Goal: Task Accomplishment & Management: Manage account settings

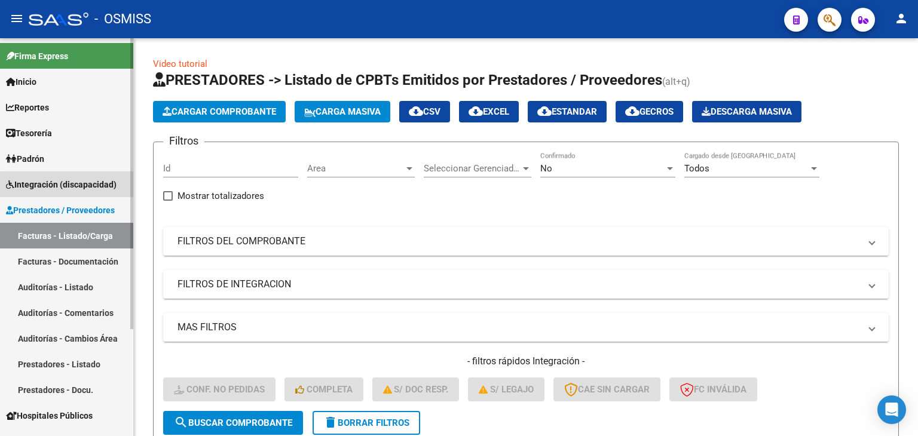
click at [81, 192] on link "Integración (discapacidad)" at bounding box center [66, 185] width 133 height 26
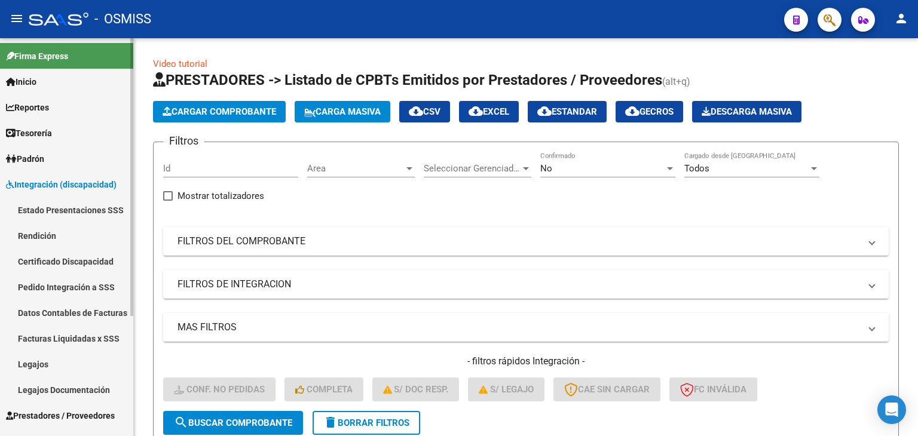
click at [69, 366] on link "Legajos" at bounding box center [66, 364] width 133 height 26
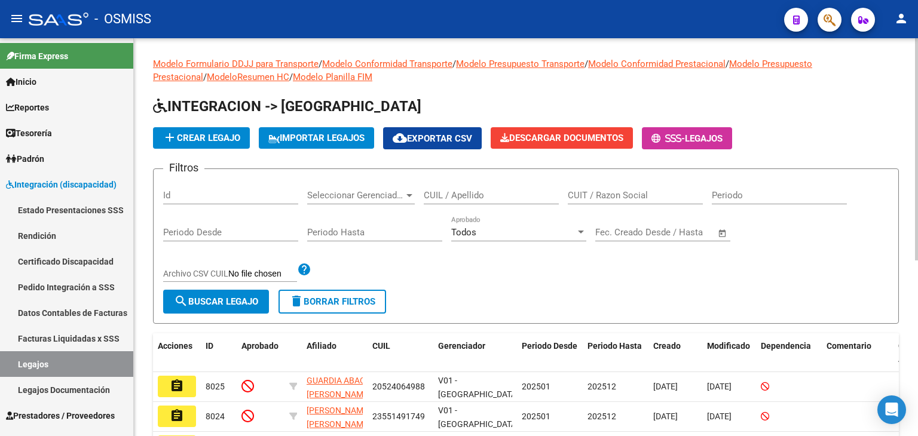
click at [492, 195] on input "CUIL / Apellido" at bounding box center [491, 195] width 135 height 11
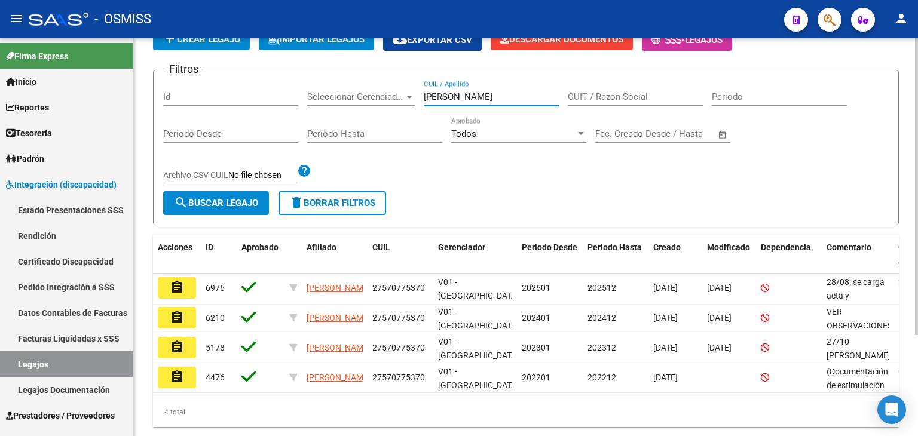
scroll to position [120, 0]
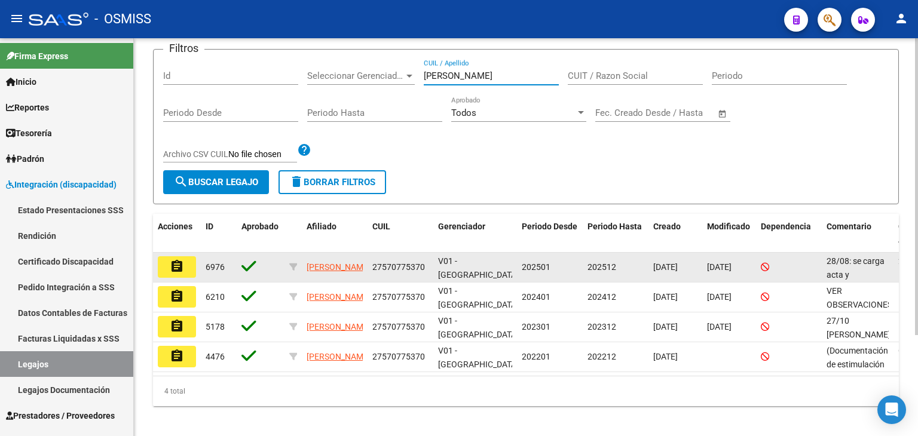
type input "[PERSON_NAME]"
click at [172, 262] on mat-icon "assignment" at bounding box center [177, 266] width 14 height 14
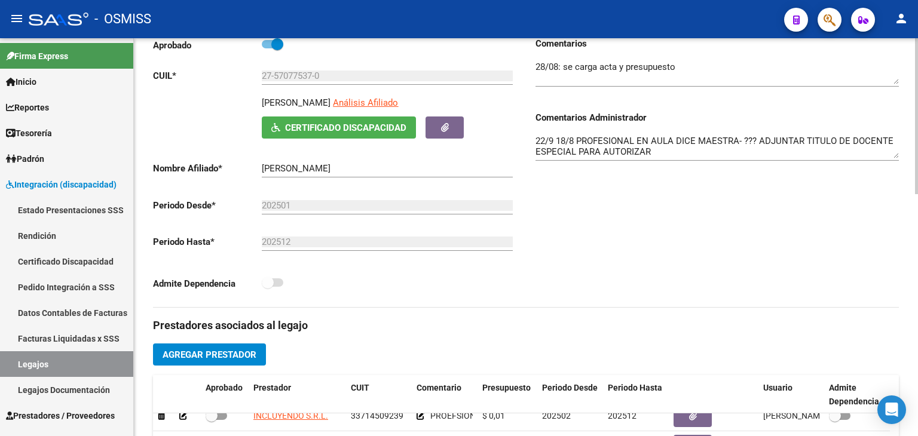
scroll to position [79, 0]
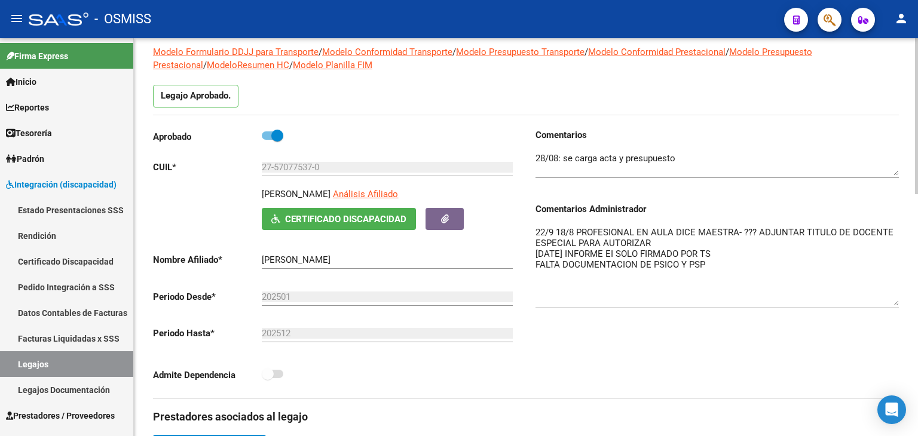
drag, startPoint x: 895, startPoint y: 244, endPoint x: 917, endPoint y: 301, distance: 60.6
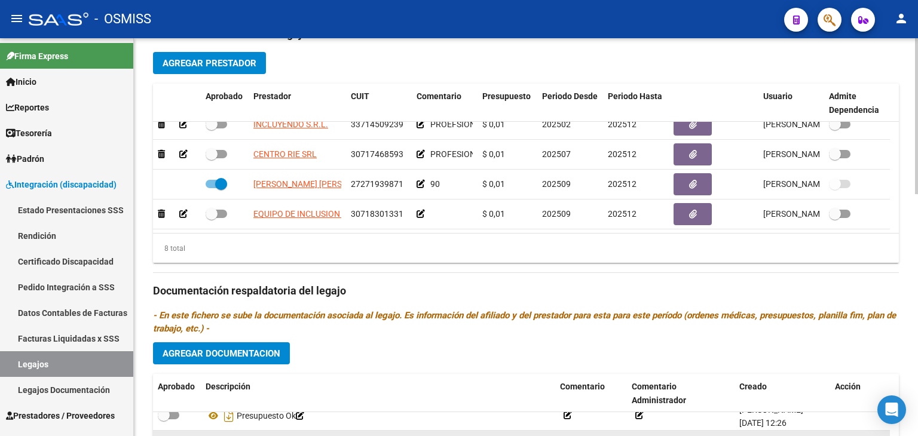
scroll to position [617, 0]
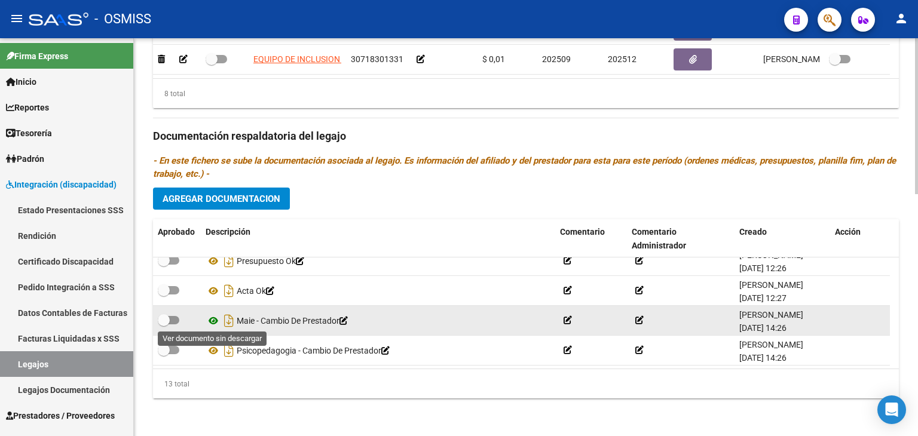
click at [213, 319] on icon at bounding box center [214, 321] width 16 height 14
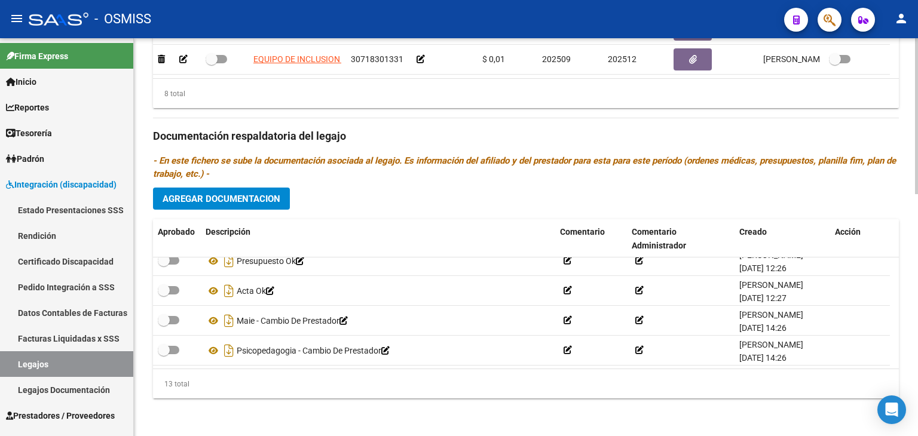
scroll to position [557, 0]
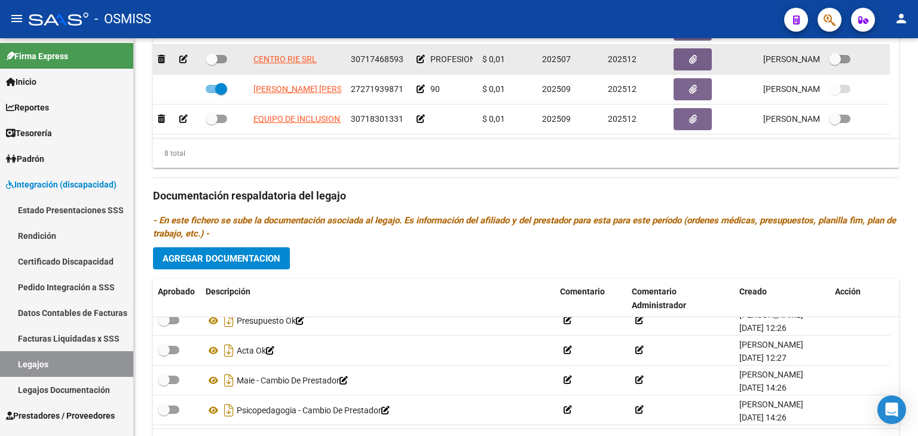
click at [422, 58] on icon at bounding box center [421, 59] width 8 height 8
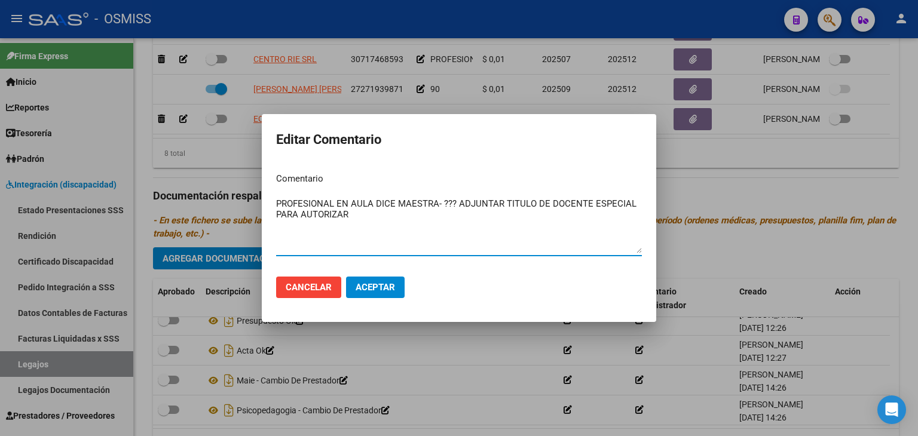
click at [439, 217] on textarea "PROFESIONAL EN AULA DICE MAESTRA- ??? ADJUNTAR TITULO DE DOCENTE ESPECIAL PARA …" at bounding box center [459, 225] width 366 height 56
type textarea "PROFESIONAL EN AULA DICE MAESTRA- ??? ADJUNTAR TITULO DE DOCENTE ESPECIAL PARA …"
click at [391, 284] on span "Aceptar" at bounding box center [375, 287] width 39 height 11
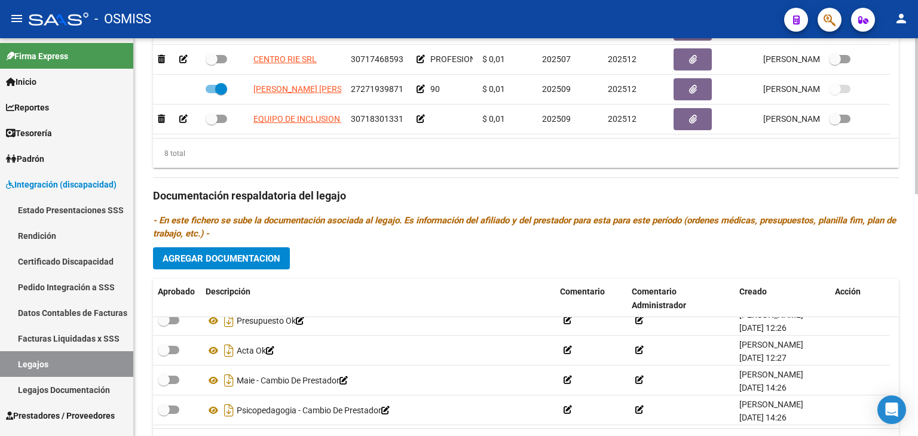
scroll to position [617, 0]
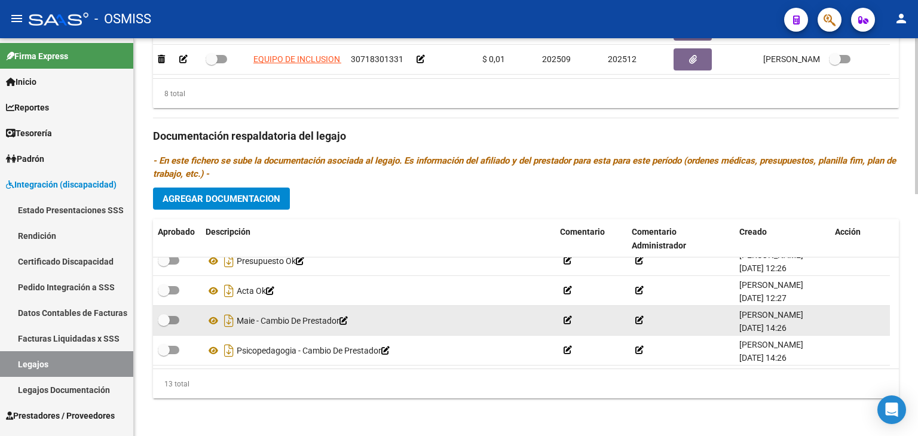
click at [568, 322] on icon at bounding box center [568, 320] width 8 height 8
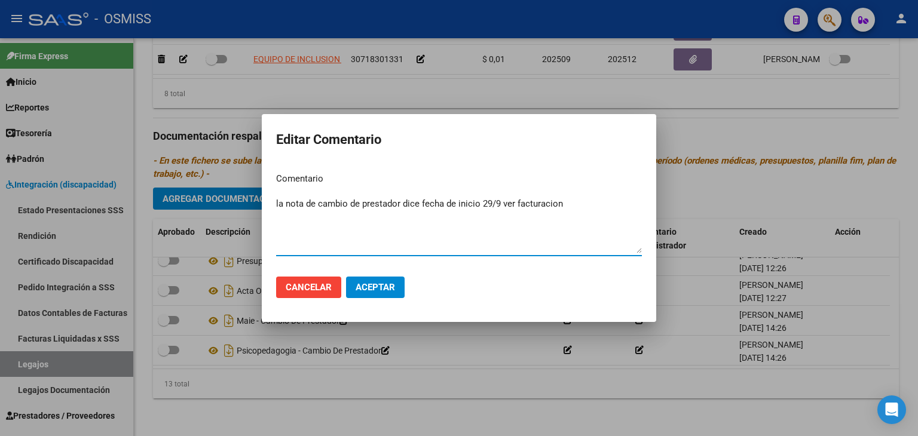
type textarea "la nota de cambio de prestador dice fecha de inicio 29/9 ver facturacion"
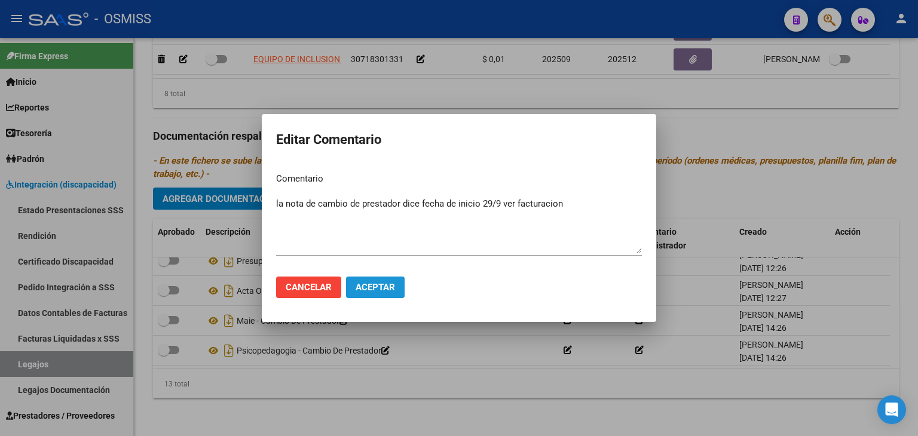
click at [384, 286] on span "Aceptar" at bounding box center [375, 287] width 39 height 11
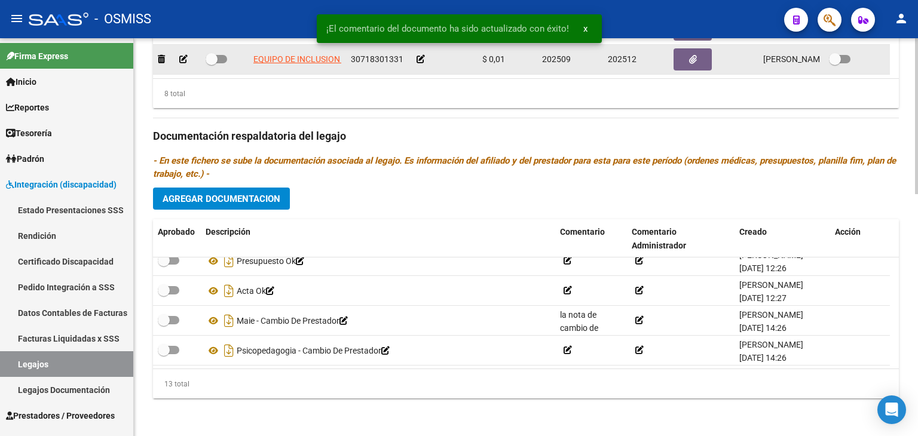
click at [220, 59] on span at bounding box center [217, 59] width 22 height 8
click at [212, 63] on input "checkbox" at bounding box center [211, 63] width 1 height 1
checkbox input "true"
click at [421, 60] on icon at bounding box center [421, 59] width 8 height 8
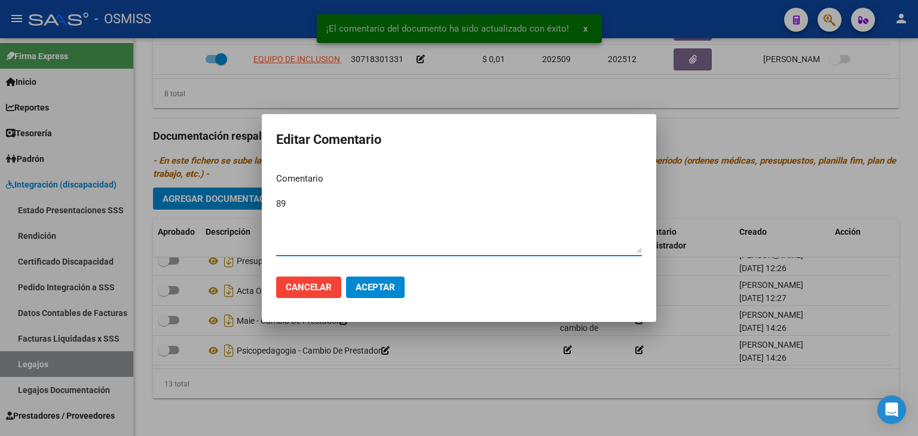
type textarea "89"
click at [375, 285] on span "Aceptar" at bounding box center [375, 287] width 39 height 11
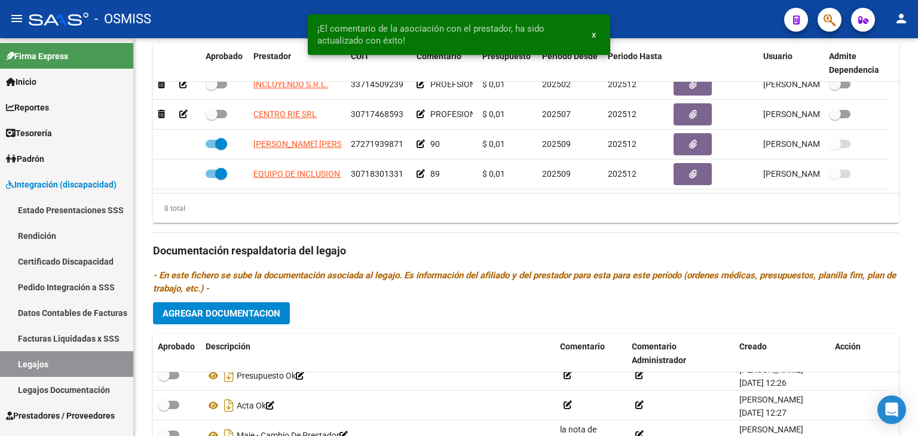
scroll to position [497, 0]
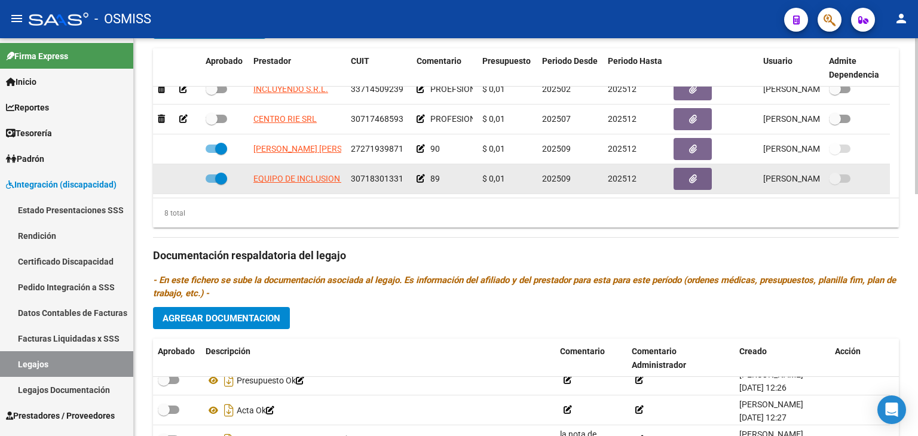
click at [358, 179] on span "30718301331" at bounding box center [377, 179] width 53 height 10
copy span "30718301331"
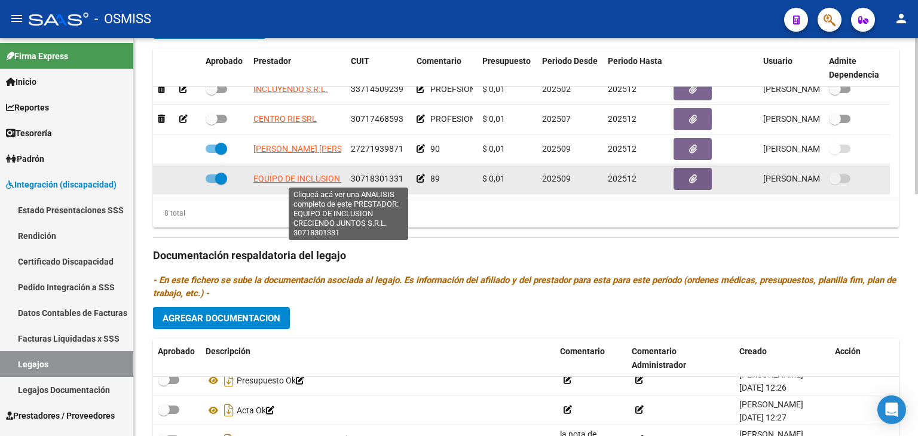
click at [308, 182] on span "EQUIPO DE INCLUSION CRECIENDO JUNTOS S.R.L." at bounding box center [348, 179] width 191 height 10
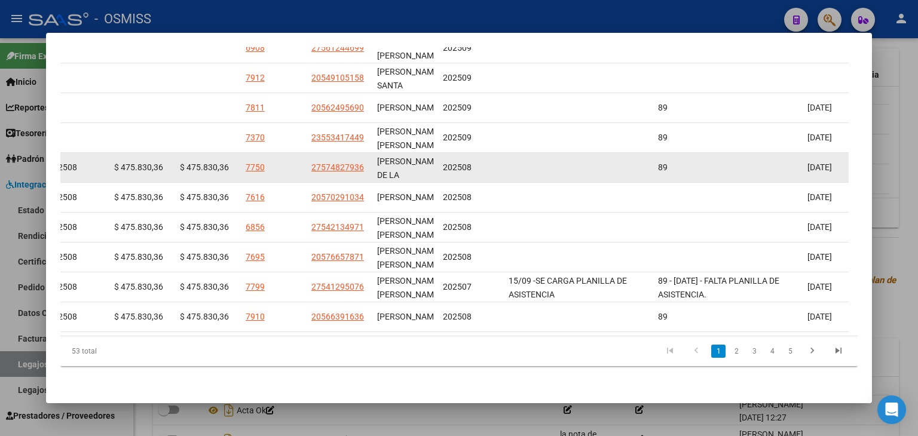
scroll to position [350, 0]
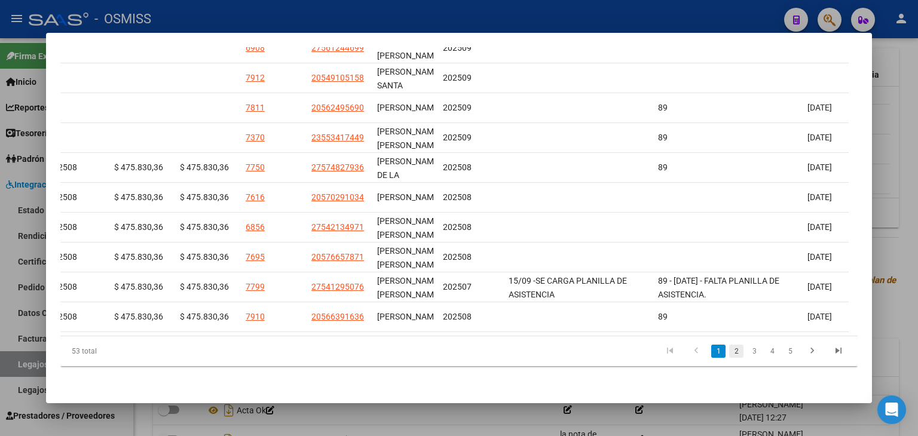
click at [734, 353] on link "2" at bounding box center [736, 351] width 14 height 13
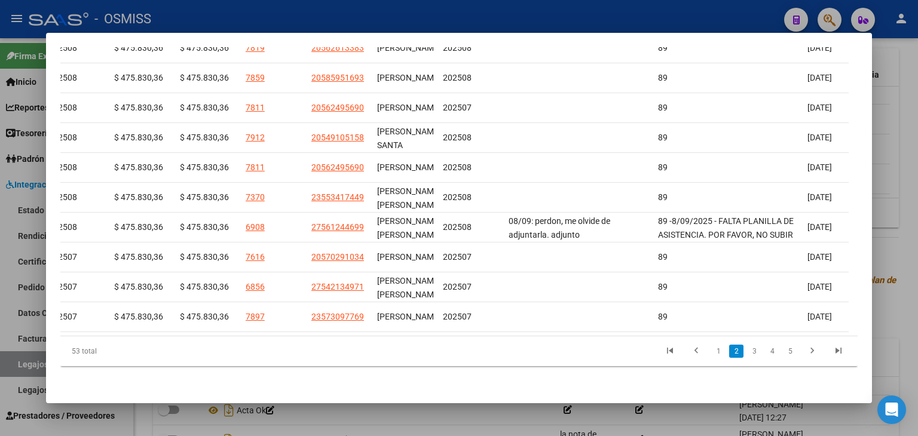
click at [511, 405] on div at bounding box center [459, 218] width 918 height 436
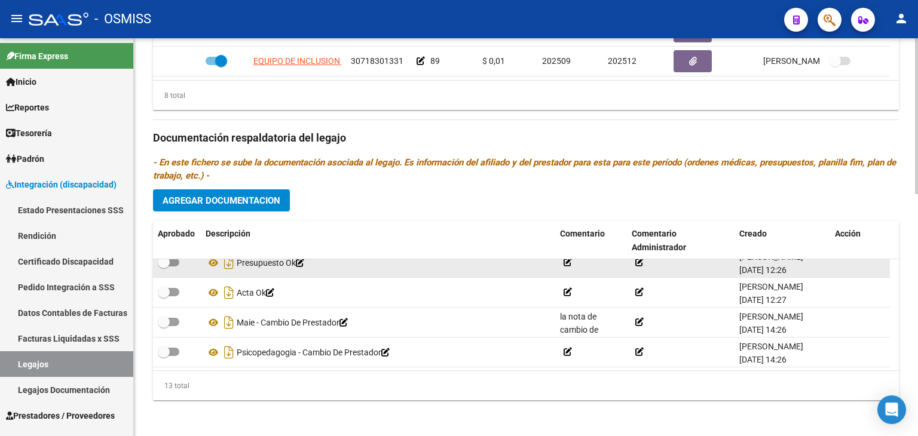
scroll to position [617, 0]
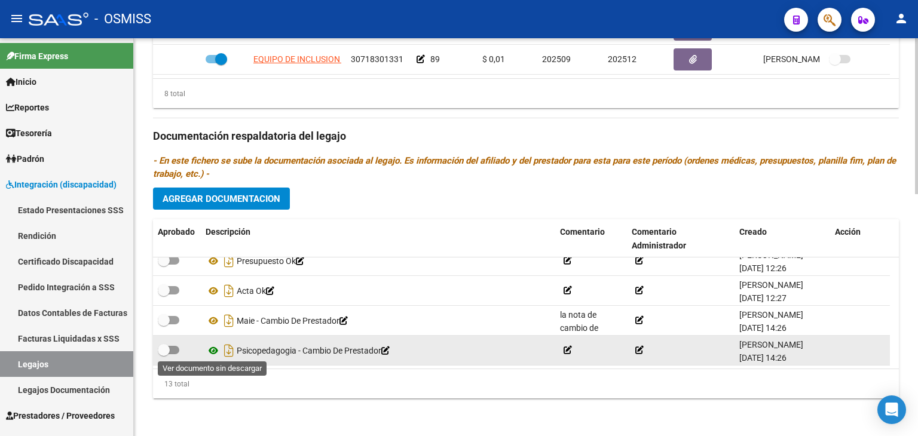
click at [214, 350] on icon at bounding box center [214, 351] width 16 height 14
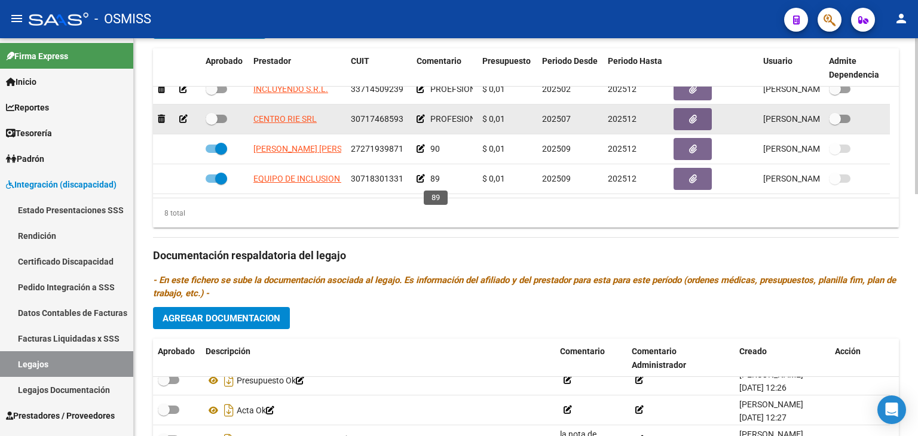
scroll to position [557, 0]
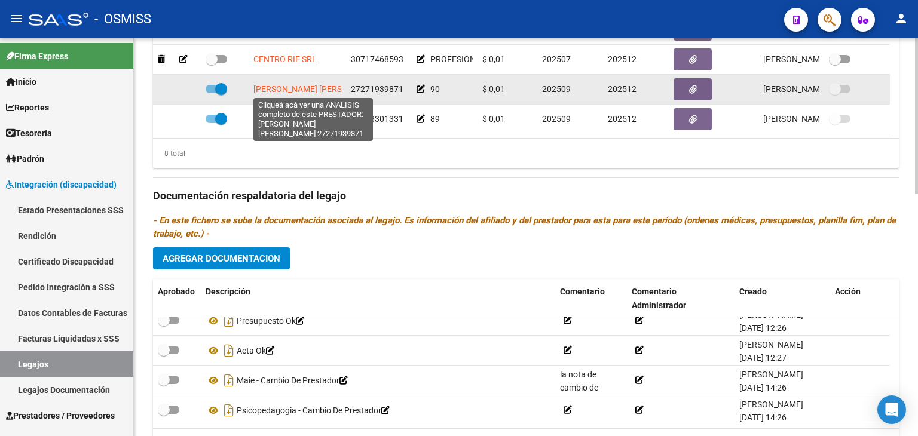
click at [314, 86] on span "[PERSON_NAME] [PERSON_NAME]" at bounding box center [318, 89] width 130 height 10
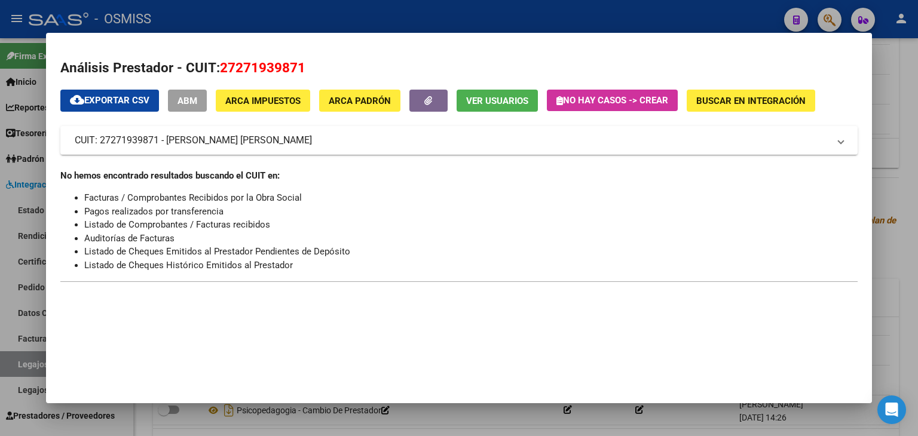
click at [449, 409] on div at bounding box center [459, 218] width 918 height 436
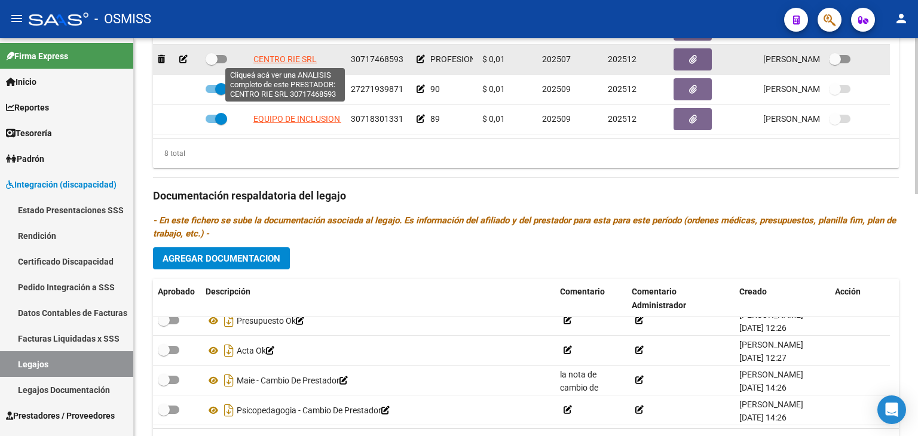
click at [299, 58] on span "CENTRO RIE SRL" at bounding box center [284, 59] width 63 height 10
type textarea "30717468593"
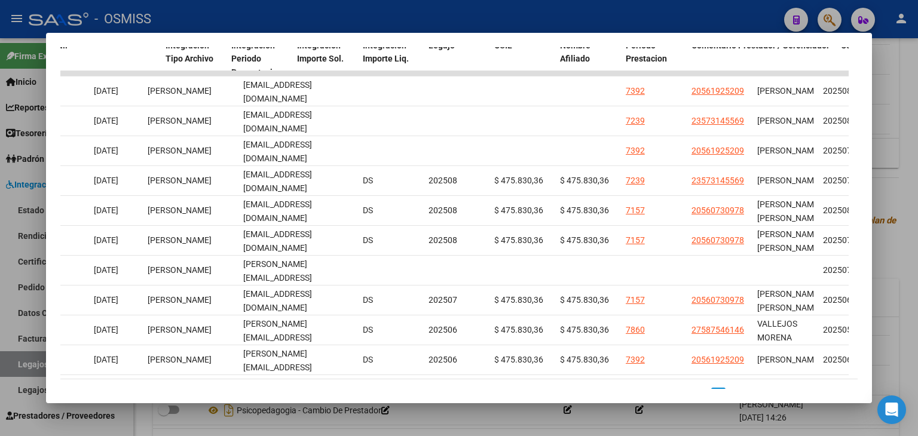
scroll to position [0, 1783]
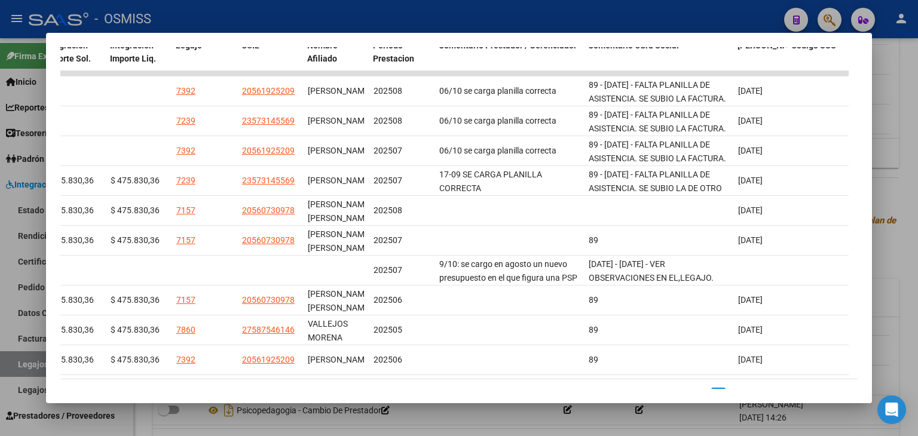
click at [489, 418] on div at bounding box center [459, 218] width 918 height 436
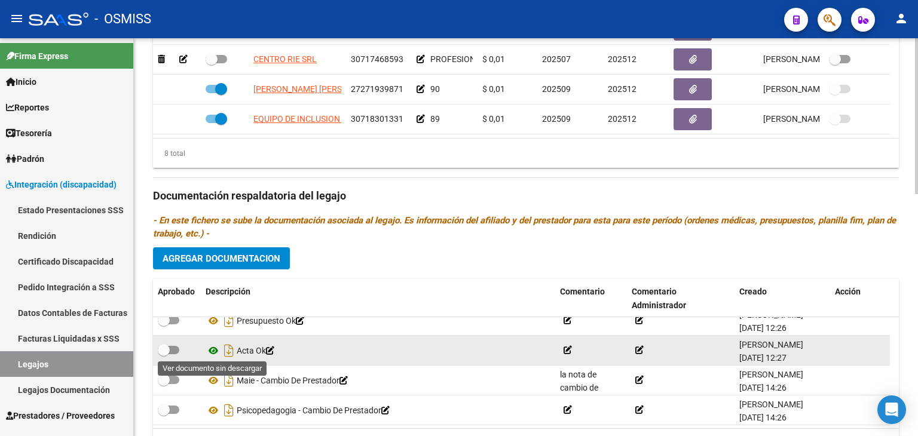
click at [212, 350] on icon at bounding box center [214, 351] width 16 height 14
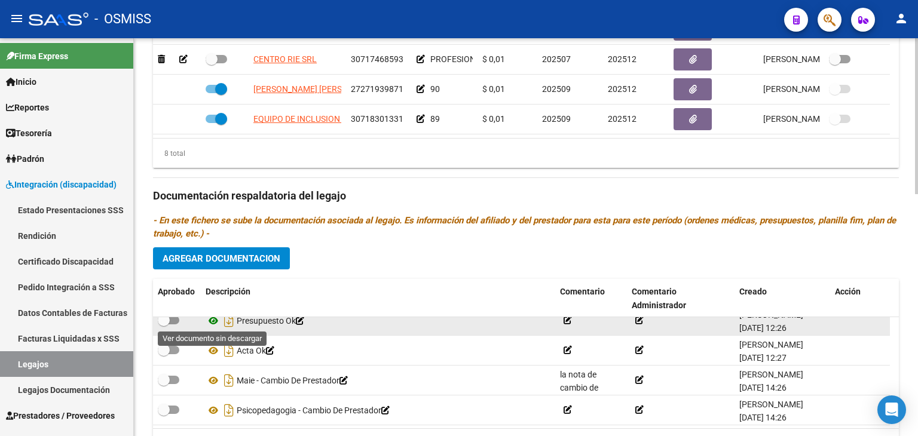
click at [214, 320] on icon at bounding box center [214, 321] width 16 height 14
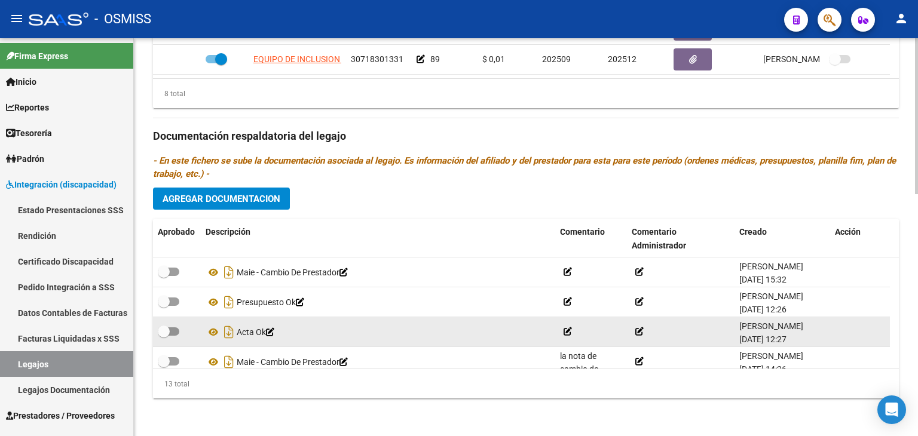
scroll to position [221, 0]
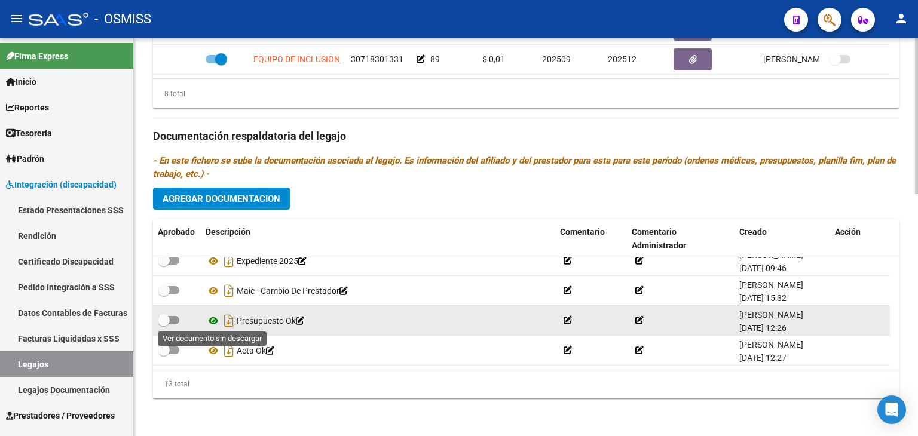
click at [213, 317] on icon at bounding box center [214, 321] width 16 height 14
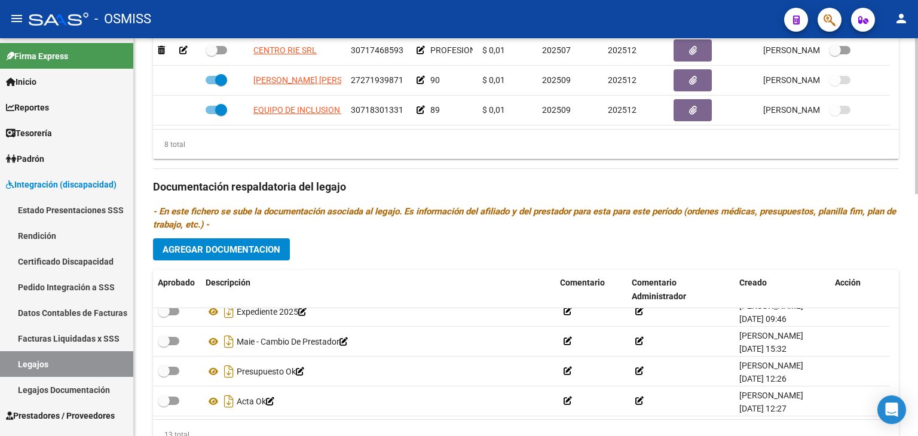
scroll to position [497, 0]
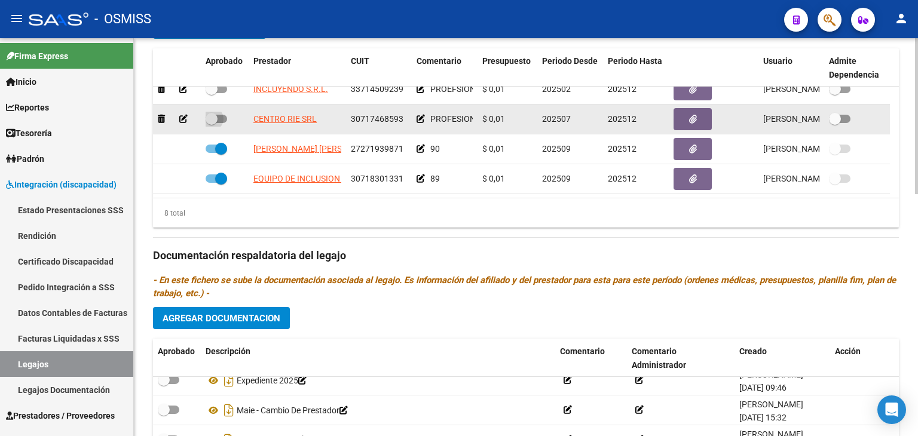
click at [226, 117] on span at bounding box center [217, 119] width 22 height 8
click at [212, 123] on input "checkbox" at bounding box center [211, 123] width 1 height 1
checkbox input "true"
click at [417, 120] on icon at bounding box center [421, 119] width 8 height 8
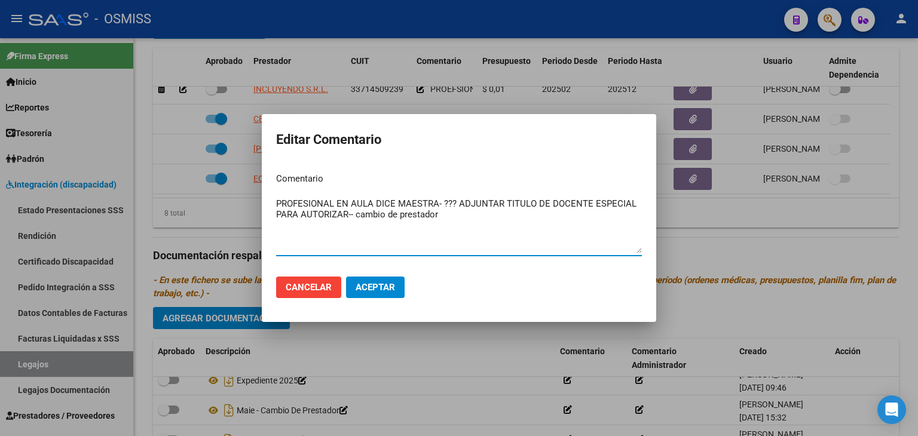
click at [277, 204] on textarea "PROFESIONAL EN AULA DICE MAESTRA- ??? ADJUNTAR TITULO DE DOCENTE ESPECIAL PARA …" at bounding box center [459, 225] width 366 height 56
drag, startPoint x: 387, startPoint y: 215, endPoint x: 288, endPoint y: 204, distance: 99.9
click at [288, 204] on textarea "89- PROFESIONAL EN AULA DICE MAESTRA- ??? ADJUNTAR TITULO DE DOCENTE ESPECIAL P…" at bounding box center [459, 225] width 366 height 56
type textarea "89- cambio de prestador"
click at [385, 292] on span "Aceptar" at bounding box center [375, 287] width 39 height 11
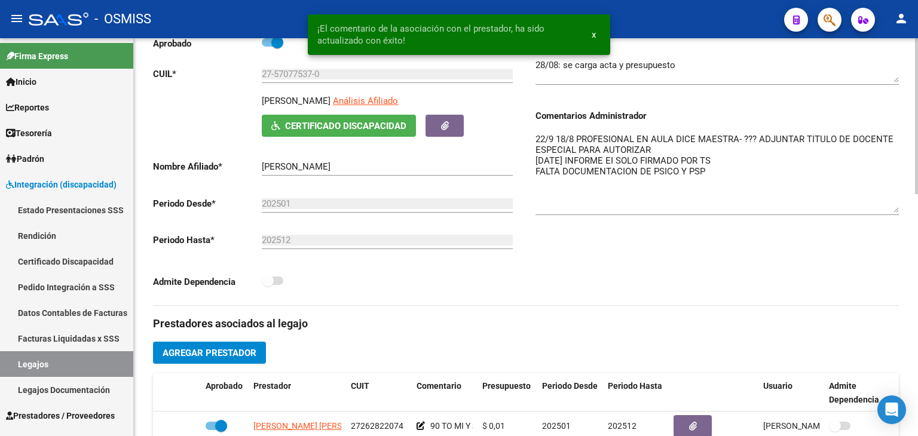
scroll to position [139, 0]
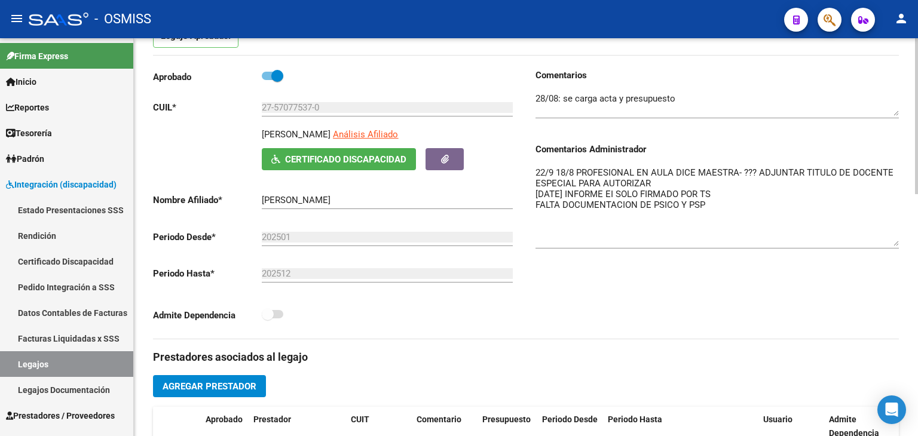
click at [535, 168] on textarea "22/9 18/8 PROFESIONAL EN AULA DICE MAESTRA- ??? ADJUNTAR TITULO DE DOCENTE ESPE…" at bounding box center [716, 206] width 363 height 80
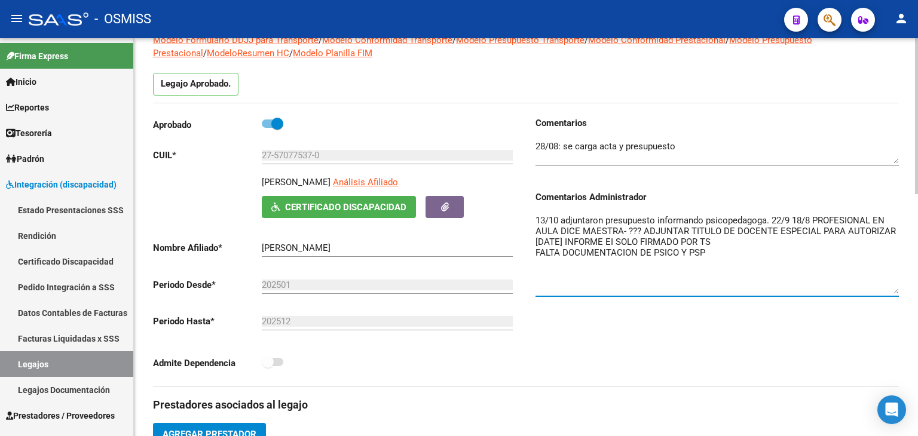
scroll to position [19, 0]
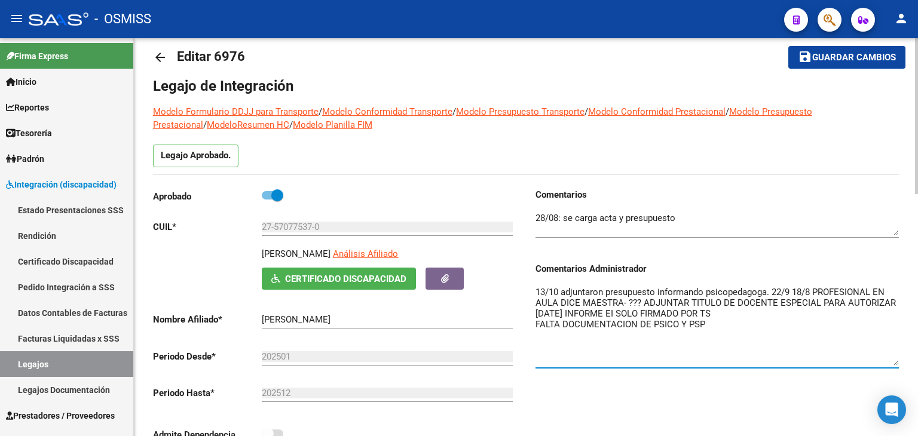
type textarea "13/10 adjuntaron presupuesto informando psicopedagoga. 22/9 18/8 PROFESIONAL EN…"
click at [840, 62] on span "Guardar cambios" at bounding box center [854, 58] width 84 height 11
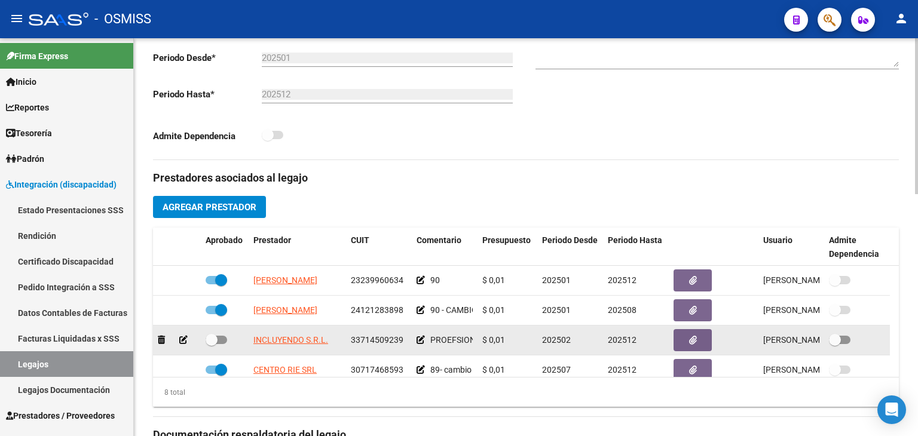
scroll to position [120, 0]
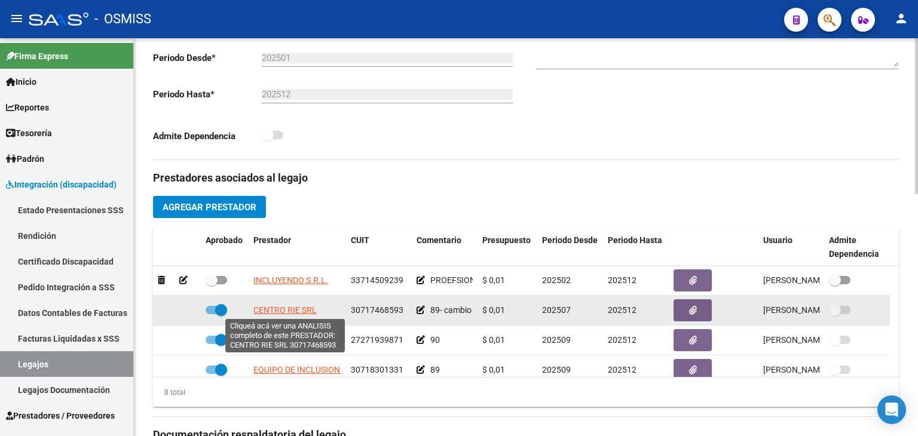
click at [301, 309] on span "CENTRO RIE SRL" at bounding box center [284, 310] width 63 height 10
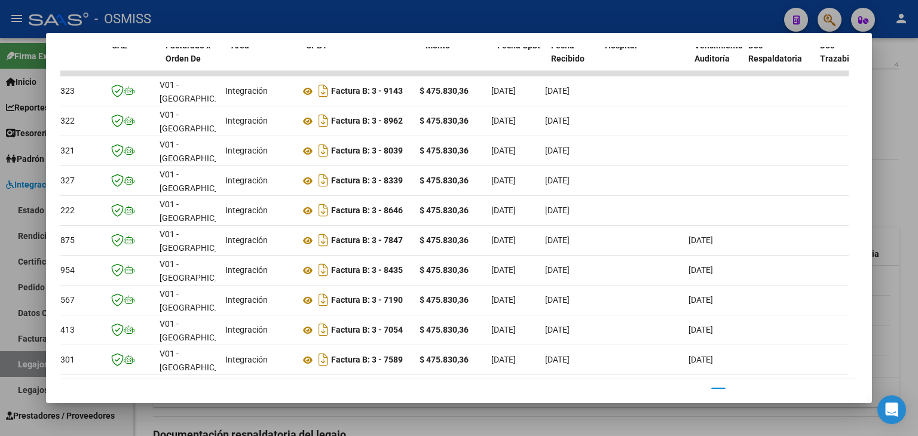
scroll to position [0, 0]
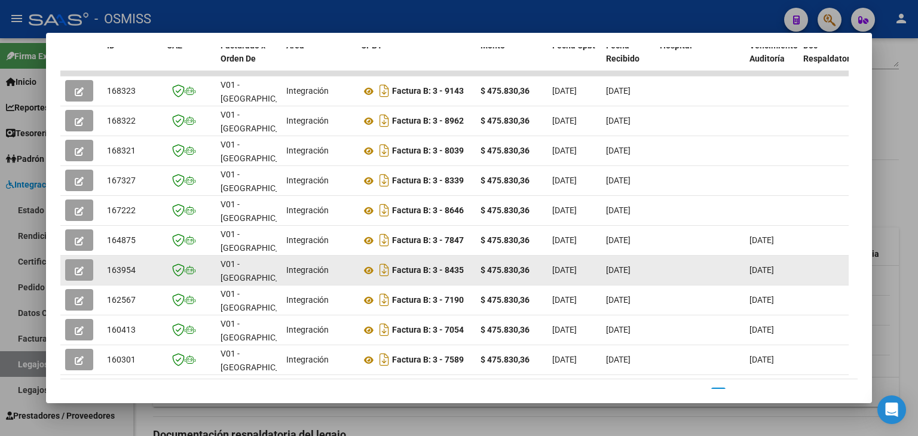
click at [81, 267] on icon "button" at bounding box center [79, 271] width 9 height 9
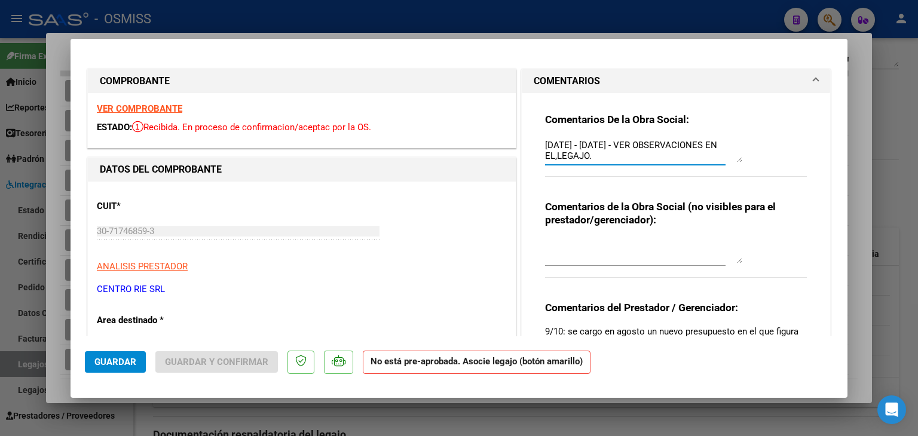
click at [545, 145] on textarea "[DATE] - [DATE] - VER OBSERVACIONES EN EL,LEGAJO. 22/9 [DATE] - [DATE] - [DATE]…" at bounding box center [643, 151] width 197 height 24
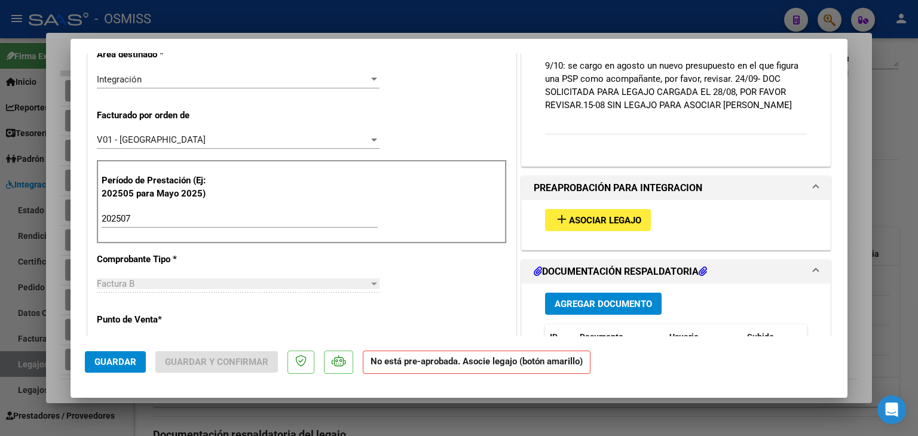
scroll to position [299, 0]
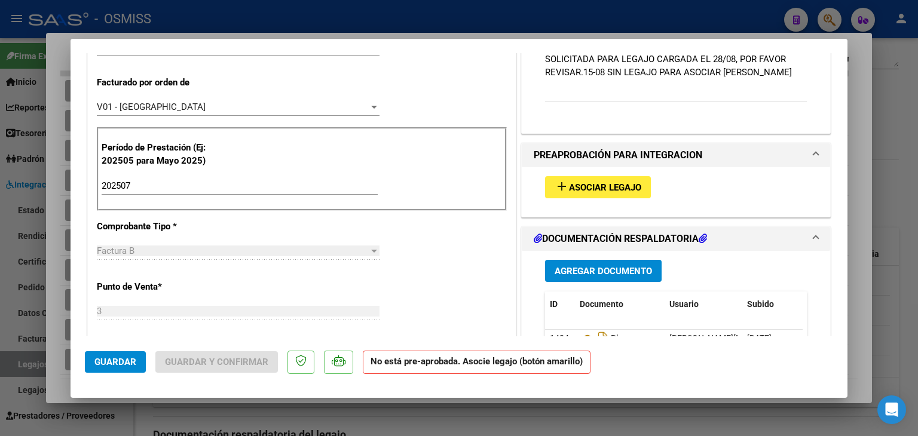
type textarea "OK POR EXCEPCION -9/10/2025 - [DATE] - VER OBSERVACIONES EN EL,LEGAJO. 22/9 [DA…"
click at [616, 198] on button "add Asociar Legajo" at bounding box center [598, 187] width 106 height 22
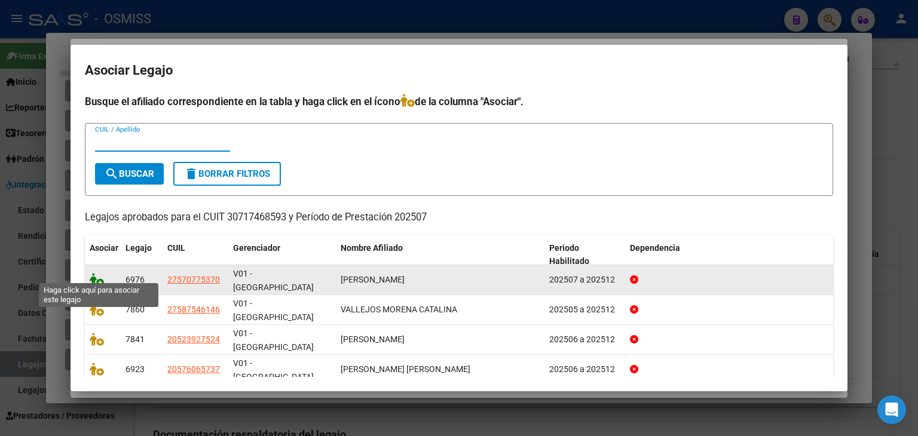
click at [96, 273] on icon at bounding box center [97, 279] width 14 height 13
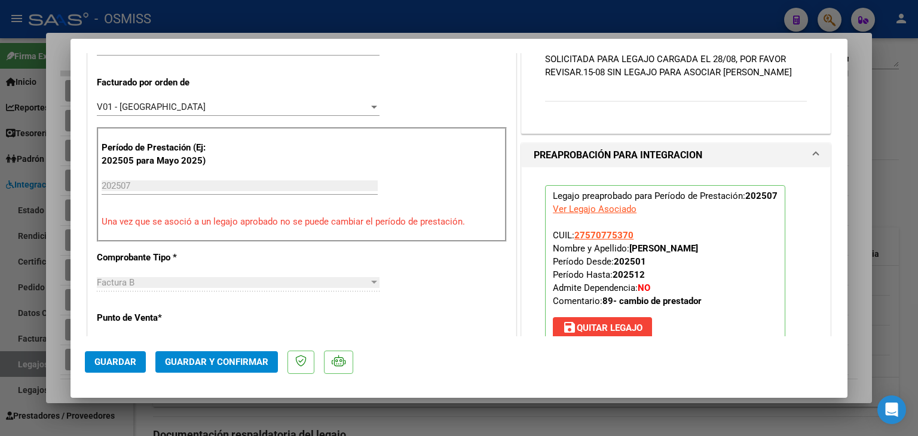
click at [124, 357] on span "Guardar" at bounding box center [115, 362] width 42 height 11
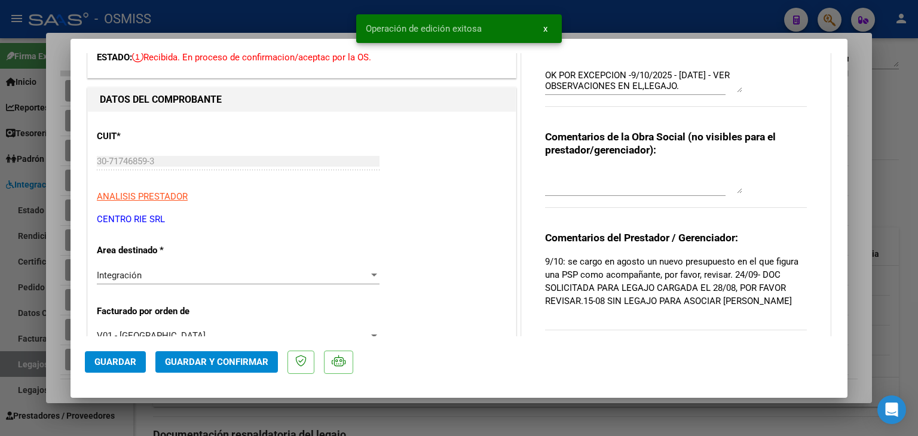
scroll to position [0, 0]
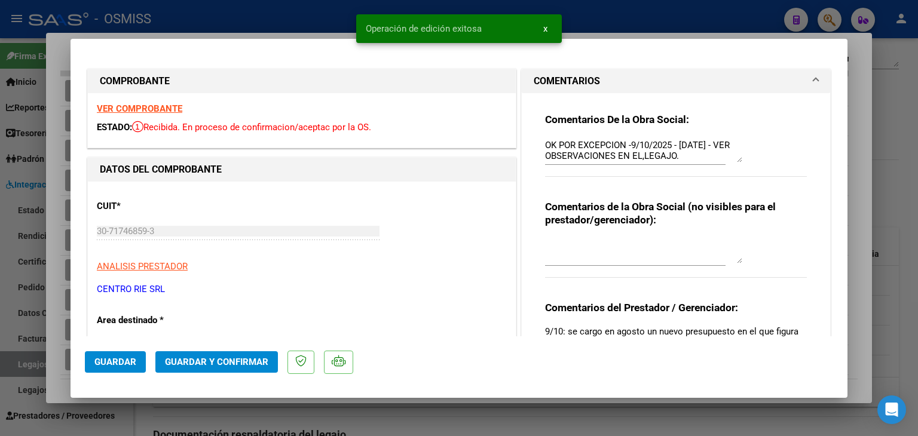
click at [172, 107] on strong "VER COMPROBANTE" at bounding box center [139, 108] width 85 height 11
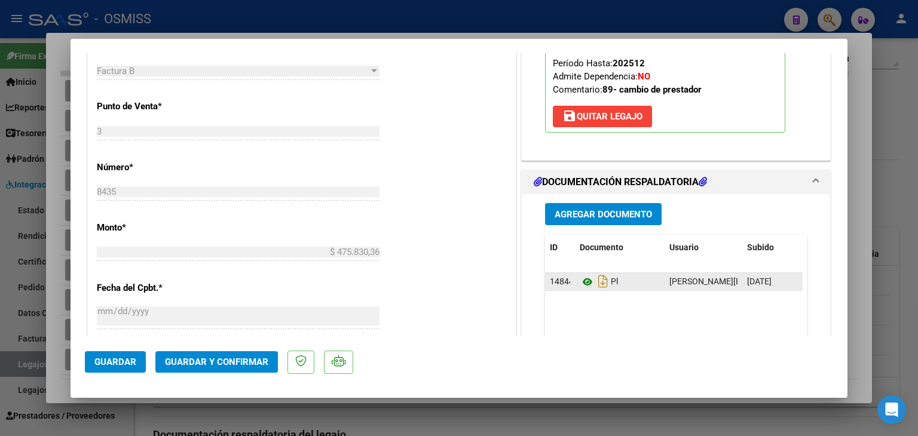
scroll to position [538, 0]
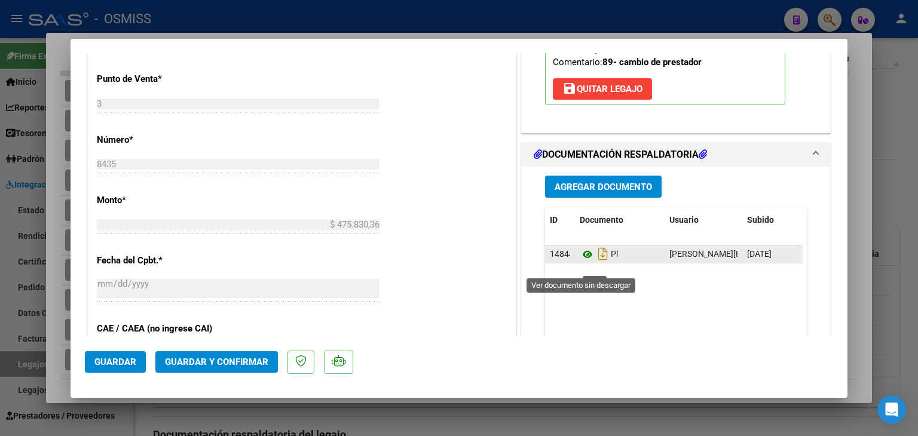
click at [580, 262] on icon at bounding box center [588, 254] width 16 height 14
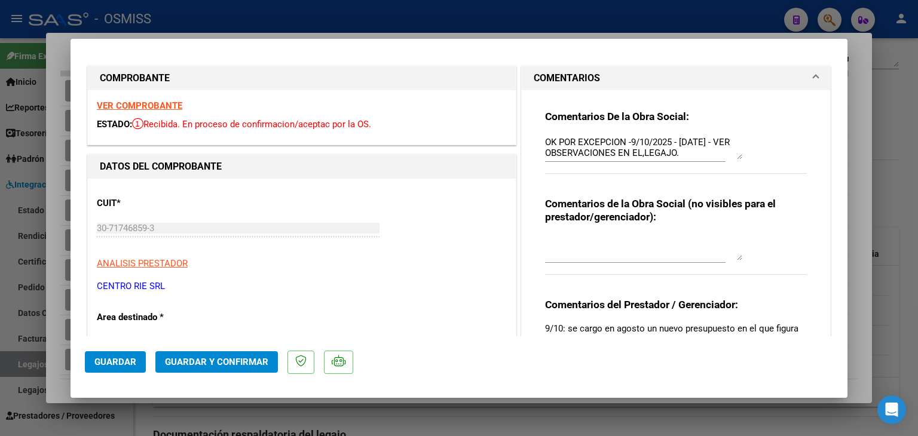
scroll to position [0, 0]
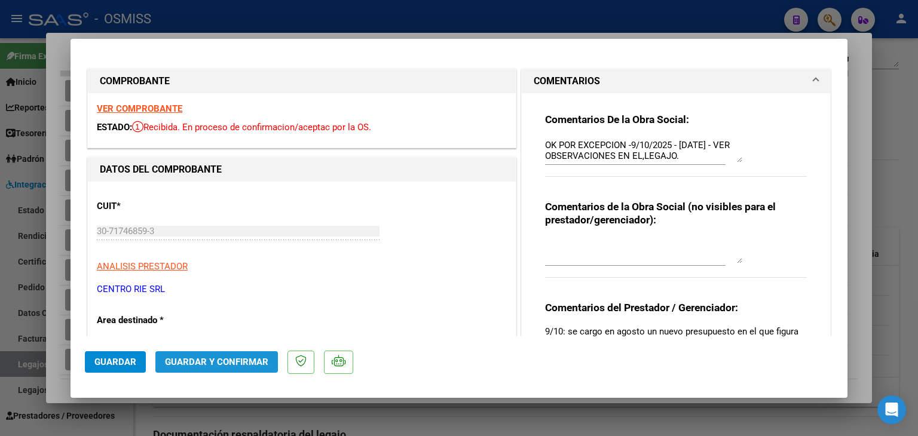
click at [205, 357] on span "Guardar y Confirmar" at bounding box center [216, 362] width 103 height 11
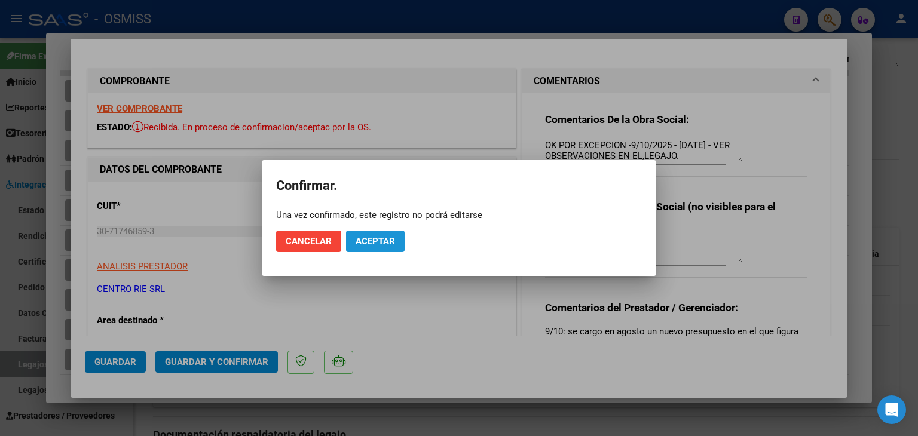
click at [372, 243] on span "Aceptar" at bounding box center [375, 241] width 39 height 11
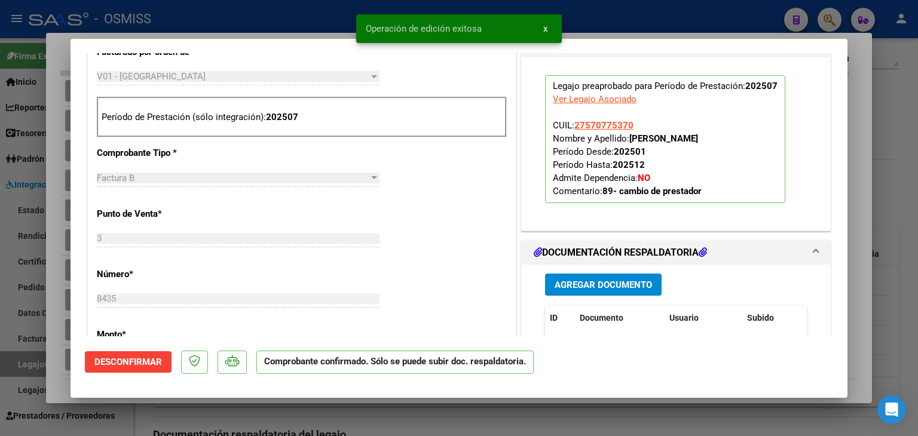
scroll to position [478, 0]
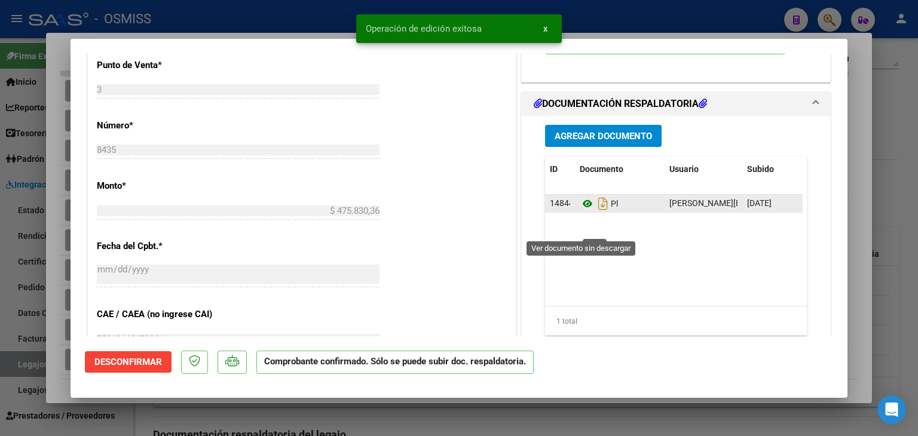
click at [580, 211] on icon at bounding box center [588, 204] width 16 height 14
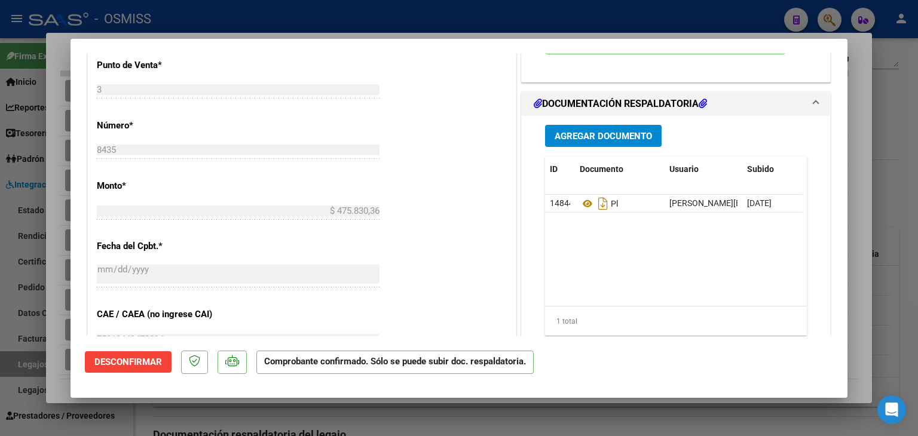
click at [335, 420] on div at bounding box center [459, 218] width 918 height 436
type input "$ 0,00"
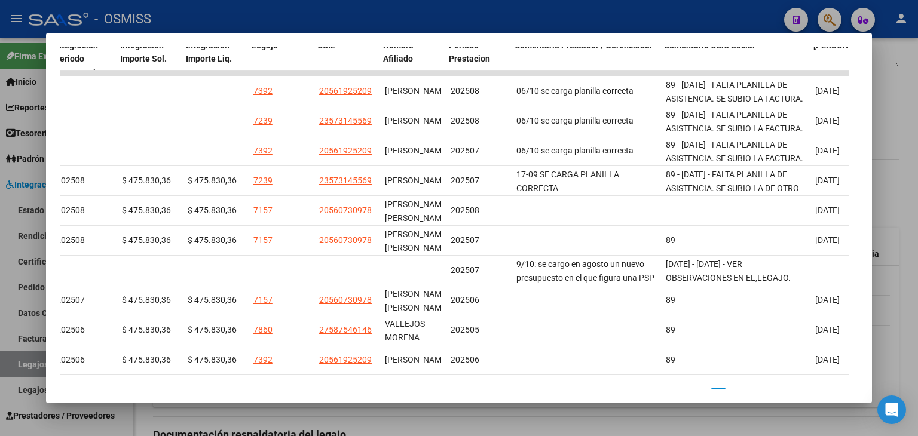
scroll to position [0, 1707]
click at [787, 409] on div at bounding box center [459, 218] width 918 height 436
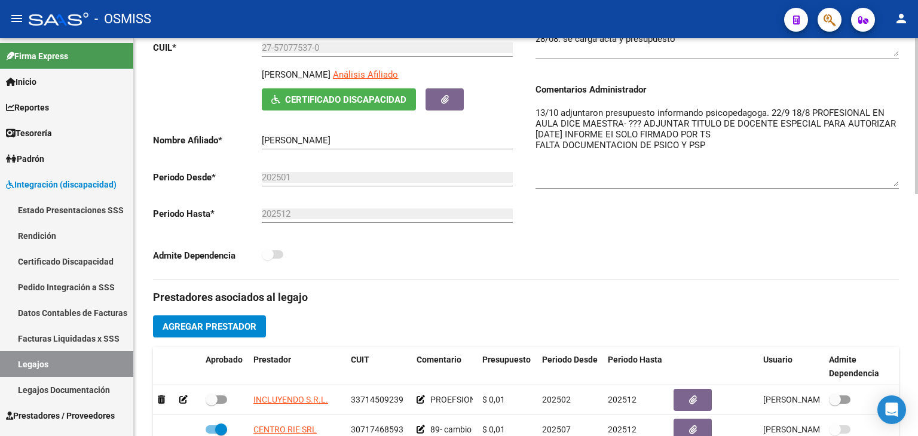
scroll to position [318, 0]
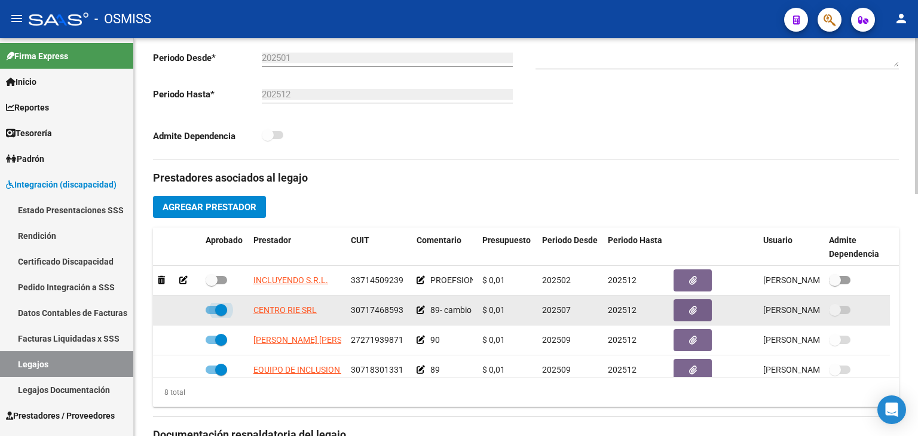
click at [208, 311] on span at bounding box center [217, 310] width 22 height 8
click at [211, 314] on input "checkbox" at bounding box center [211, 314] width 1 height 1
checkbox input "false"
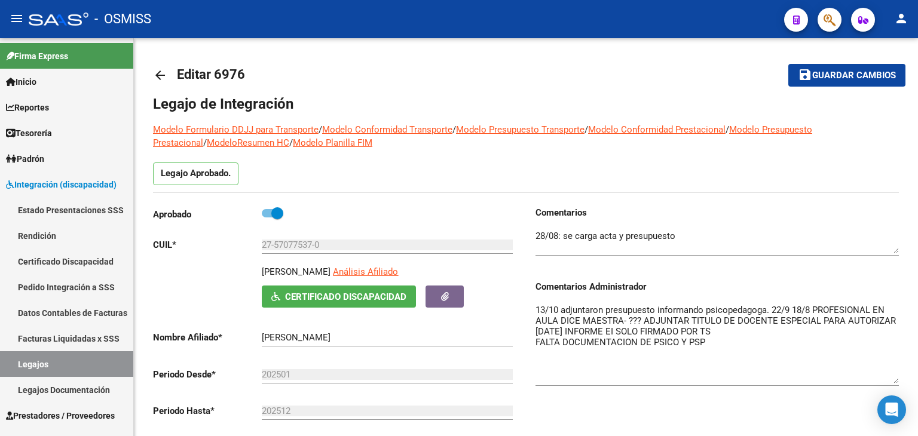
scroll to position [0, 0]
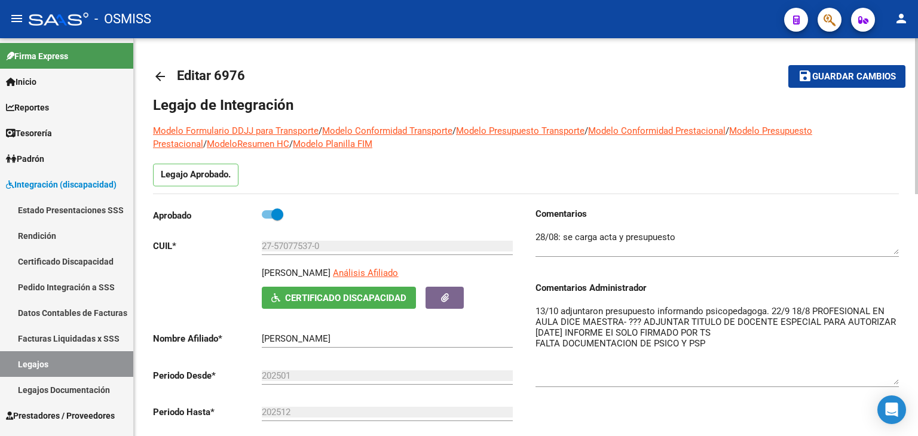
click at [865, 72] on span "Guardar cambios" at bounding box center [854, 77] width 84 height 11
drag, startPoint x: 45, startPoint y: 369, endPoint x: 51, endPoint y: 360, distance: 10.3
click at [45, 369] on link "Legajos" at bounding box center [66, 364] width 133 height 26
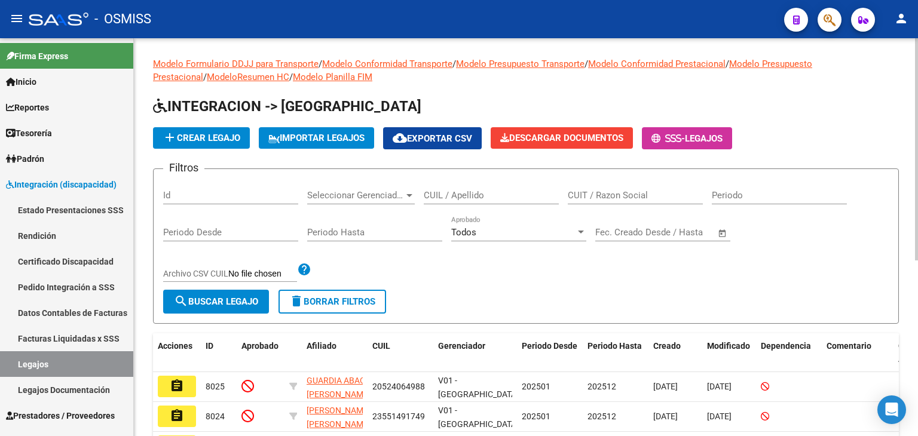
click at [457, 195] on input "CUIL / Apellido" at bounding box center [491, 195] width 135 height 11
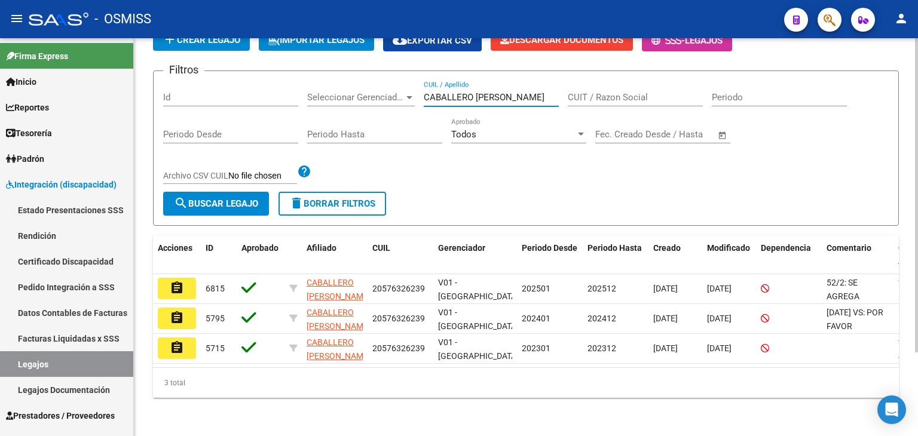
scroll to position [105, 0]
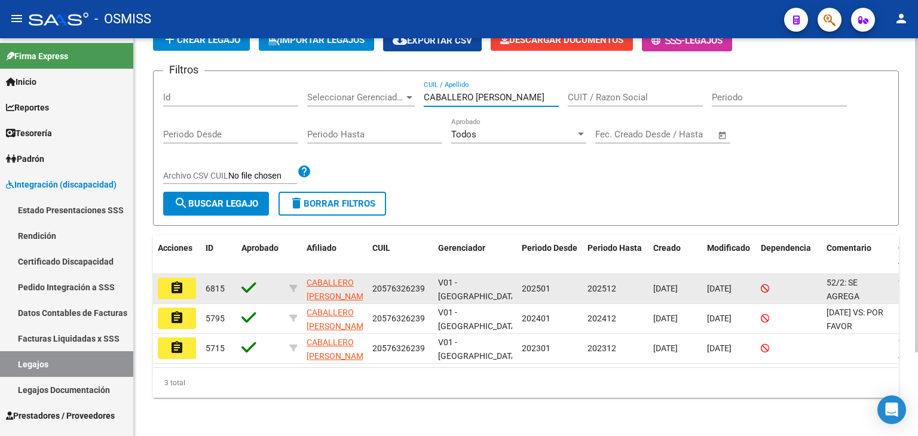
type input "CABALLERO [PERSON_NAME]"
click at [182, 281] on mat-icon "assignment" at bounding box center [177, 288] width 14 height 14
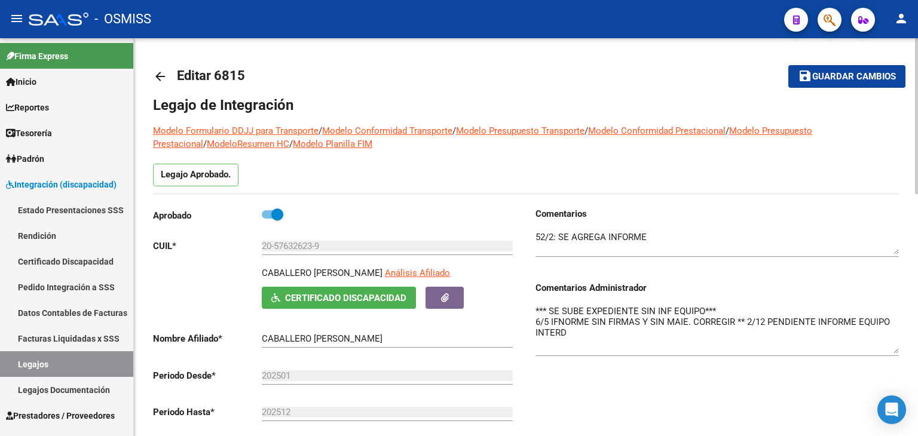
drag, startPoint x: 896, startPoint y: 327, endPoint x: 917, endPoint y: 353, distance: 33.1
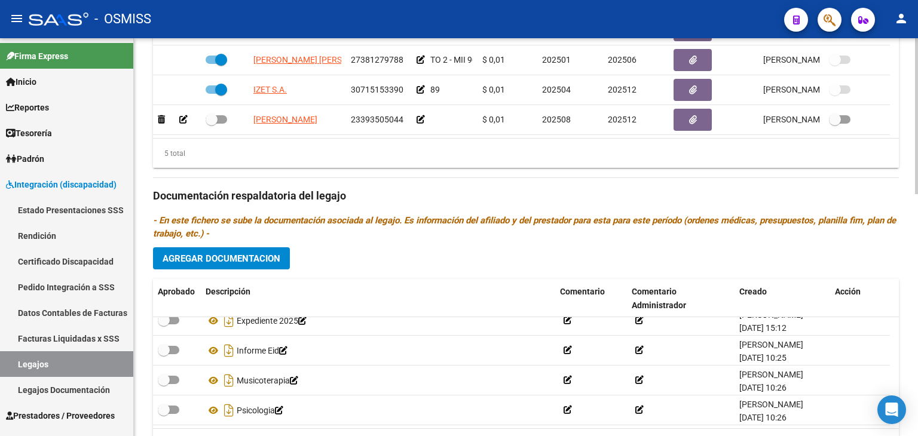
scroll to position [497, 0]
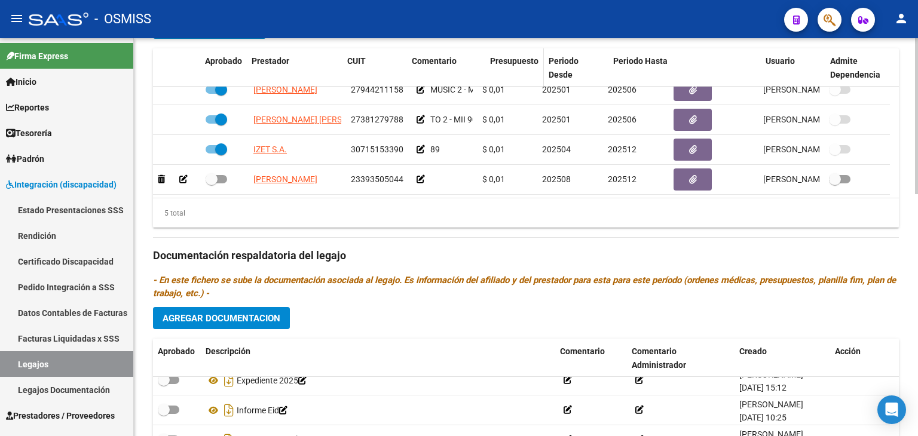
drag, startPoint x: 475, startPoint y: 74, endPoint x: 522, endPoint y: 70, distance: 46.8
click at [522, 70] on div "Aprobado Prestador CUIT Comentario Presupuesto Periodo Desde Periodo Hasta Usua…" at bounding box center [521, 67] width 737 height 39
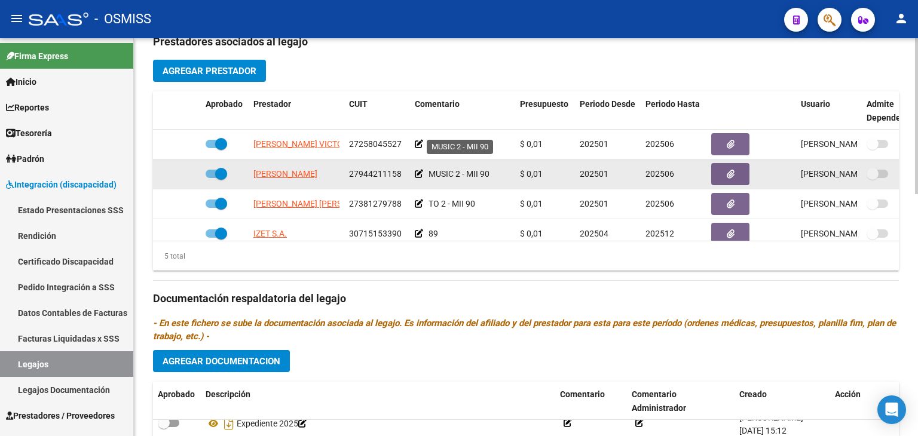
scroll to position [437, 0]
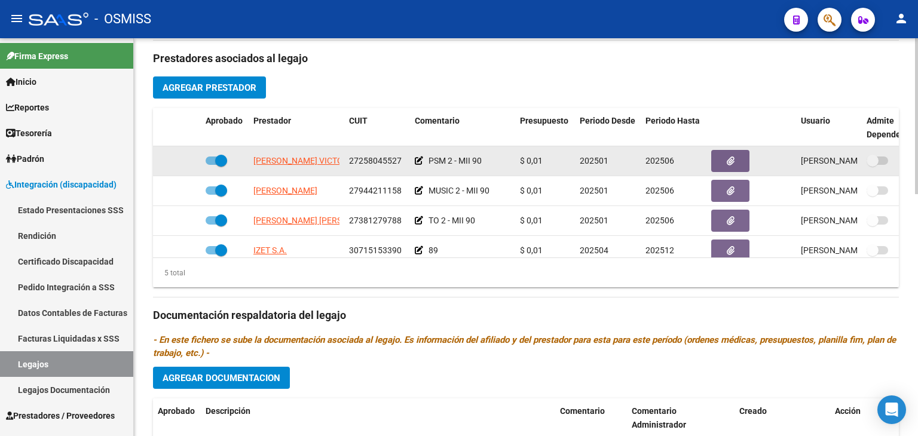
click at [203, 160] on datatable-body-cell at bounding box center [225, 160] width 48 height 29
click at [215, 160] on span at bounding box center [221, 161] width 12 height 12
click at [212, 165] on input "checkbox" at bounding box center [211, 165] width 1 height 1
checkbox input "false"
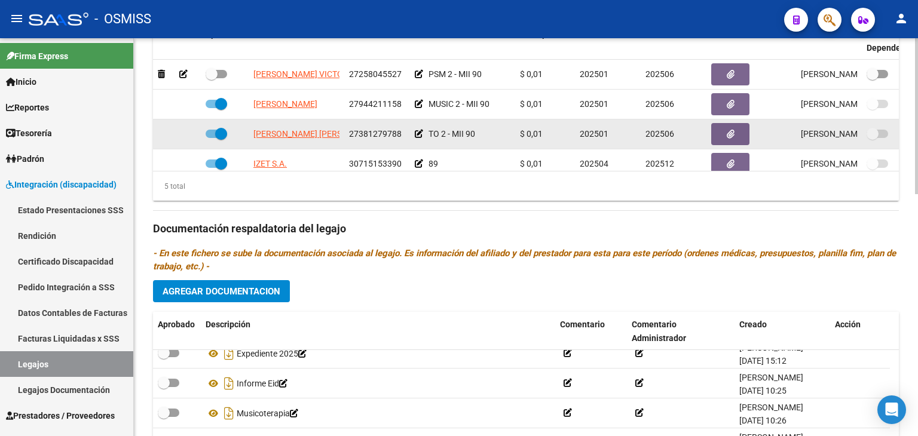
scroll to position [497, 0]
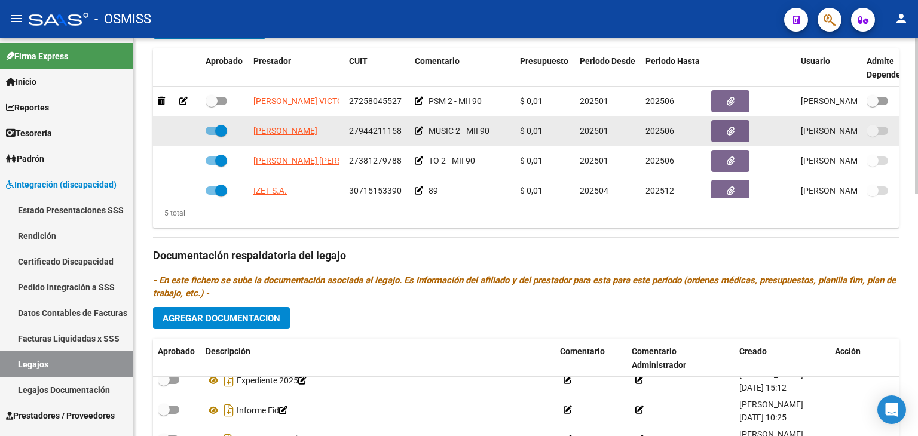
click at [209, 127] on span at bounding box center [217, 131] width 22 height 8
click at [211, 135] on input "checkbox" at bounding box center [211, 135] width 1 height 1
checkbox input "false"
click at [185, 130] on icon at bounding box center [183, 131] width 8 height 8
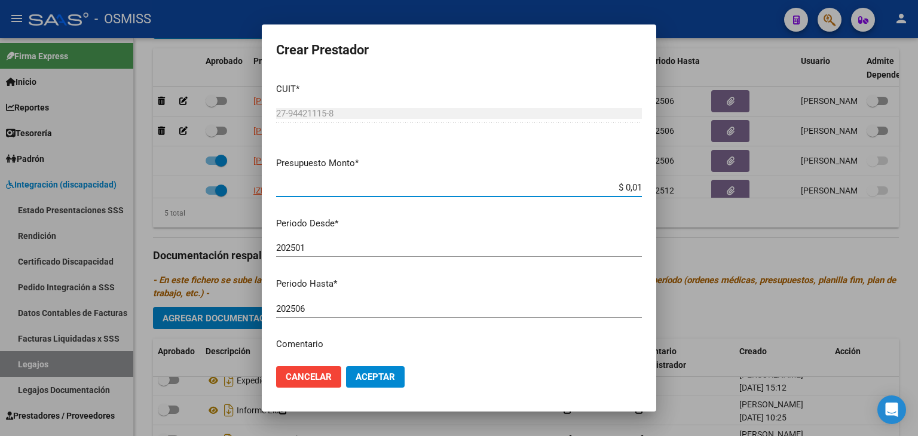
click at [349, 313] on input "202506" at bounding box center [459, 309] width 366 height 11
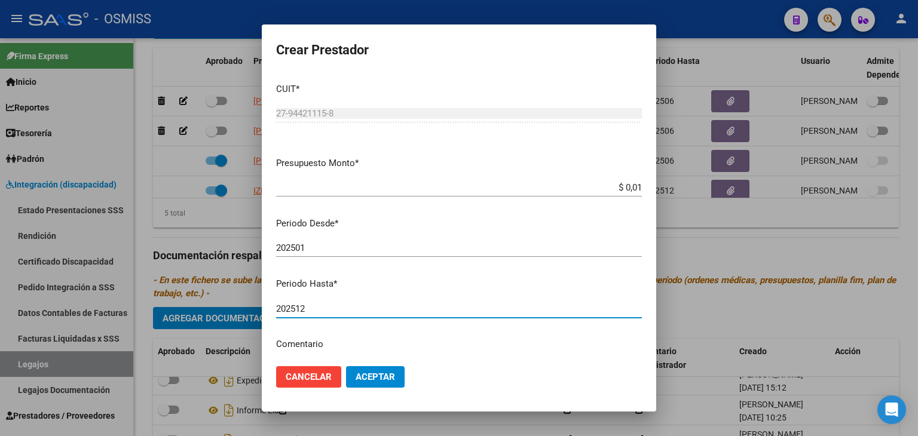
type input "202512"
click at [374, 379] on span "Aceptar" at bounding box center [375, 377] width 39 height 11
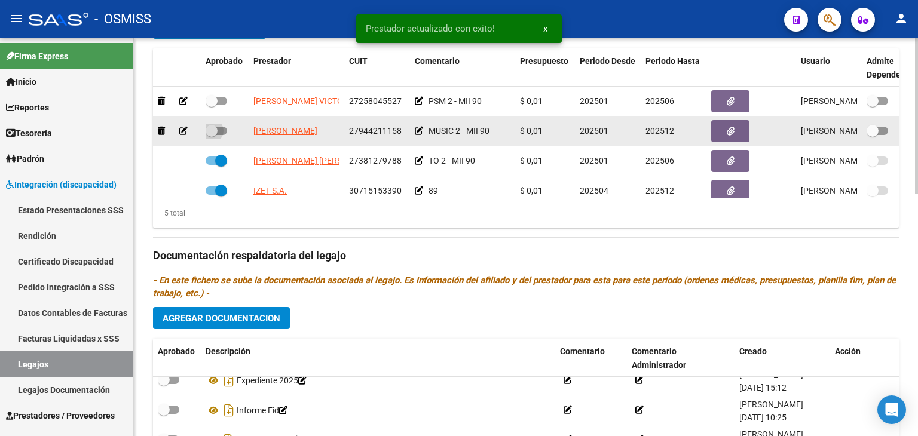
drag, startPoint x: 218, startPoint y: 133, endPoint x: 255, endPoint y: 131, distance: 37.7
click at [220, 133] on span at bounding box center [217, 131] width 22 height 8
click at [212, 135] on input "checkbox" at bounding box center [211, 135] width 1 height 1
checkbox input "true"
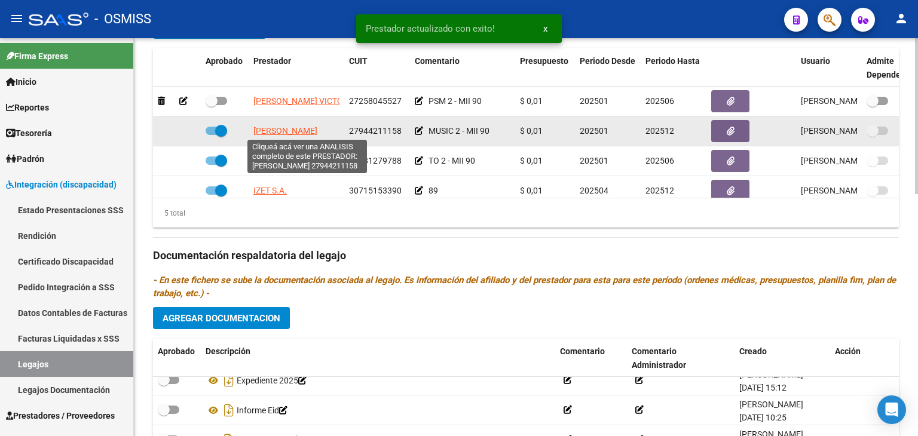
click at [301, 128] on span "[PERSON_NAME]" at bounding box center [285, 131] width 64 height 10
type textarea "27944211158"
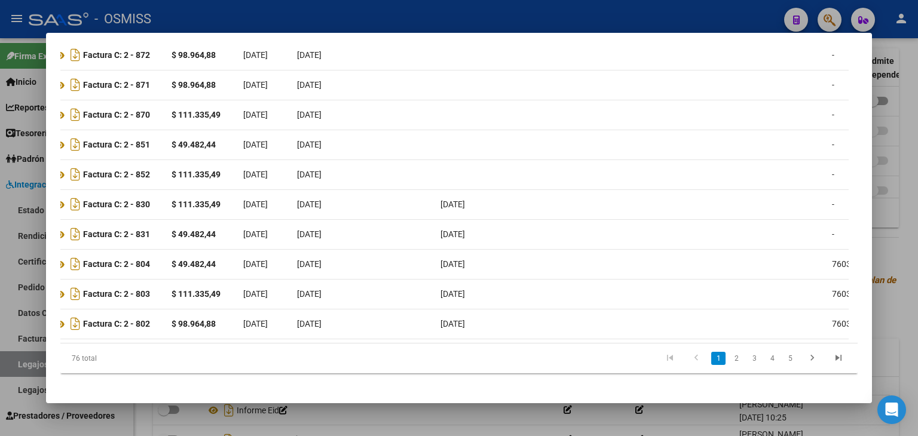
scroll to position [0, 0]
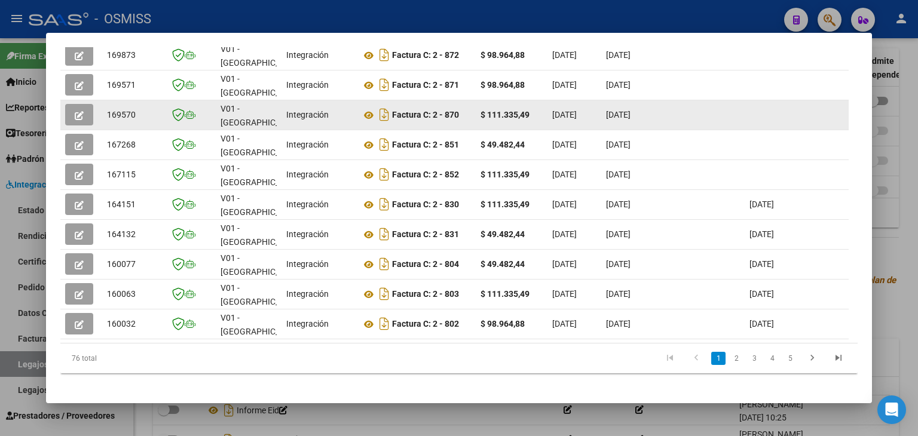
click at [79, 115] on icon "button" at bounding box center [79, 115] width 9 height 9
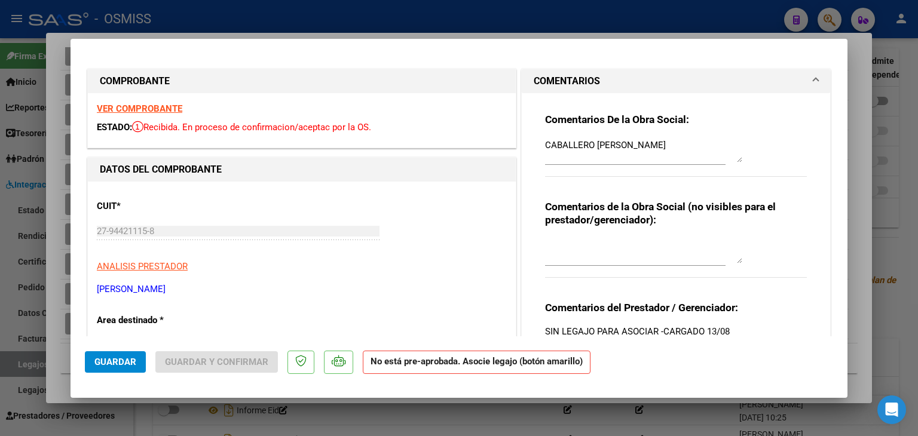
click at [545, 146] on textarea "CABALLERO [PERSON_NAME]" at bounding box center [643, 151] width 197 height 24
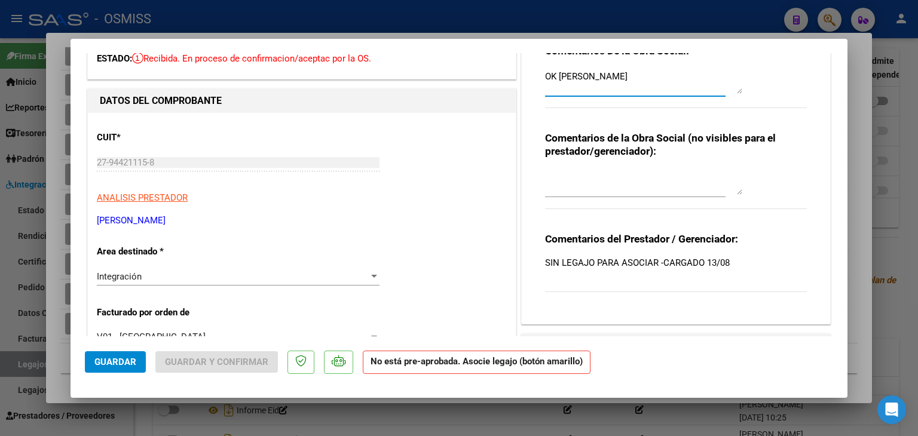
scroll to position [179, 0]
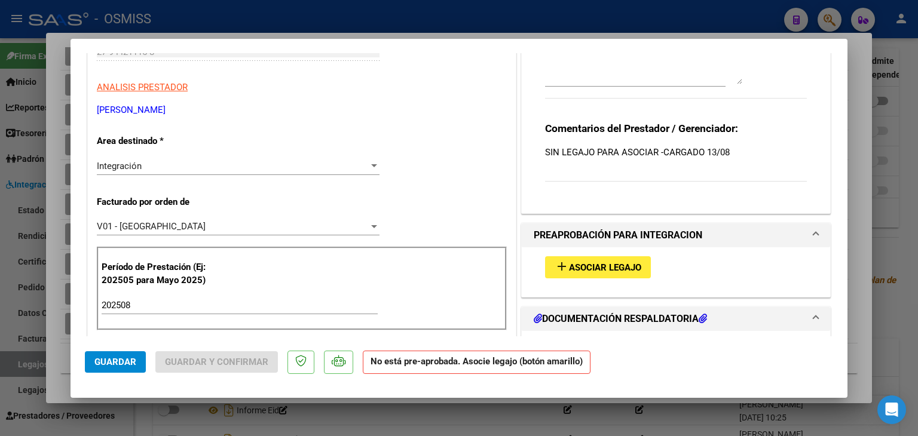
type textarea "OK [PERSON_NAME]"
click at [605, 260] on button "add Asociar Legajo" at bounding box center [598, 267] width 106 height 22
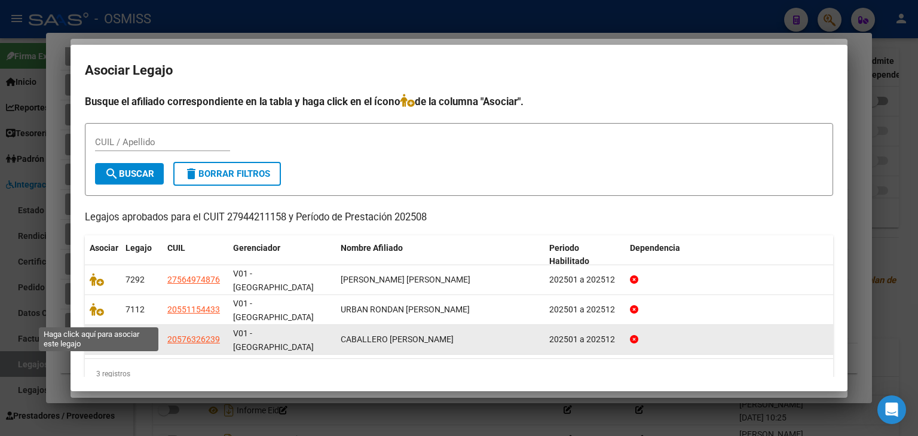
click at [97, 333] on icon at bounding box center [97, 339] width 14 height 13
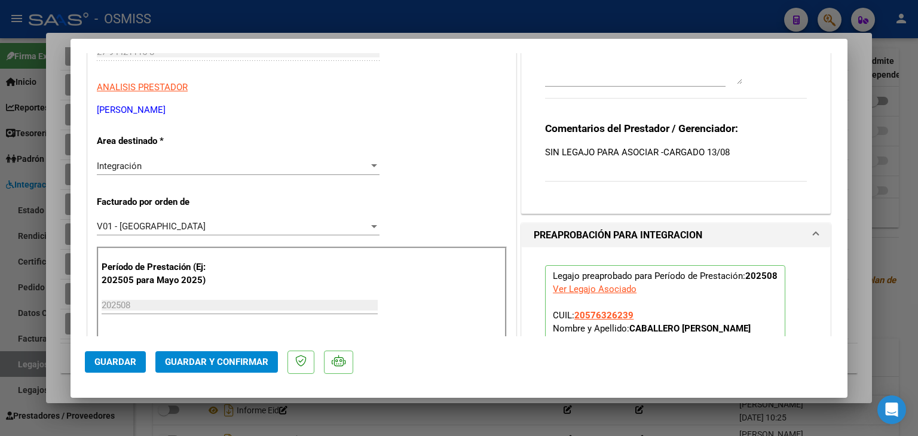
click at [108, 358] on span "Guardar" at bounding box center [115, 362] width 42 height 11
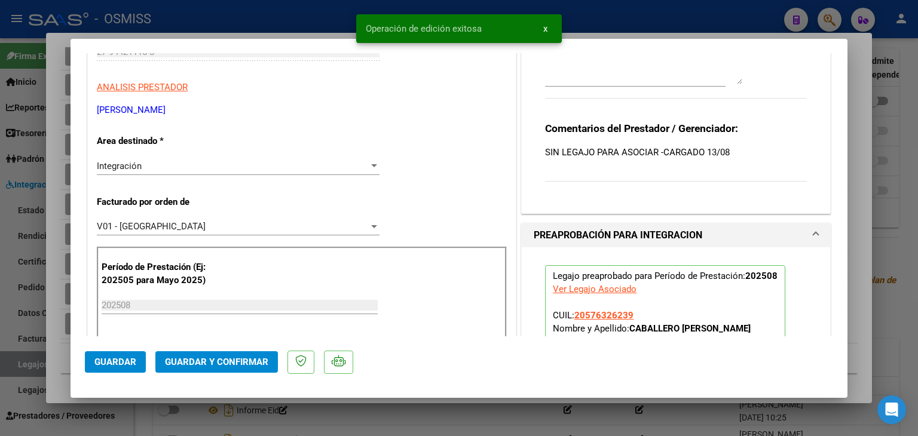
click at [65, 365] on div at bounding box center [459, 218] width 918 height 436
type input "$ 0,00"
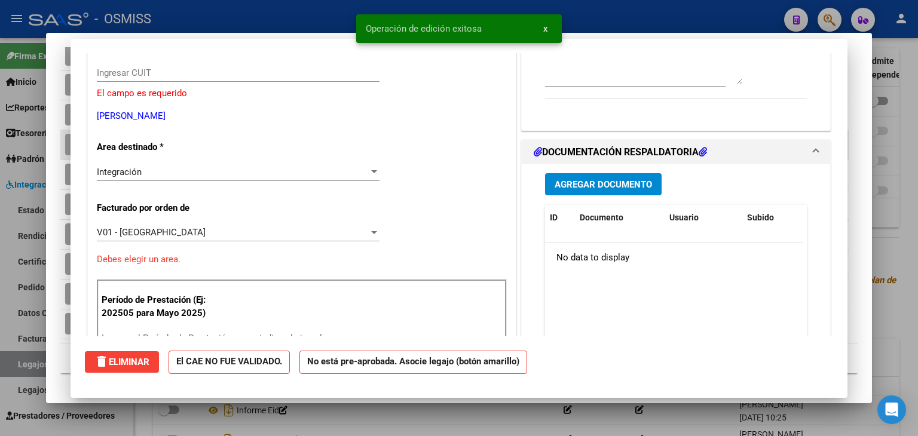
scroll to position [0, 0]
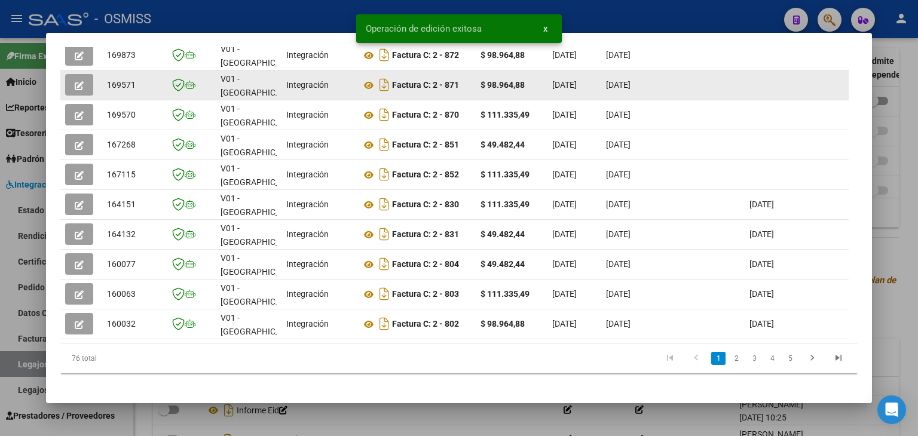
click at [81, 82] on icon "button" at bounding box center [79, 85] width 9 height 9
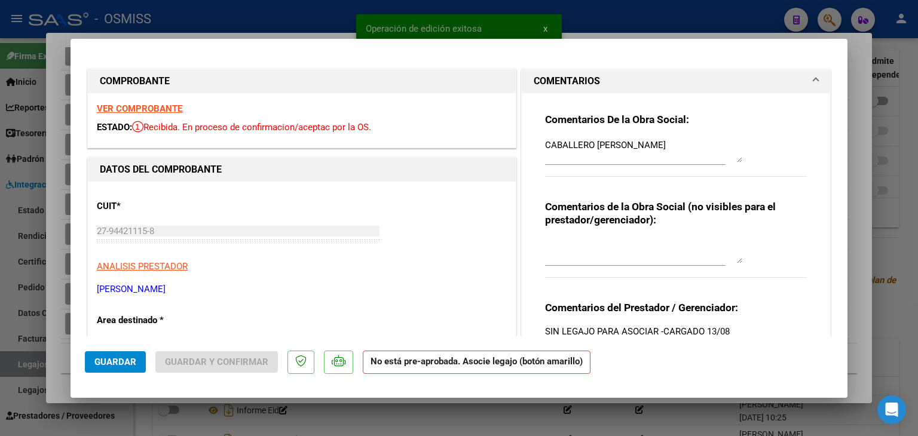
click at [537, 145] on div "Comentarios De la Obra Social: CABALLERO [PERSON_NAME] Comentarios de la Obra S…" at bounding box center [676, 238] width 280 height 290
click at [545, 145] on textarea "CABALLERO [PERSON_NAME]" at bounding box center [643, 151] width 197 height 24
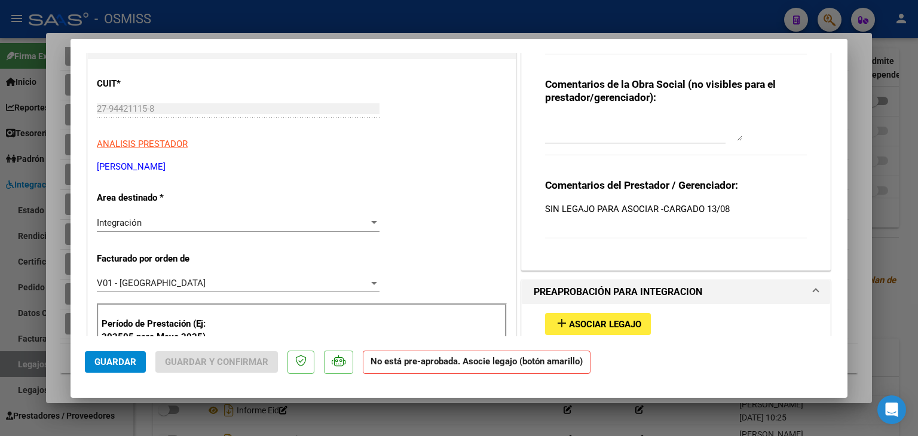
scroll to position [179, 0]
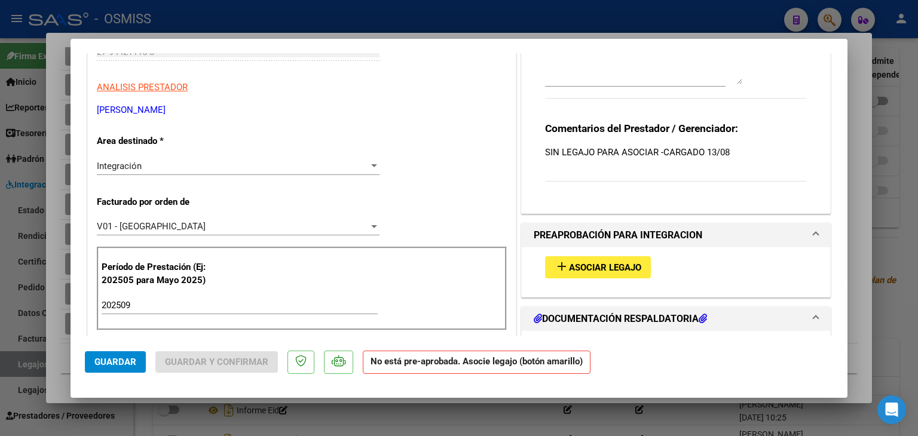
type textarea "OK [PERSON_NAME]"
click at [614, 263] on span "Asociar Legajo" at bounding box center [605, 267] width 72 height 11
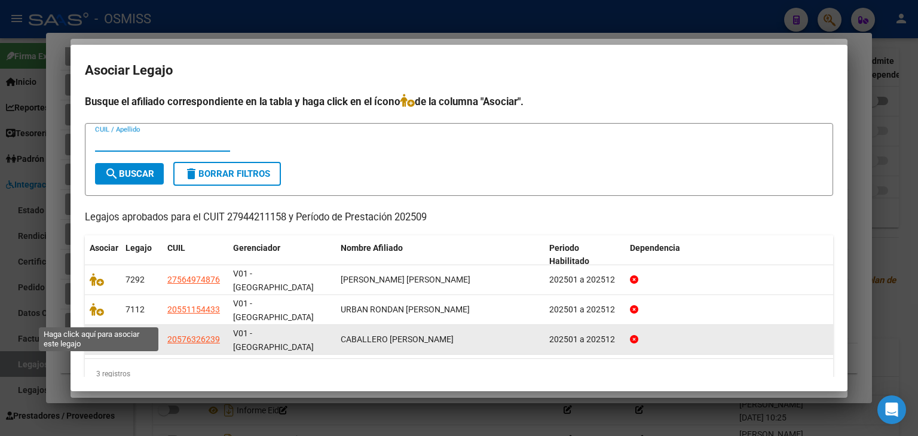
click at [95, 333] on icon at bounding box center [97, 339] width 14 height 13
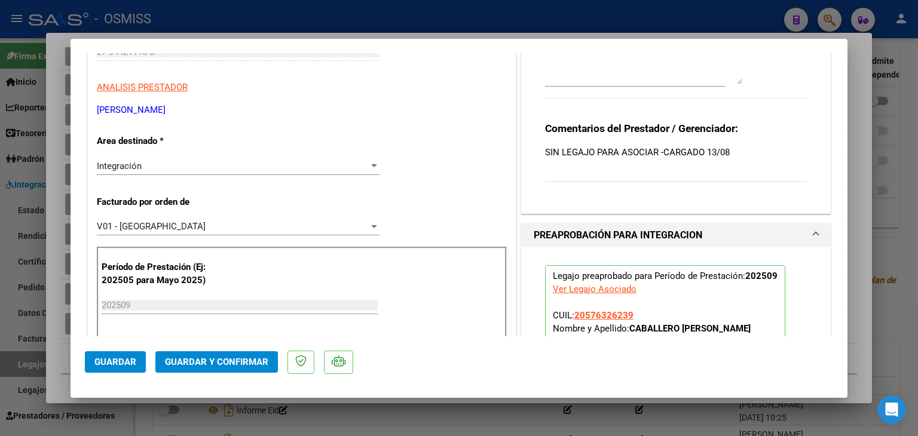
click at [112, 363] on span "Guardar" at bounding box center [115, 362] width 42 height 11
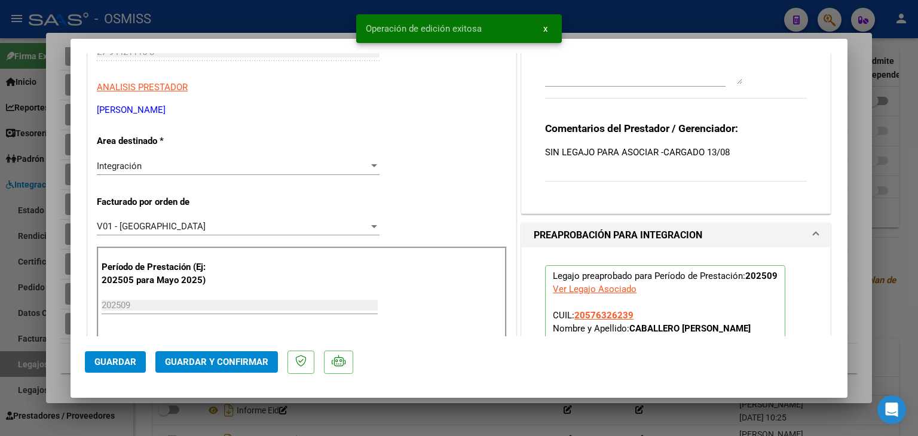
click at [61, 365] on div at bounding box center [459, 218] width 918 height 436
type input "$ 0,00"
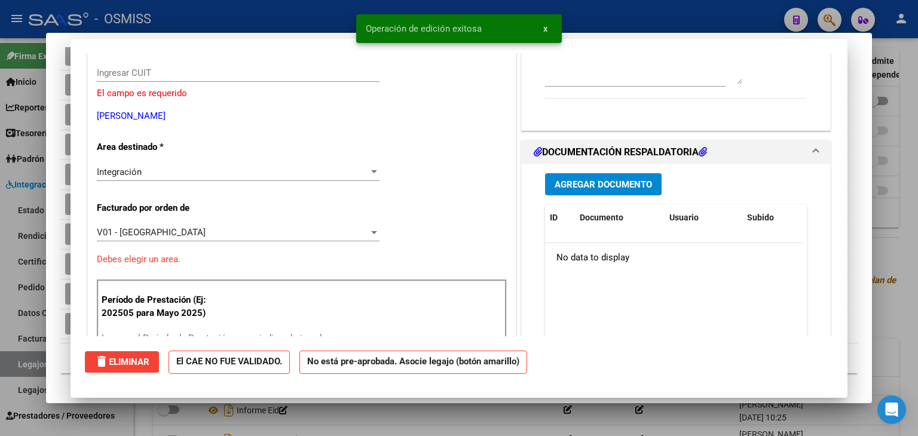
scroll to position [0, 0]
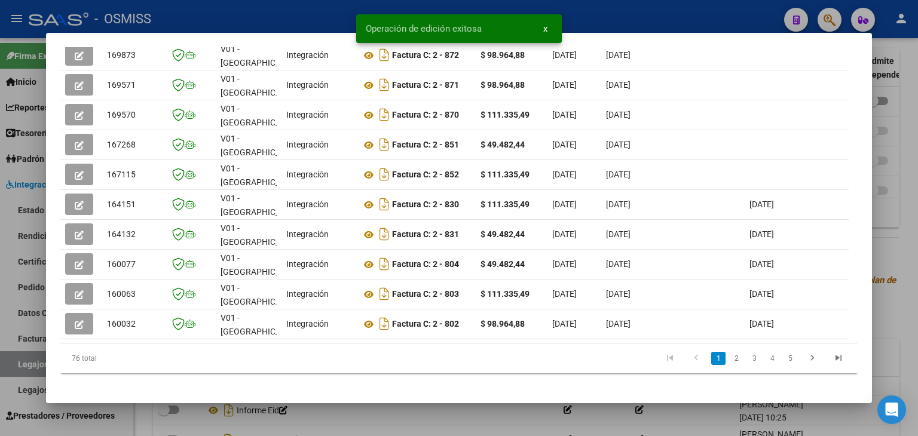
click at [348, 419] on div at bounding box center [459, 218] width 918 height 436
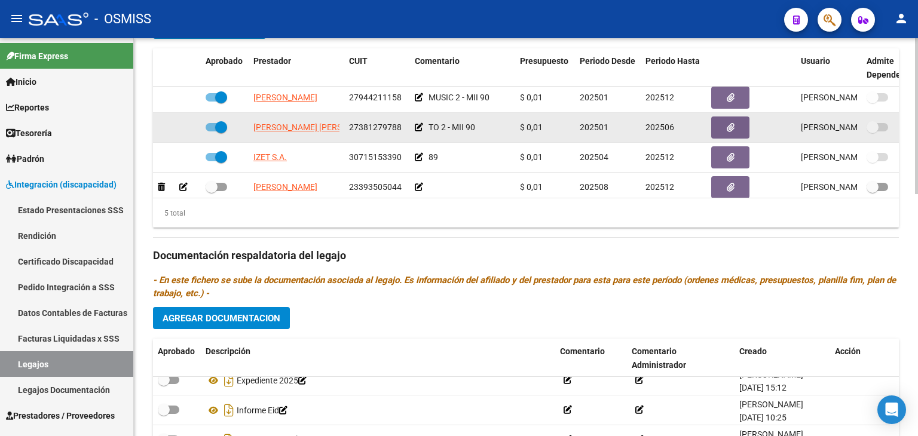
scroll to position [50, 0]
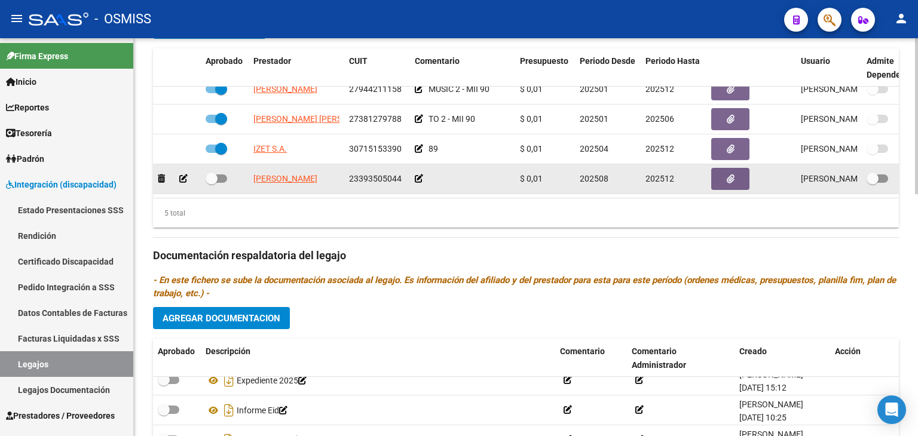
click at [217, 173] on span at bounding box center [212, 179] width 12 height 12
click at [212, 183] on input "checkbox" at bounding box center [211, 183] width 1 height 1
checkbox input "true"
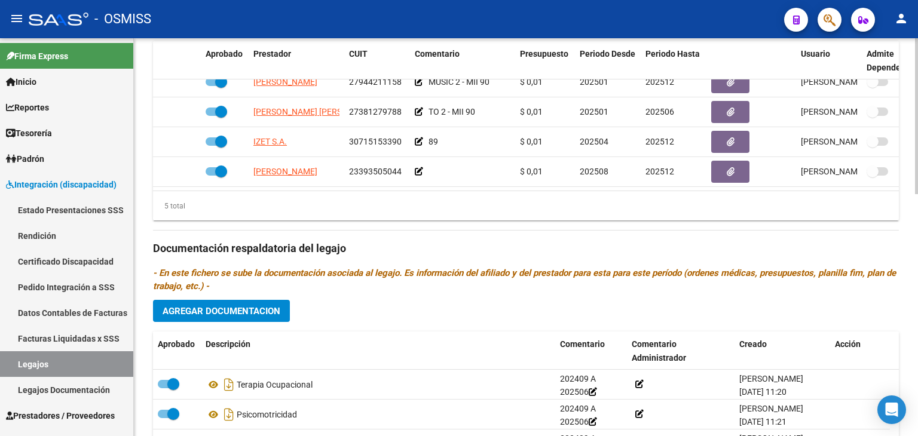
scroll to position [437, 0]
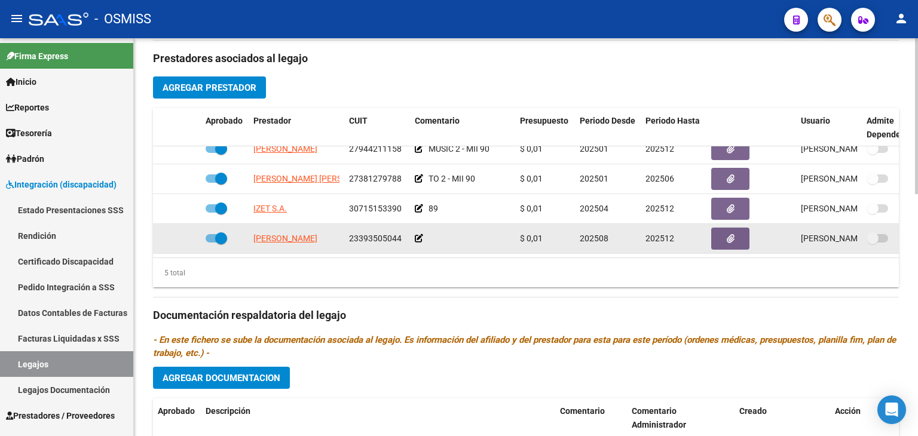
click at [418, 234] on icon at bounding box center [419, 238] width 8 height 8
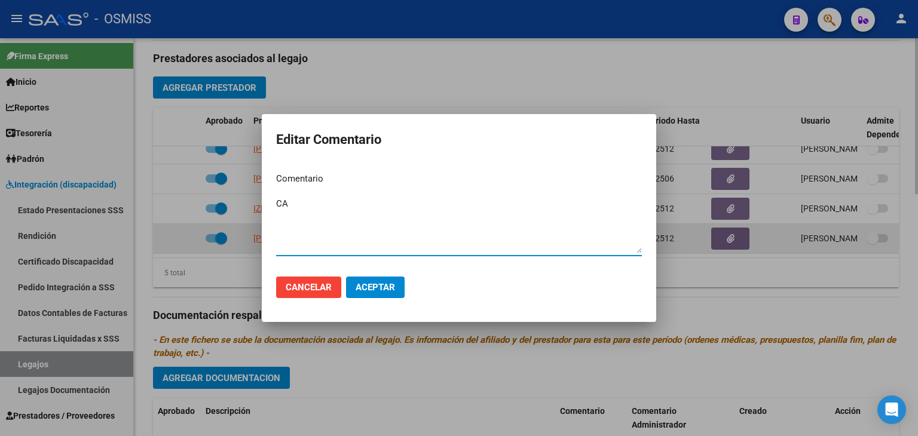
type textarea "C"
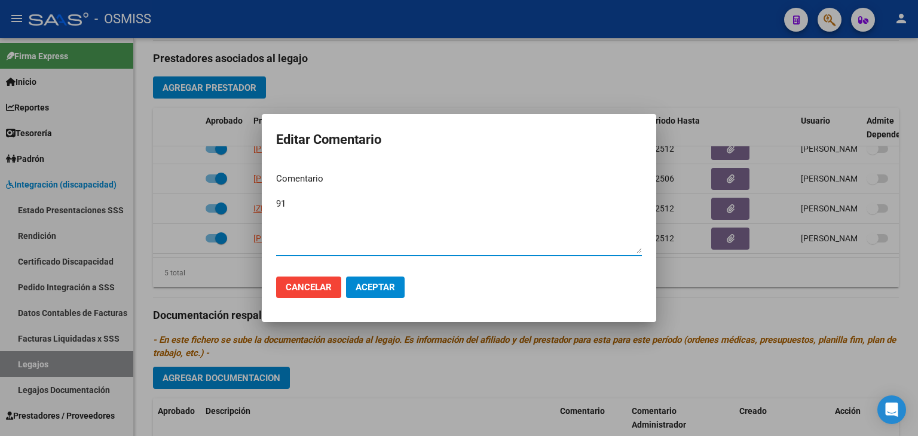
type textarea "91"
click at [370, 292] on button "Aceptar" at bounding box center [375, 288] width 59 height 22
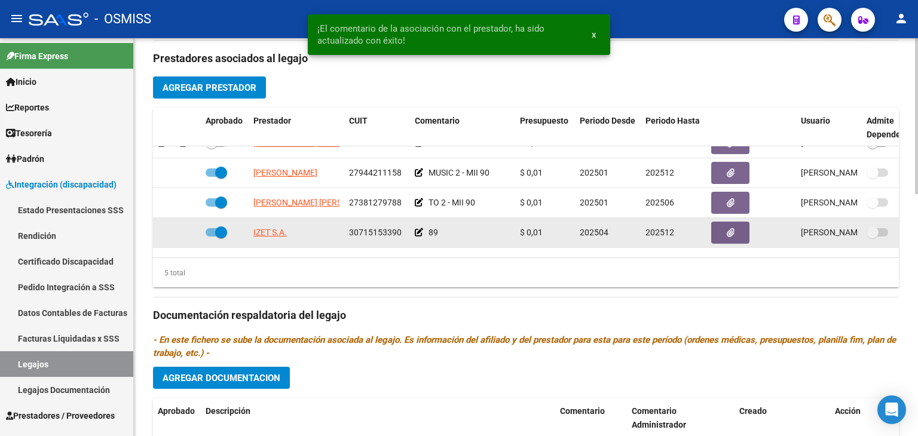
scroll to position [0, 0]
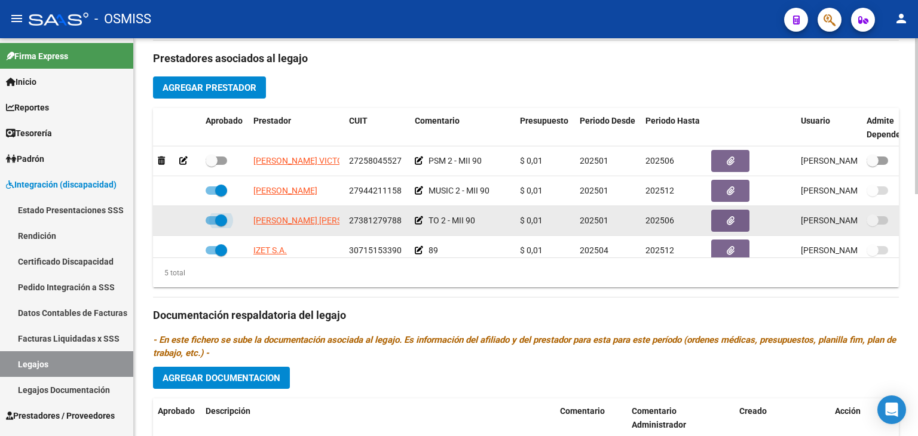
click at [209, 221] on span at bounding box center [217, 220] width 22 height 8
click at [211, 225] on input "checkbox" at bounding box center [211, 225] width 1 height 1
checkbox input "false"
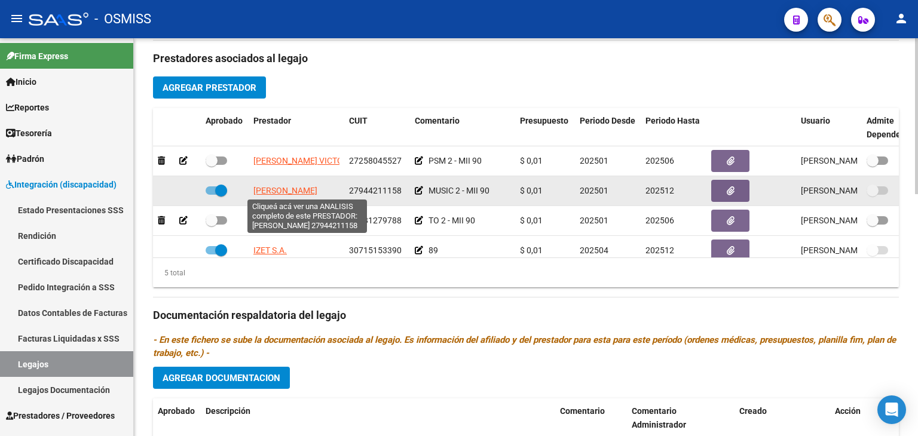
click at [285, 188] on span "[PERSON_NAME]" at bounding box center [285, 191] width 64 height 10
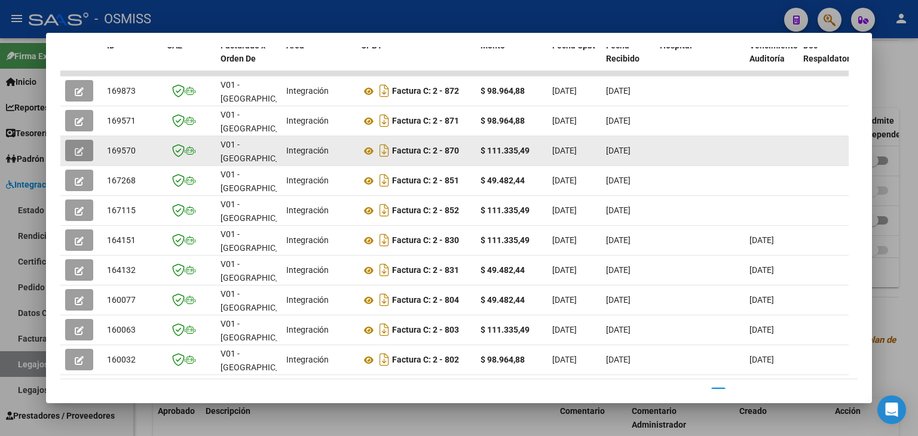
click at [91, 151] on button "button" at bounding box center [79, 151] width 28 height 22
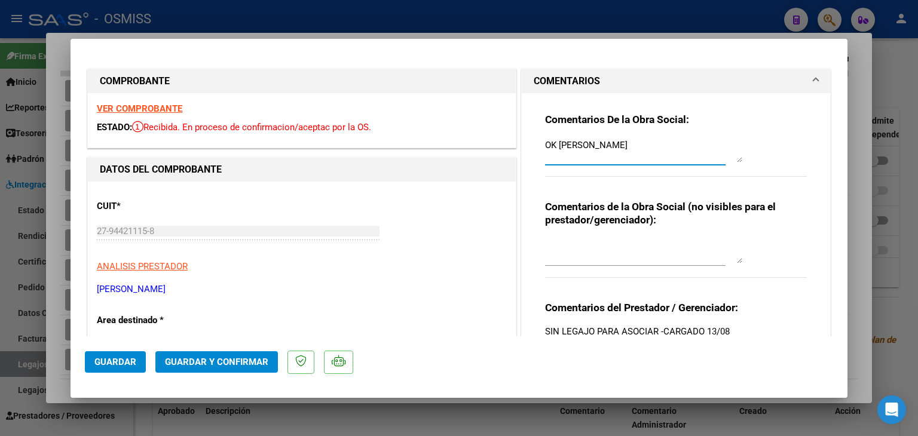
click at [552, 145] on textarea "OK [PERSON_NAME]" at bounding box center [643, 151] width 197 height 24
type textarea "OK MOD 91---- [PERSON_NAME]"
click at [127, 359] on span "Guardar" at bounding box center [115, 362] width 42 height 11
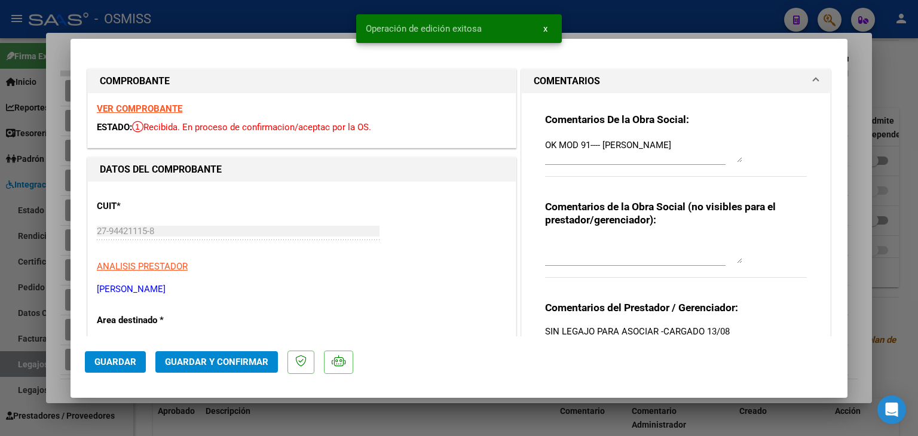
click at [137, 421] on div at bounding box center [459, 218] width 918 height 436
type input "$ 0,00"
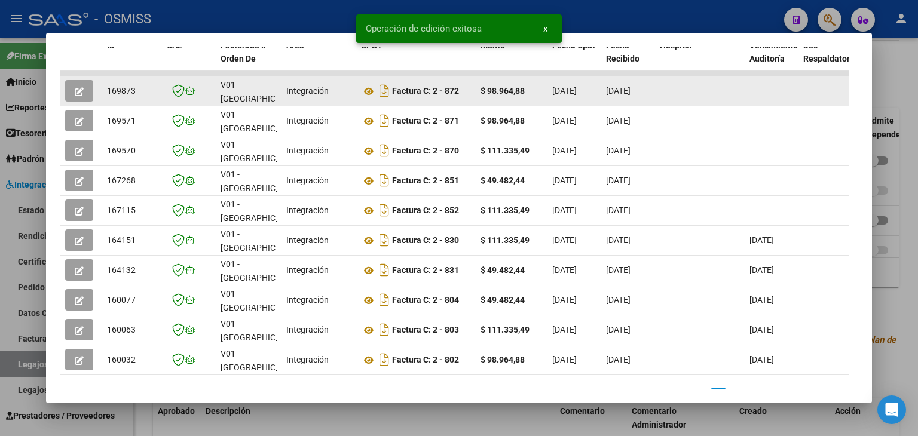
click at [70, 85] on button "button" at bounding box center [79, 91] width 28 height 22
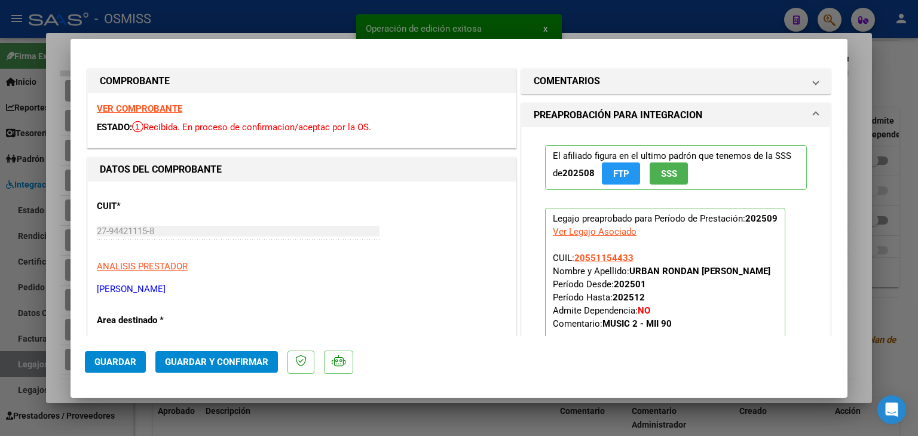
click at [304, 410] on div at bounding box center [459, 218] width 918 height 436
type input "$ 0,00"
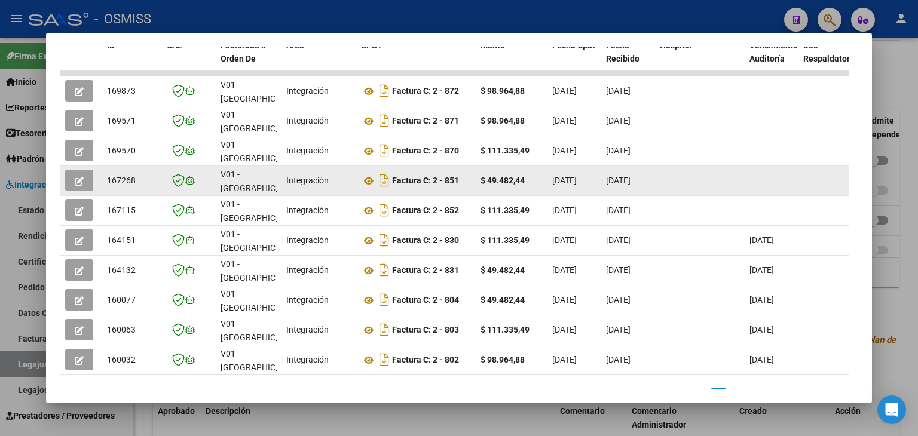
click at [90, 175] on button "button" at bounding box center [79, 181] width 28 height 22
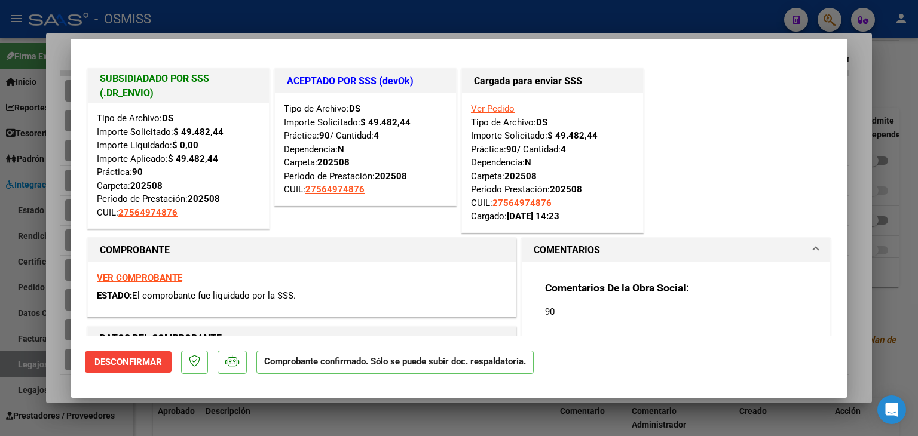
type input "$ 0,00"
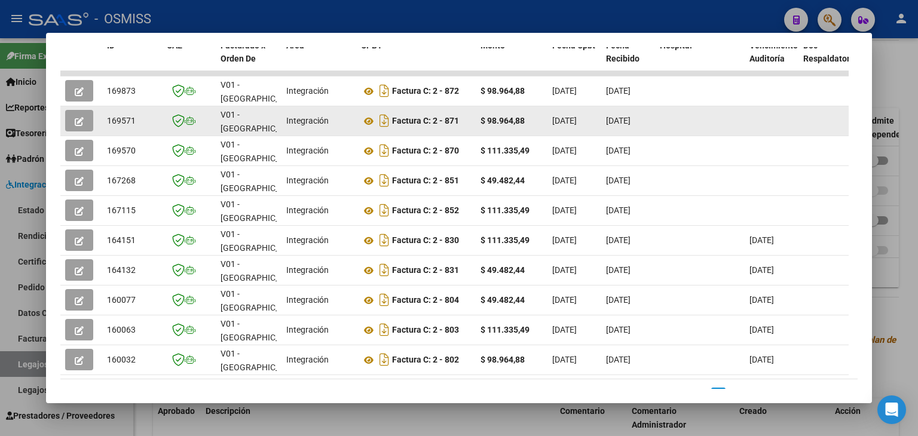
click at [84, 114] on button "button" at bounding box center [79, 121] width 28 height 22
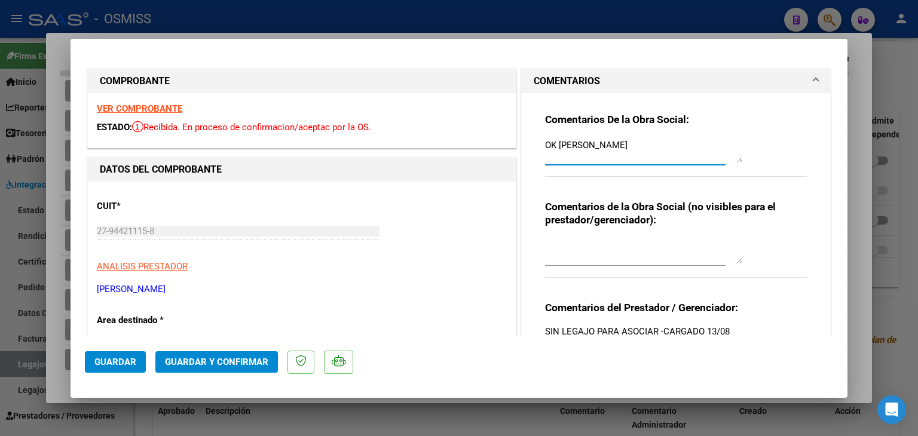
click at [555, 145] on textarea "OK [PERSON_NAME]" at bounding box center [643, 151] width 197 height 24
type textarea "OK MOD 91-- CABALLERO [PERSON_NAME]"
click at [114, 366] on span "Guardar" at bounding box center [115, 362] width 42 height 11
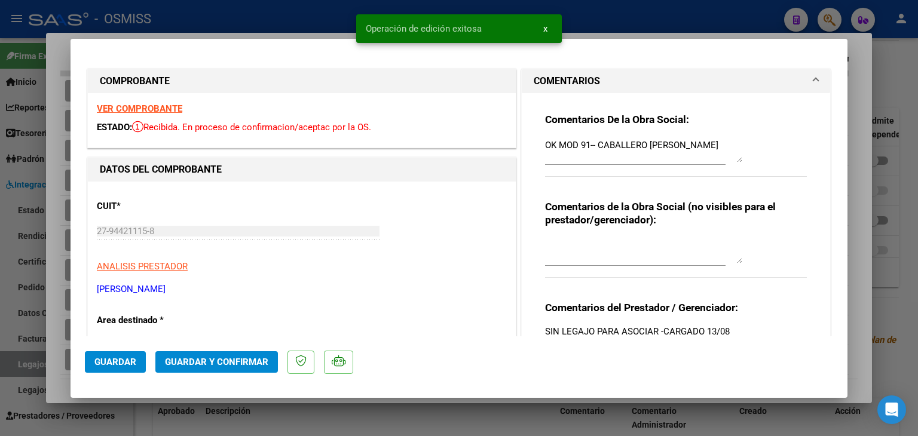
click at [307, 420] on div at bounding box center [459, 218] width 918 height 436
type input "$ 0,00"
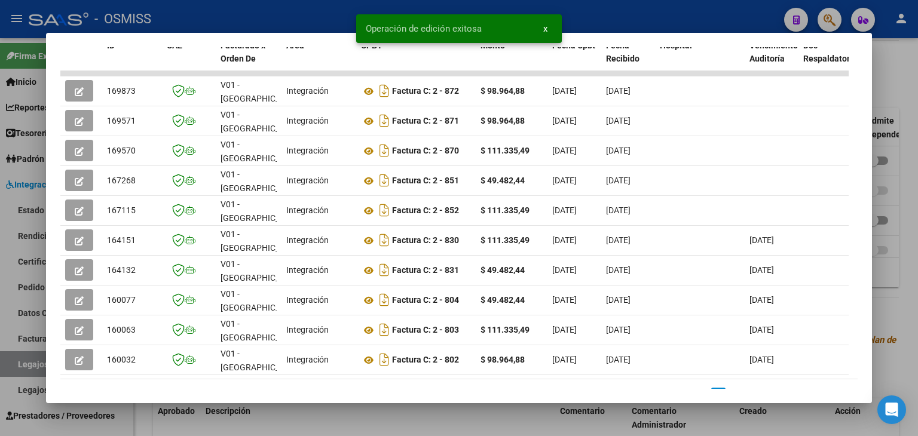
click at [307, 420] on div at bounding box center [459, 218] width 918 height 436
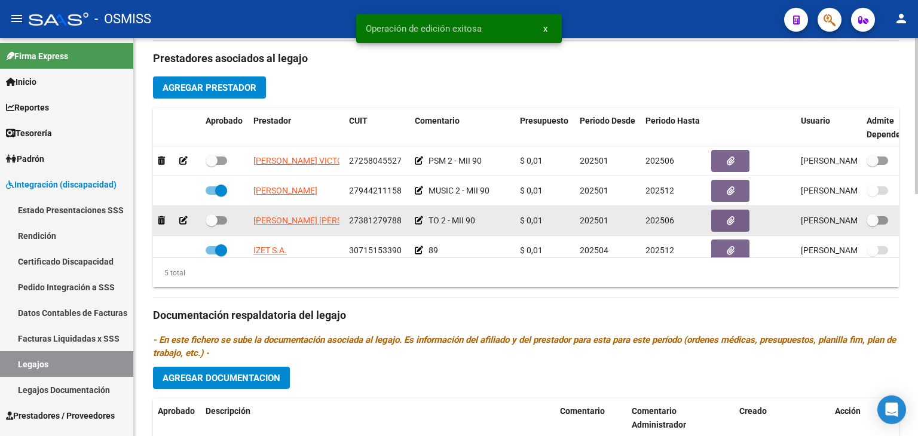
scroll to position [378, 0]
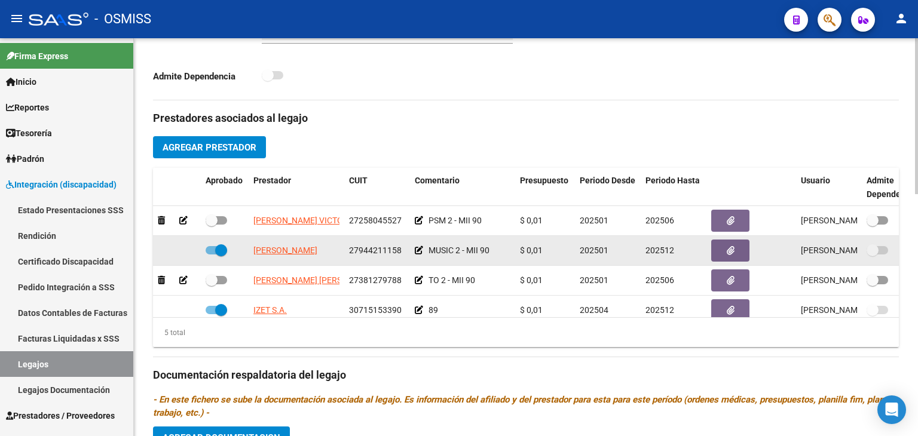
click at [421, 252] on icon at bounding box center [419, 250] width 8 height 8
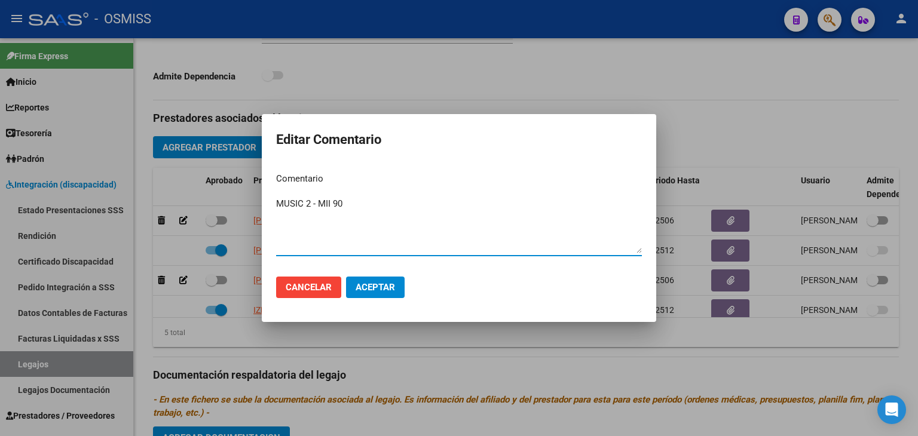
drag, startPoint x: 354, startPoint y: 208, endPoint x: 318, endPoint y: 206, distance: 35.9
click at [318, 206] on textarea "MUSIC 2 - MII 90" at bounding box center [459, 225] width 366 height 56
type textarea "MUSIC 2 - MIS 91 DESDE AGOSTO (ANTES 90)"
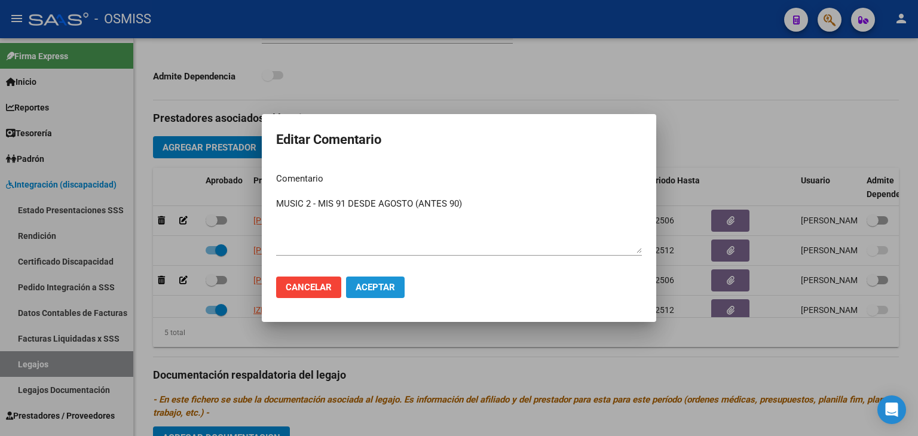
click at [366, 289] on span "Aceptar" at bounding box center [375, 287] width 39 height 11
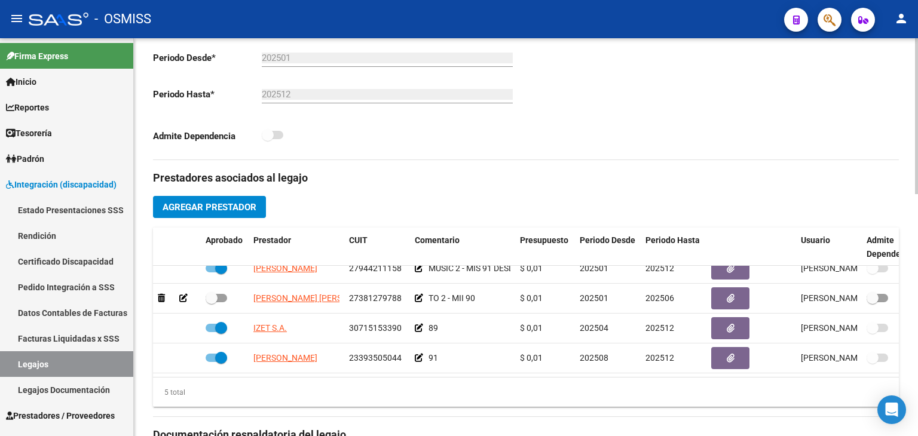
scroll to position [50, 0]
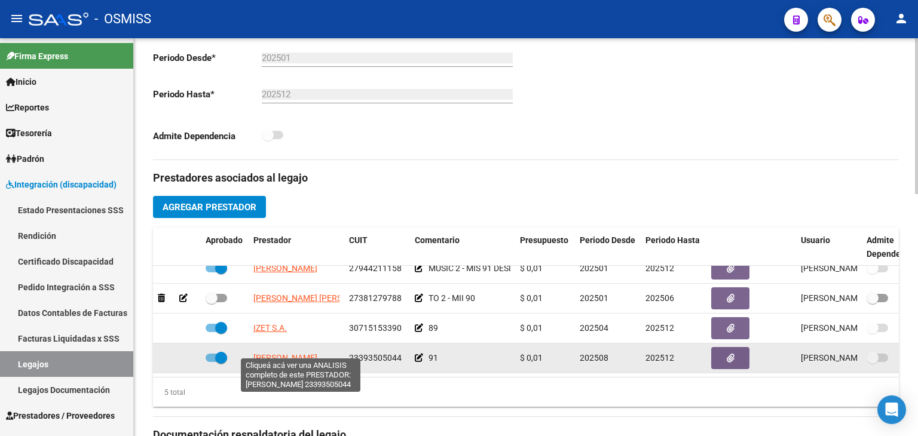
click at [293, 353] on span "[PERSON_NAME]" at bounding box center [285, 358] width 64 height 10
type textarea "23393505044"
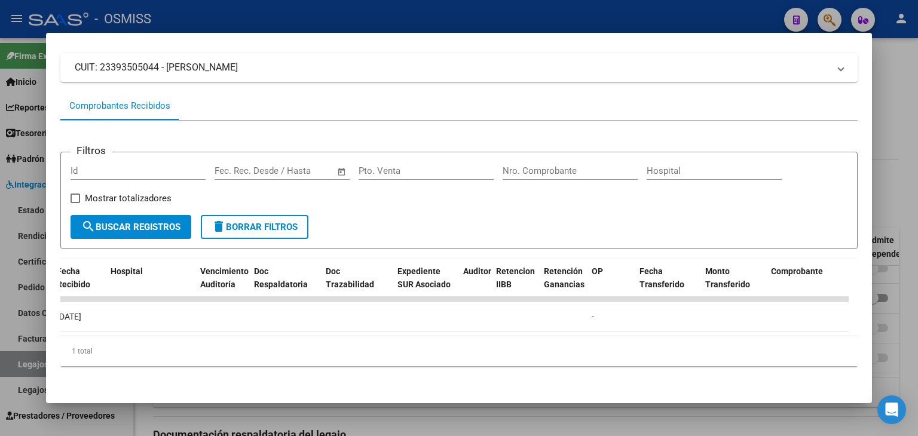
scroll to position [0, 0]
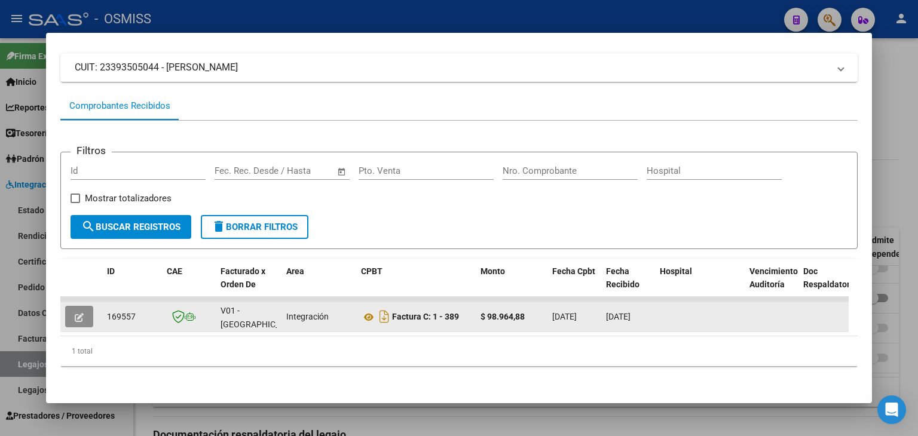
click at [81, 313] on icon "button" at bounding box center [79, 317] width 9 height 9
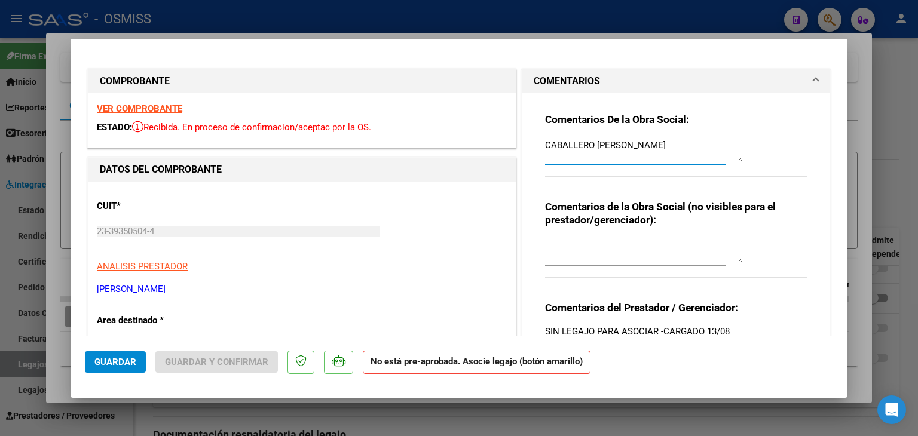
click at [545, 146] on textarea "CABALLERO [PERSON_NAME]" at bounding box center [643, 151] width 197 height 24
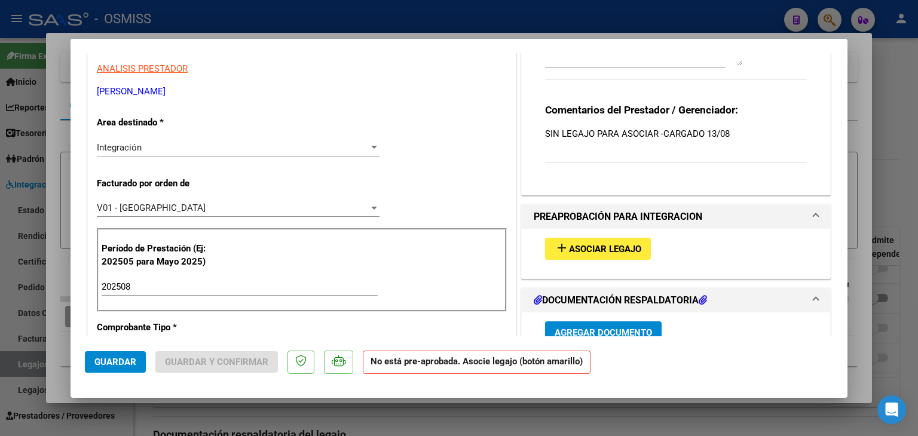
scroll to position [239, 0]
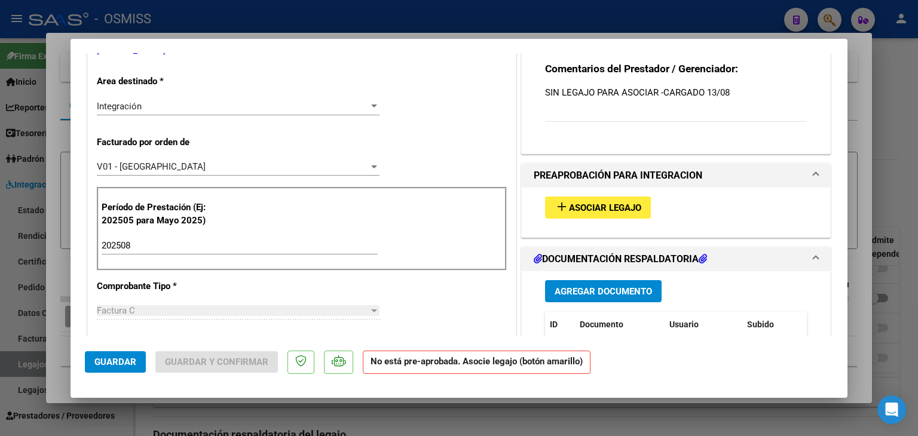
type textarea "OK-- [PERSON_NAME]"
click at [633, 212] on span "Asociar Legajo" at bounding box center [605, 208] width 72 height 11
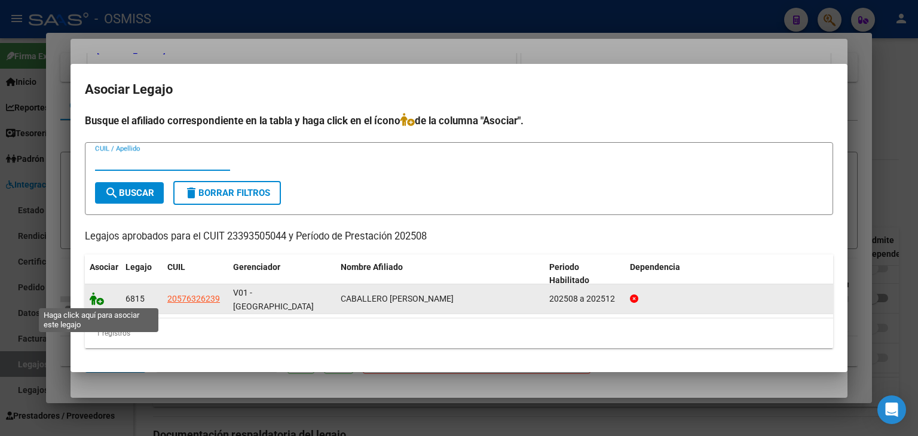
click at [99, 297] on icon at bounding box center [97, 298] width 14 height 13
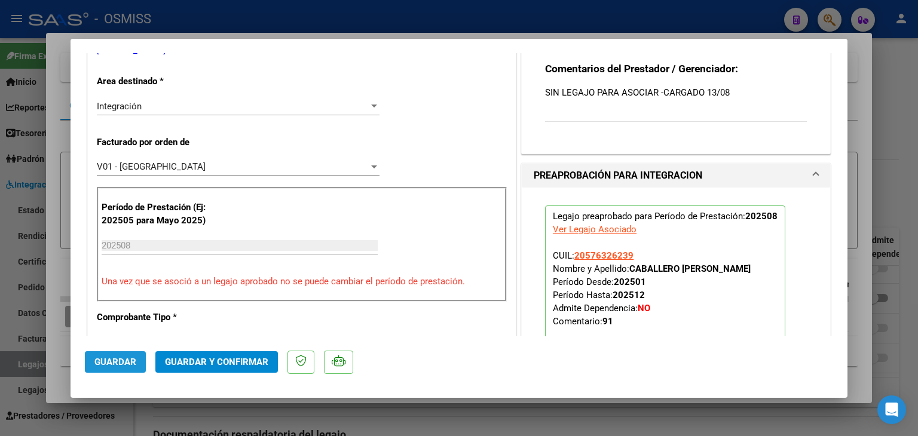
click at [127, 359] on span "Guardar" at bounding box center [115, 362] width 42 height 11
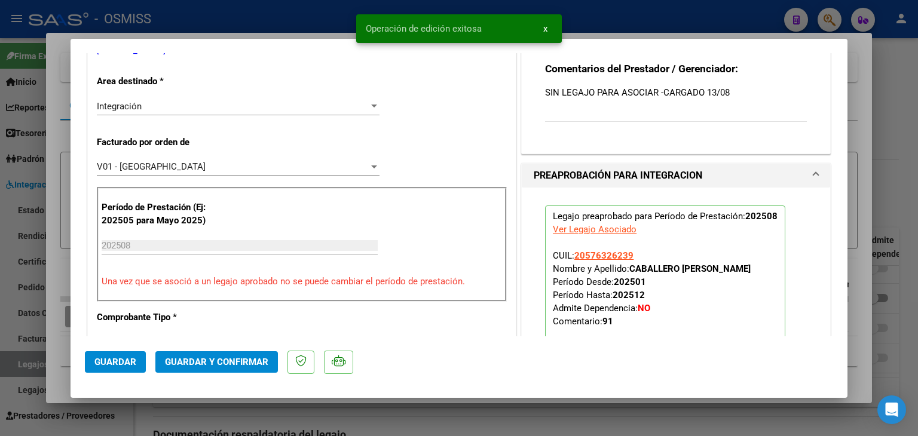
click at [160, 414] on div at bounding box center [459, 218] width 918 height 436
type input "$ 0,00"
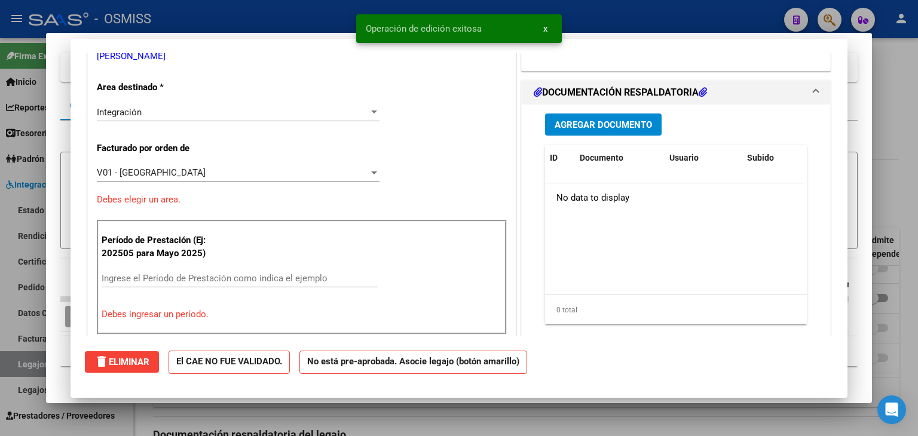
scroll to position [0, 0]
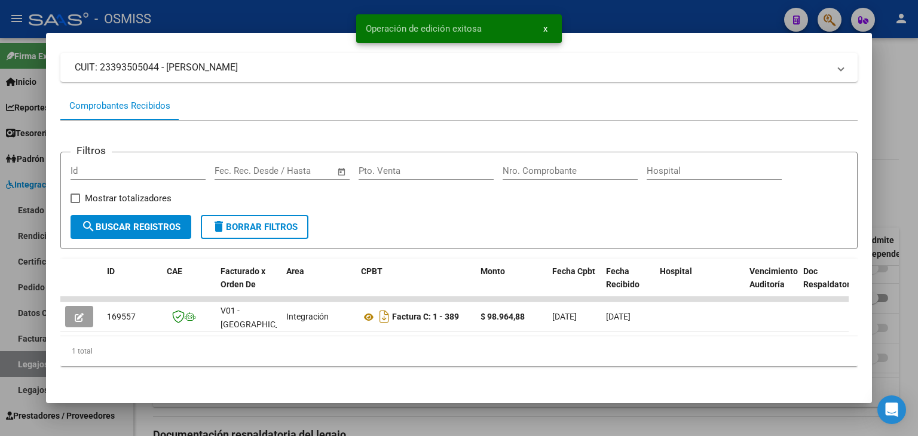
click at [165, 414] on div at bounding box center [459, 218] width 918 height 436
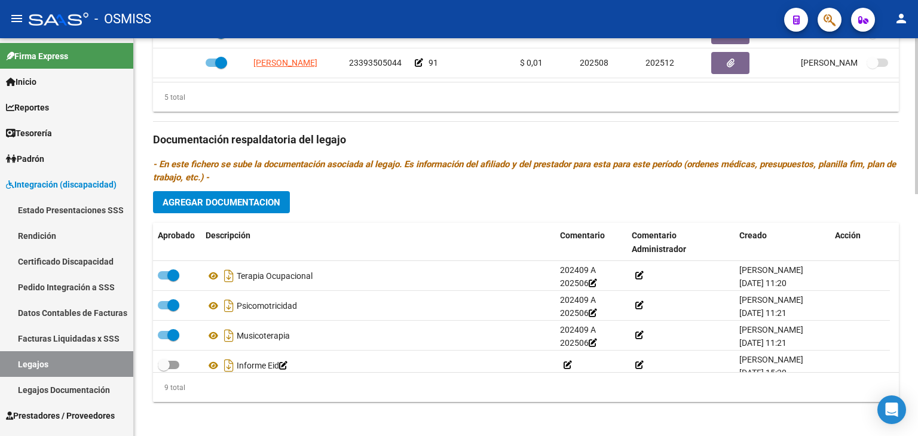
scroll to position [617, 0]
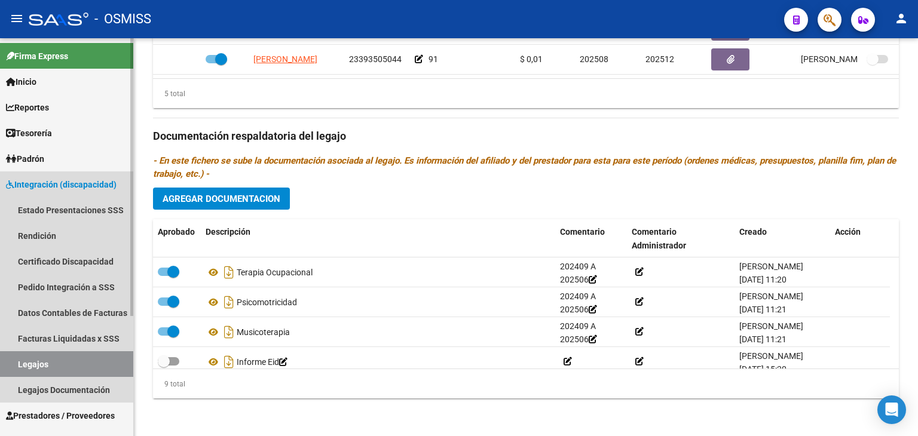
click at [109, 358] on link "Legajos" at bounding box center [66, 364] width 133 height 26
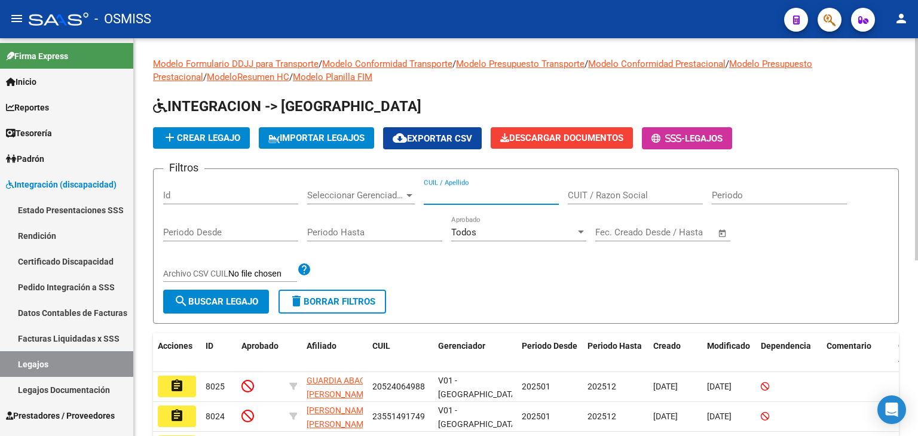
click at [444, 190] on input "CUIL / Apellido" at bounding box center [491, 195] width 135 height 11
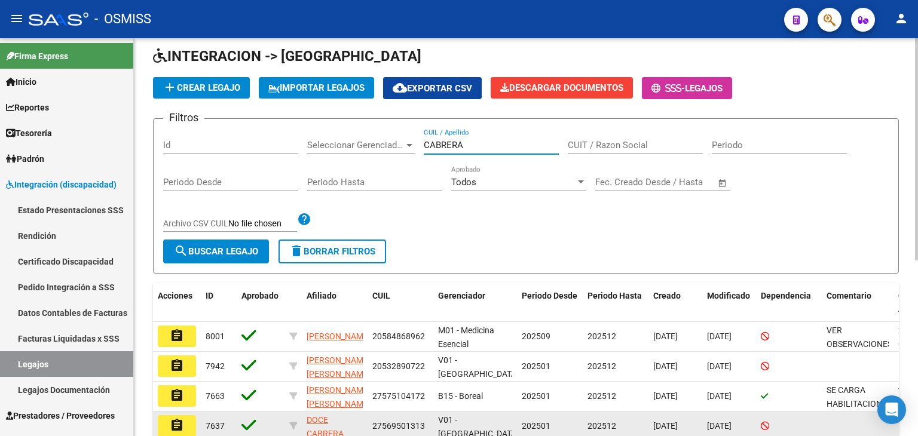
scroll to position [120, 0]
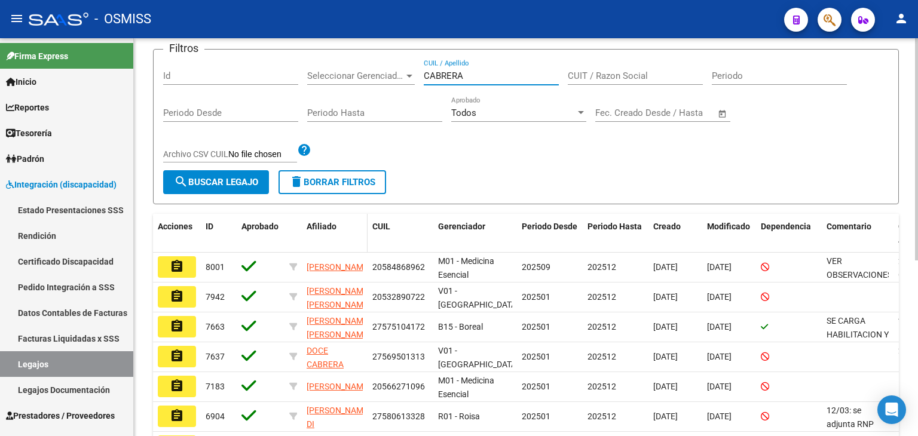
type input "CABRERA"
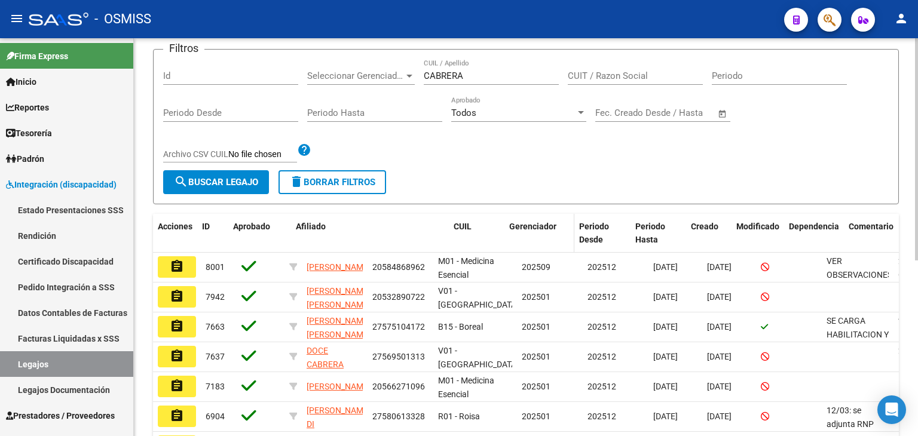
drag, startPoint x: 363, startPoint y: 232, endPoint x: 497, endPoint y: 232, distance: 133.9
click at [497, 232] on div "Acciones ID Aprobado Afiliado CUIL Gerenciador Periodo Desde Periodo Hasta Crea…" at bounding box center [559, 233] width 812 height 39
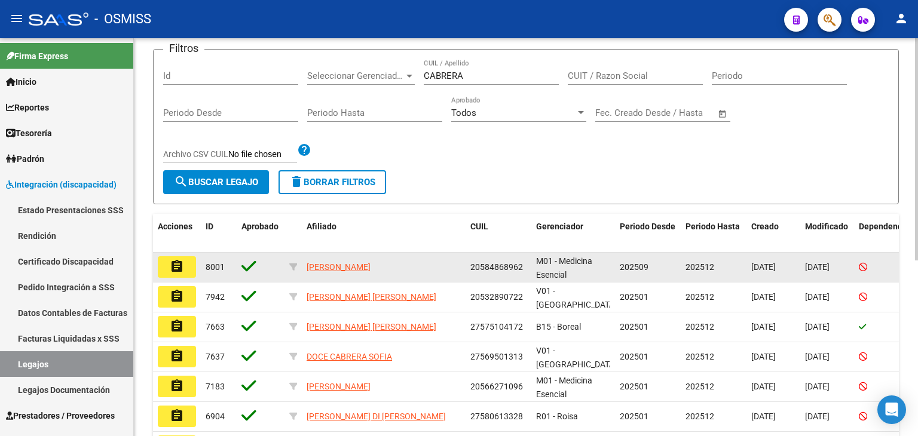
click at [169, 259] on button "assignment" at bounding box center [177, 267] width 38 height 22
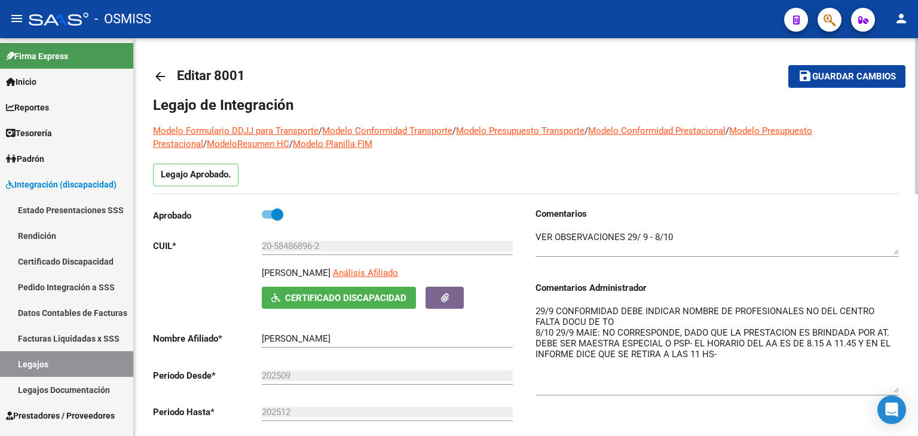
drag, startPoint x: 896, startPoint y: 324, endPoint x: 916, endPoint y: 389, distance: 68.1
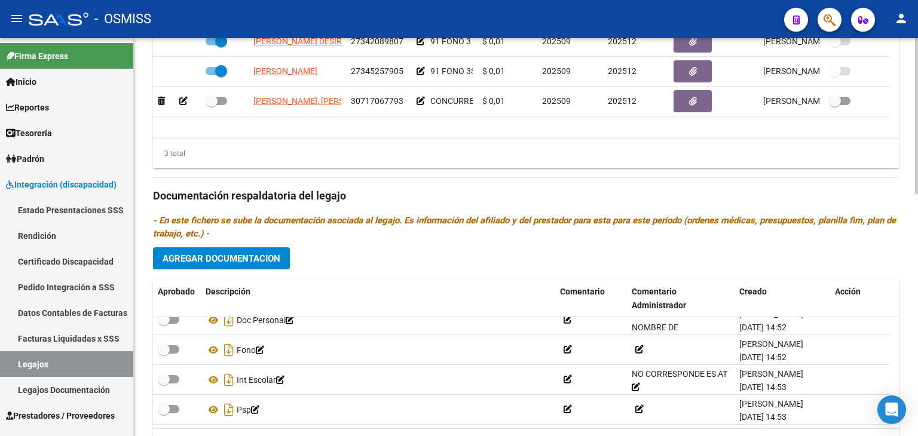
scroll to position [497, 0]
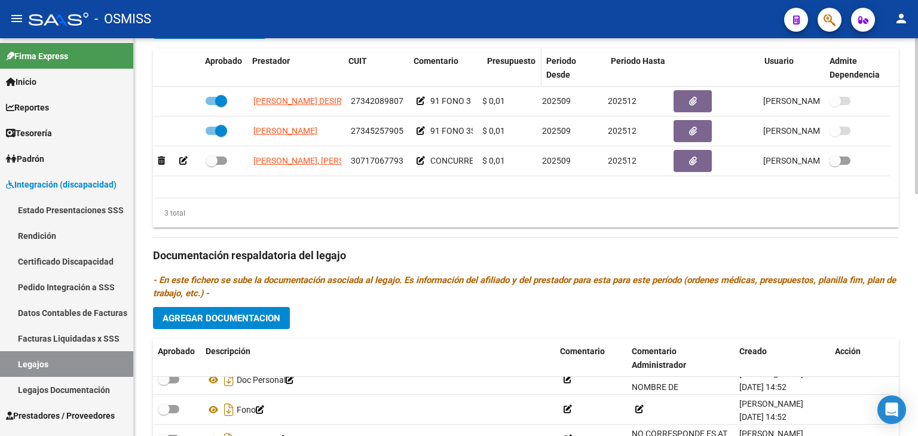
drag, startPoint x: 475, startPoint y: 69, endPoint x: 567, endPoint y: 68, distance: 92.1
click at [567, 68] on div "Aprobado Prestador CUIT Comentario Presupuesto Periodo Desde Periodo Hasta Usua…" at bounding box center [521, 67] width 737 height 39
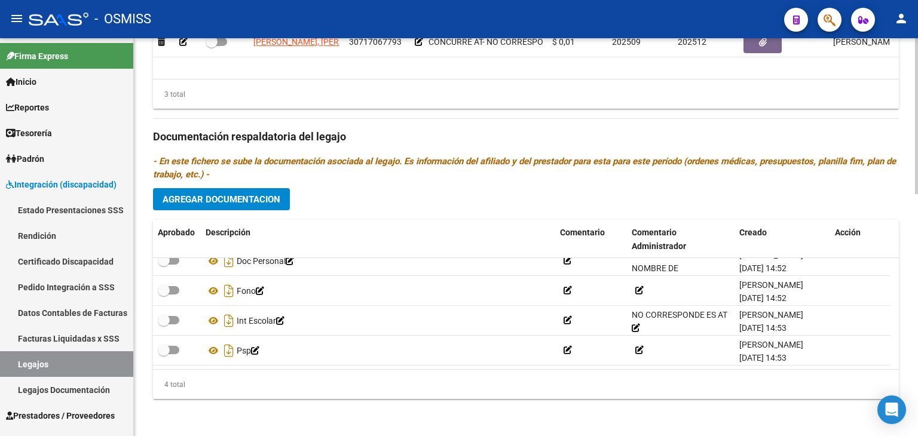
scroll to position [617, 0]
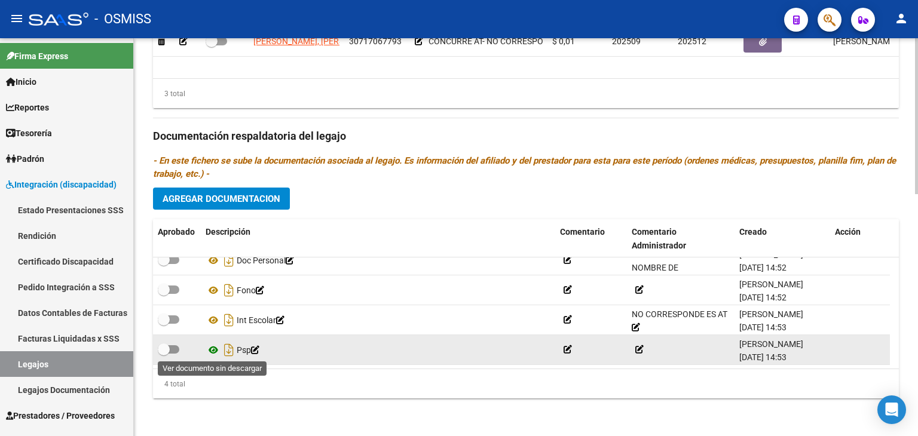
click at [213, 351] on icon at bounding box center [214, 350] width 16 height 14
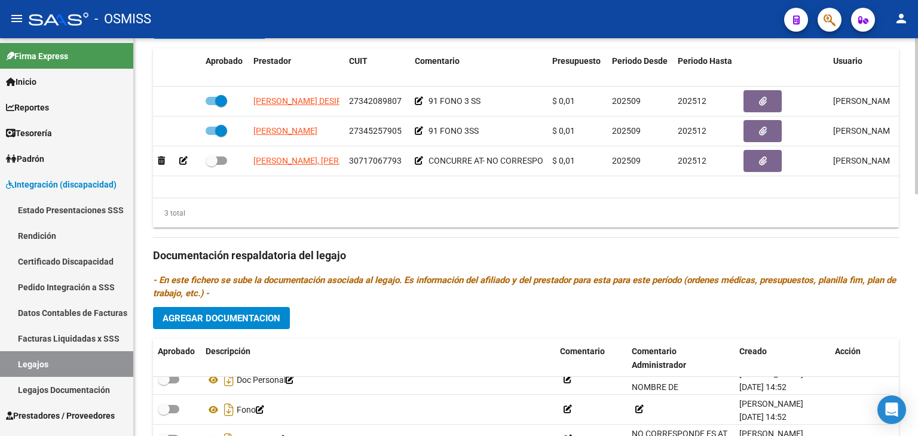
scroll to position [557, 0]
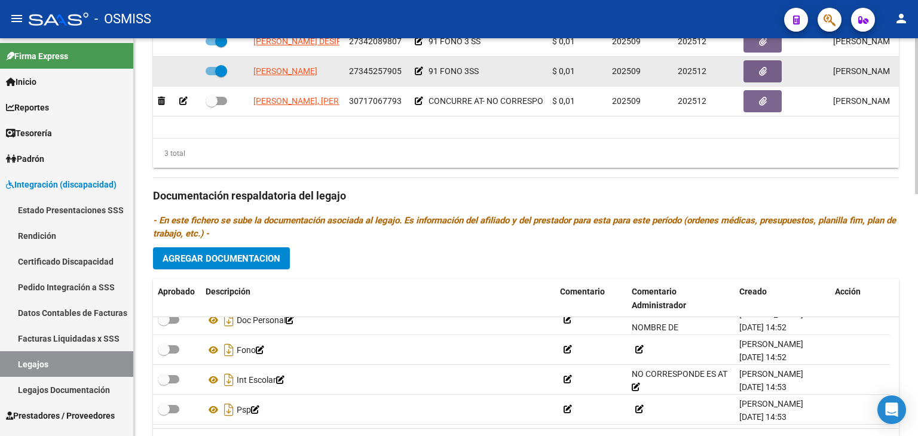
click at [418, 73] on icon at bounding box center [419, 71] width 8 height 8
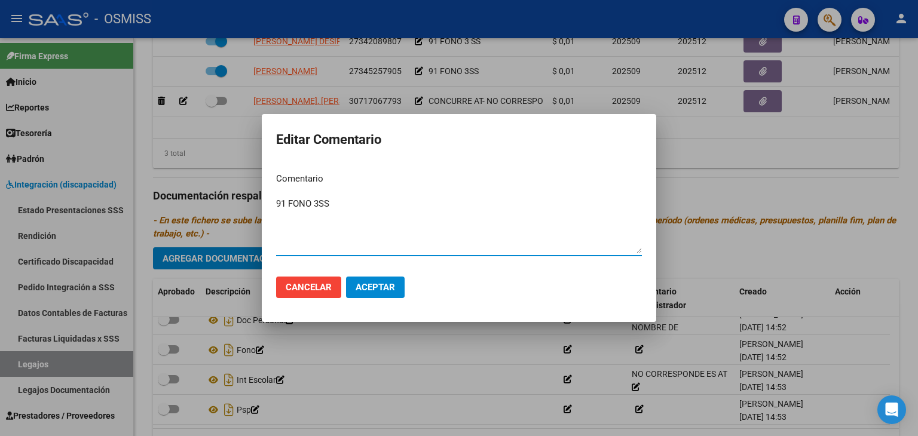
click at [308, 199] on textarea "91 FONO 3SS" at bounding box center [459, 225] width 366 height 56
type textarea "91 PSP 3SS"
click at [388, 282] on span "Aceptar" at bounding box center [375, 287] width 39 height 11
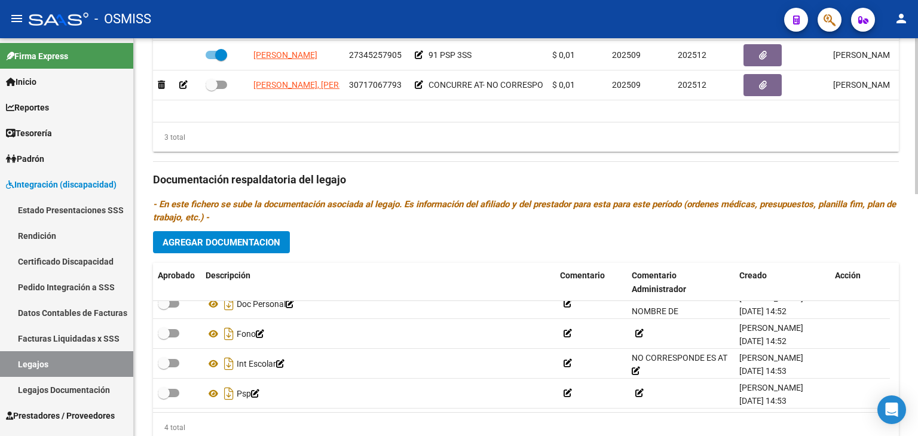
scroll to position [617, 0]
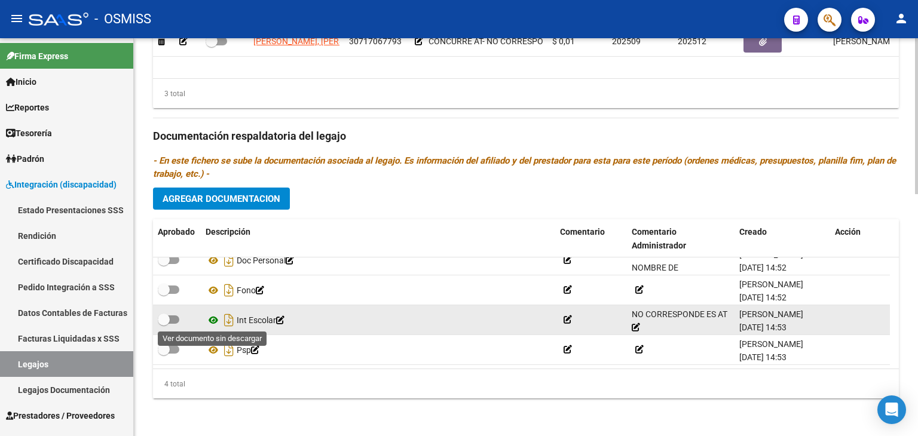
click at [210, 322] on icon at bounding box center [214, 320] width 16 height 14
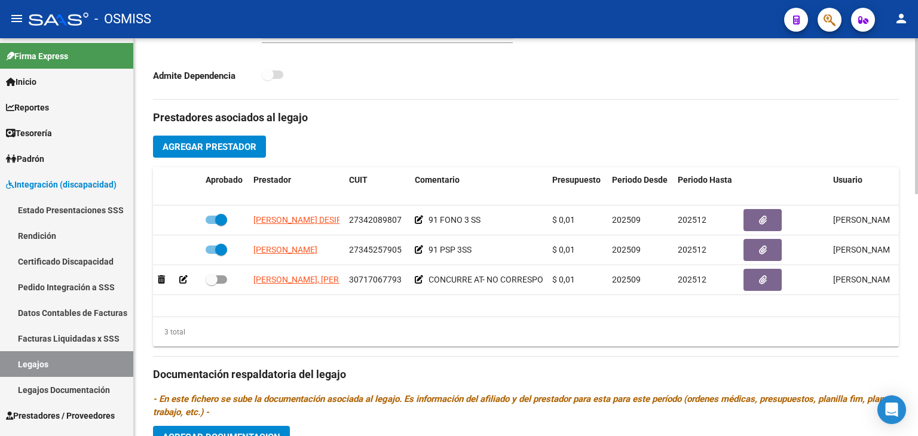
scroll to position [378, 0]
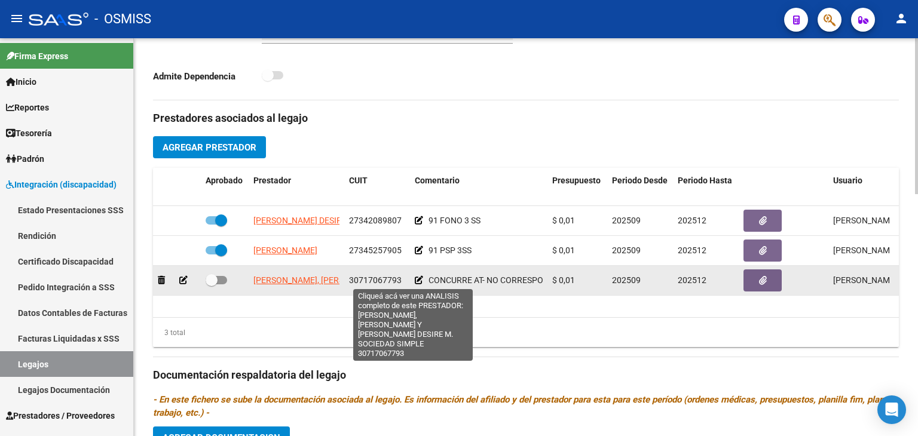
click at [281, 283] on span "[PERSON_NAME], [PERSON_NAME] Y [PERSON_NAME] DESIRE M. SOCIEDAD SIMPLE" at bounding box center [411, 281] width 317 height 10
type textarea "30717067793"
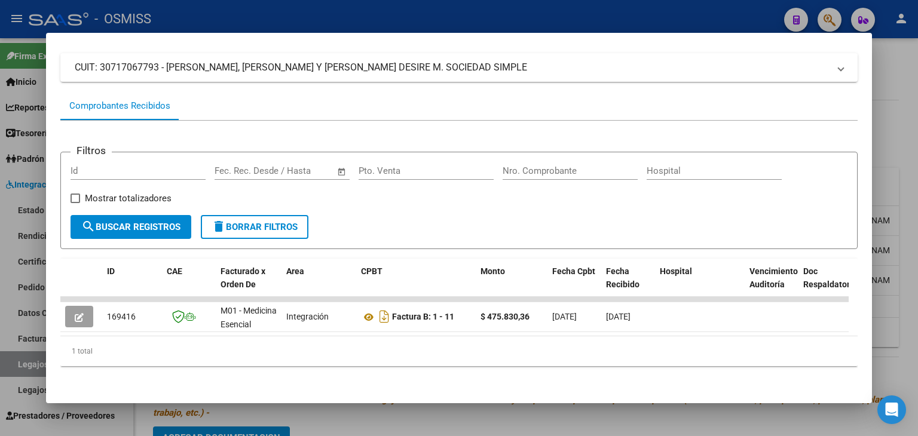
scroll to position [81, 0]
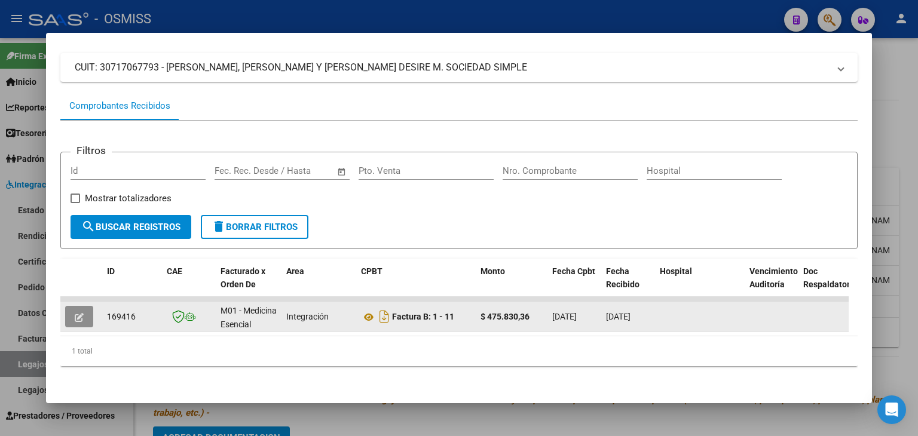
click at [91, 314] on button "button" at bounding box center [79, 317] width 28 height 22
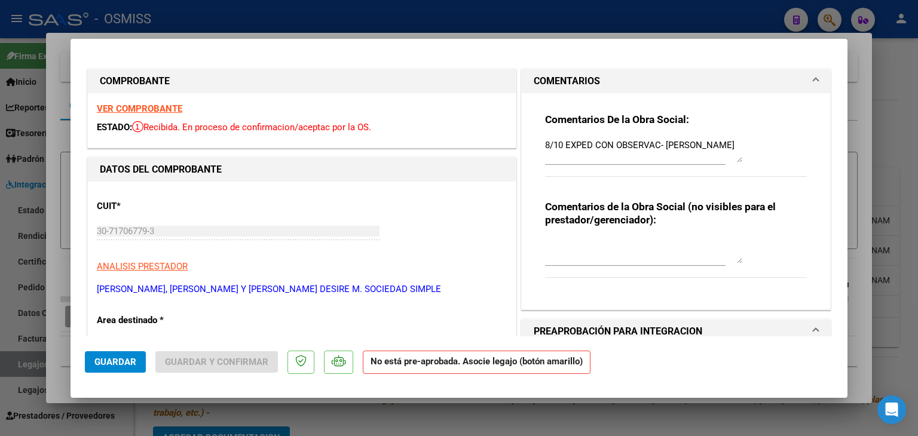
click at [545, 145] on textarea "8/10 EXPED CON OBSERVAC- [PERSON_NAME]" at bounding box center [643, 151] width 197 height 24
type textarea "13/10 8/10 EXPED CON OBSERVAC- [PERSON_NAME]"
click at [118, 368] on button "Guardar" at bounding box center [115, 362] width 61 height 22
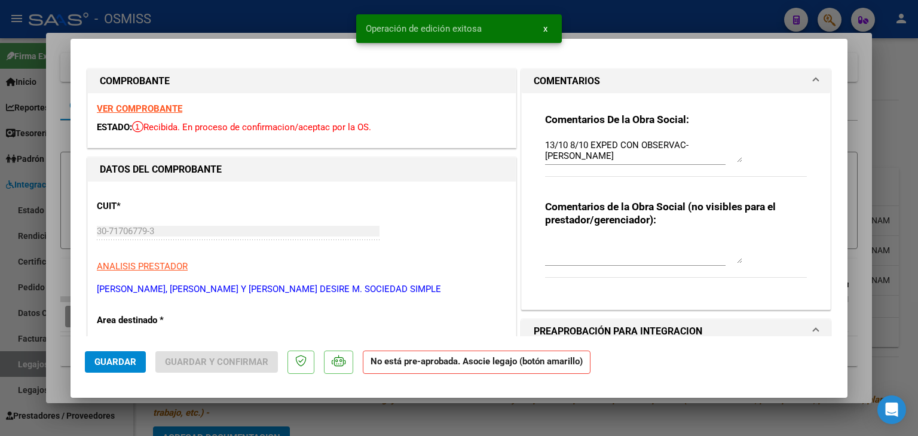
click at [262, 415] on div at bounding box center [459, 218] width 918 height 436
type input "$ 0,00"
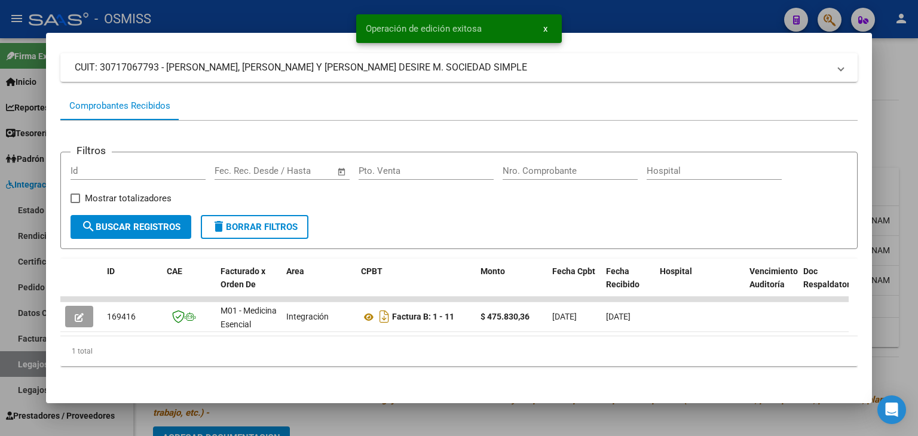
click at [262, 415] on div at bounding box center [459, 218] width 918 height 436
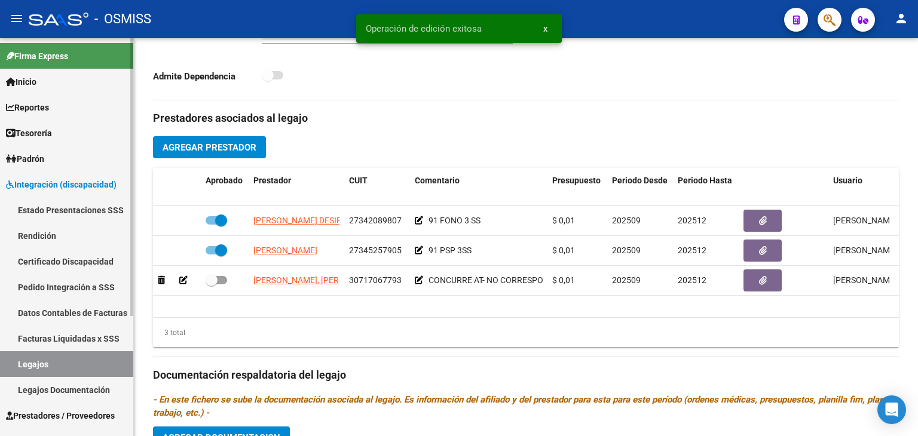
click at [44, 366] on link "Legajos" at bounding box center [66, 364] width 133 height 26
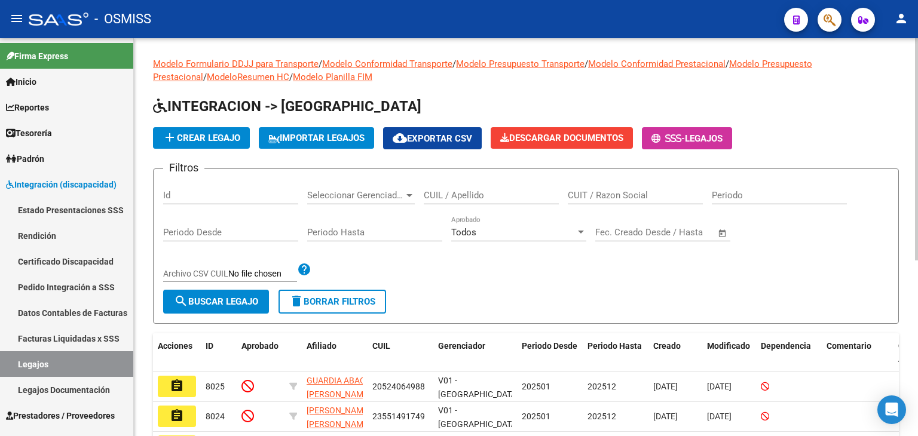
click at [470, 190] on input "CUIL / Apellido" at bounding box center [491, 195] width 135 height 11
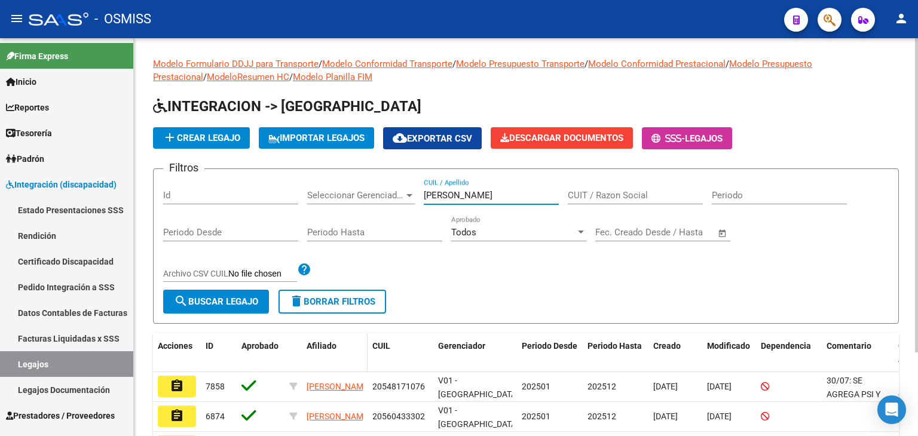
type input "[PERSON_NAME]"
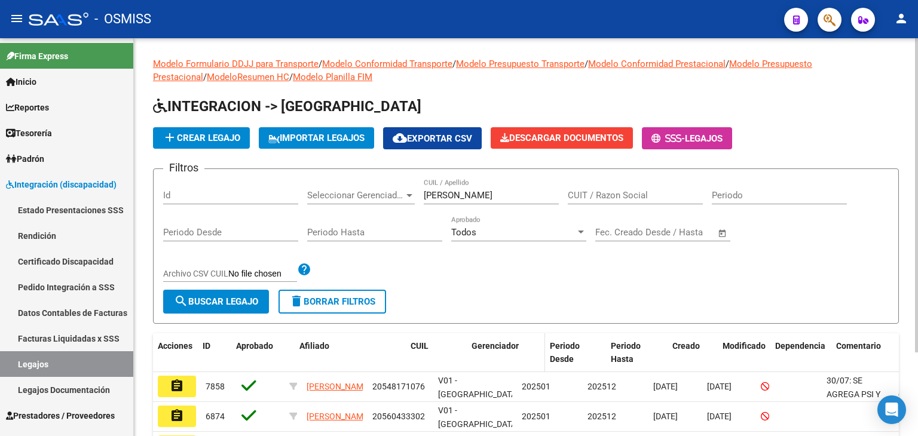
drag, startPoint x: 362, startPoint y: 353, endPoint x: 535, endPoint y: 350, distance: 172.7
click at [535, 350] on div "Acciones ID Aprobado Afiliado CUIL Gerenciador Periodo Desde Periodo Hasta Crea…" at bounding box center [559, 352] width 812 height 39
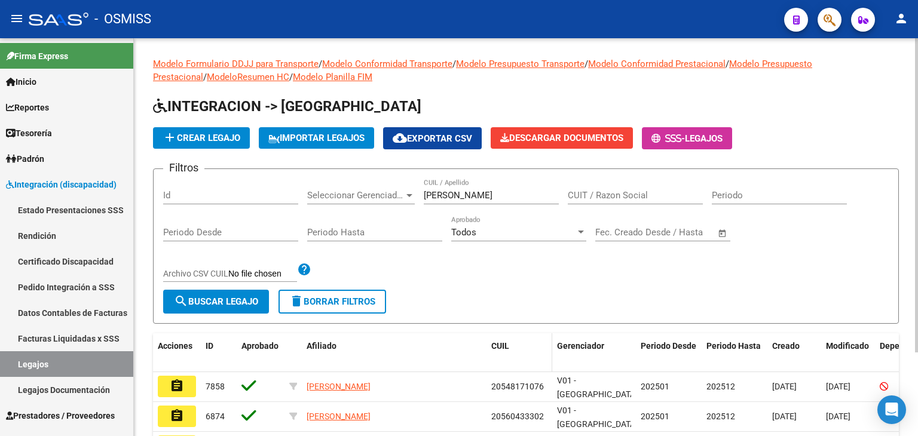
scroll to position [60, 0]
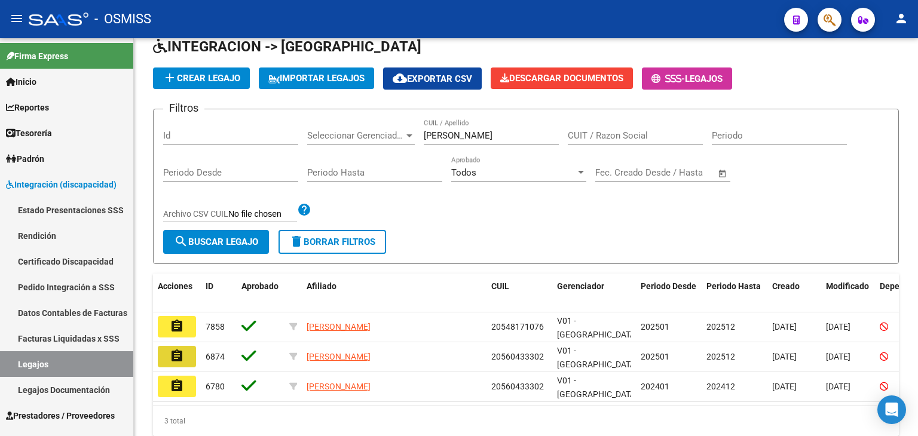
drag, startPoint x: 182, startPoint y: 356, endPoint x: 192, endPoint y: 336, distance: 21.9
click at [182, 356] on mat-icon "assignment" at bounding box center [177, 356] width 14 height 14
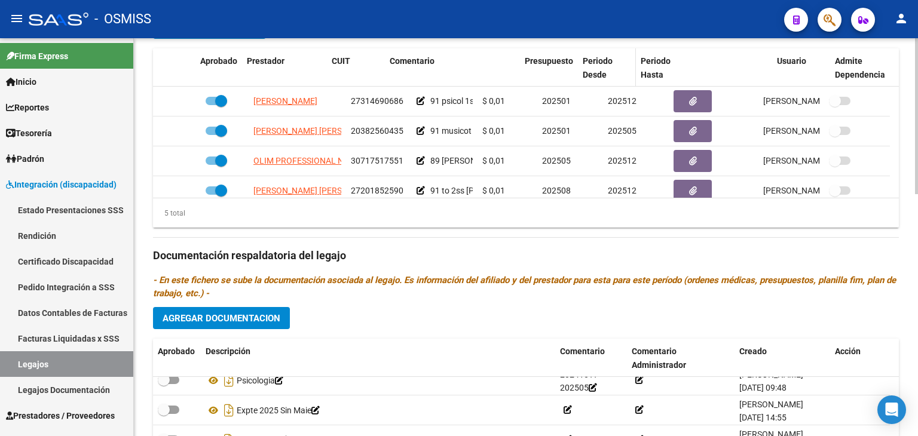
drag, startPoint x: 476, startPoint y: 69, endPoint x: 587, endPoint y: 61, distance: 112.1
click at [587, 61] on div "Aprobado Prestador CUIT Comentario Presupuesto Periodo Desde Periodo Hasta Usua…" at bounding box center [521, 67] width 737 height 39
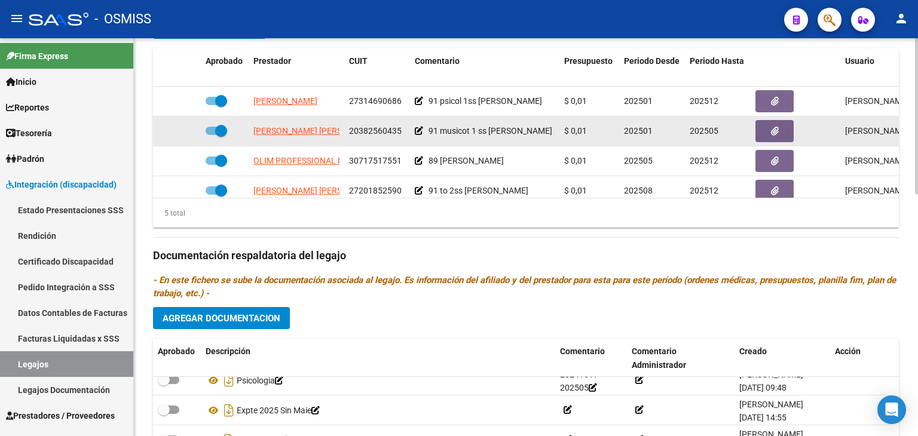
click at [212, 129] on span at bounding box center [217, 131] width 22 height 8
click at [212, 135] on input "checkbox" at bounding box center [211, 135] width 1 height 1
checkbox input "false"
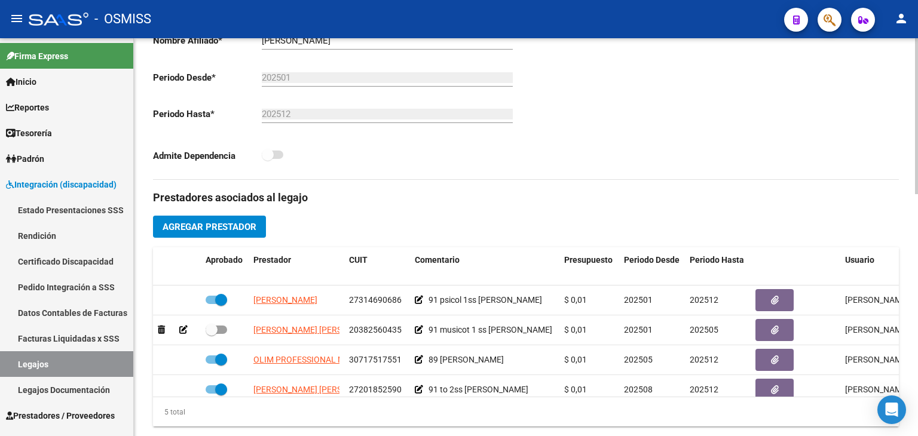
scroll to position [198, 0]
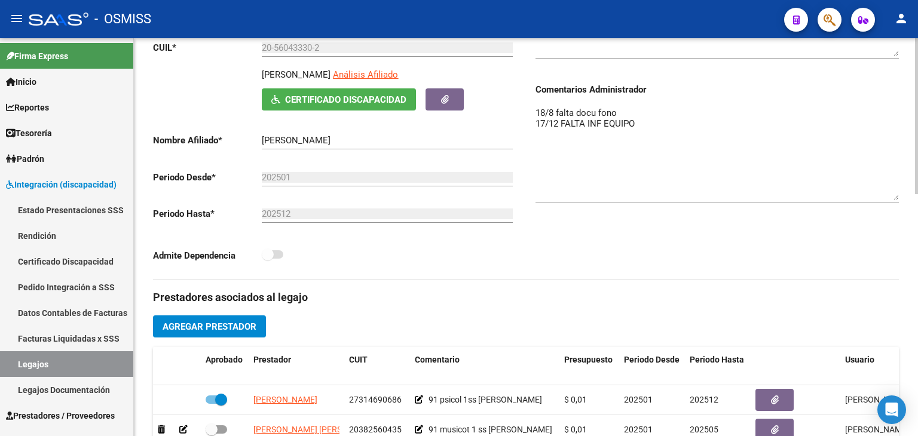
drag, startPoint x: 896, startPoint y: 125, endPoint x: 916, endPoint y: 194, distance: 70.9
click at [916, 194] on div "arrow_back Editar 6874 save Guardar cambios Legajo de Integración Modelo Formul…" at bounding box center [527, 347] width 787 height 1015
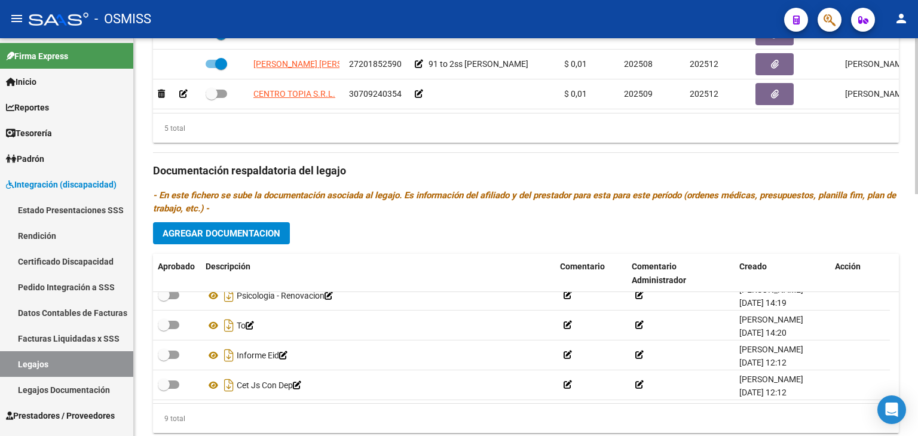
scroll to position [617, 0]
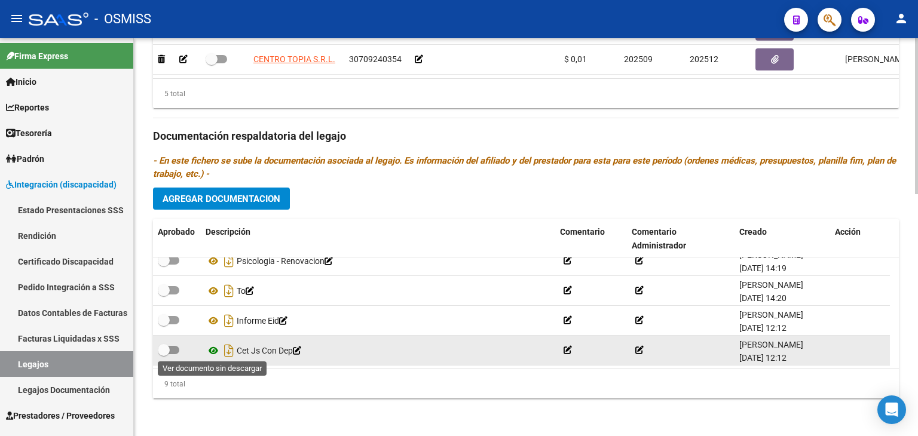
click at [216, 349] on icon at bounding box center [214, 351] width 16 height 14
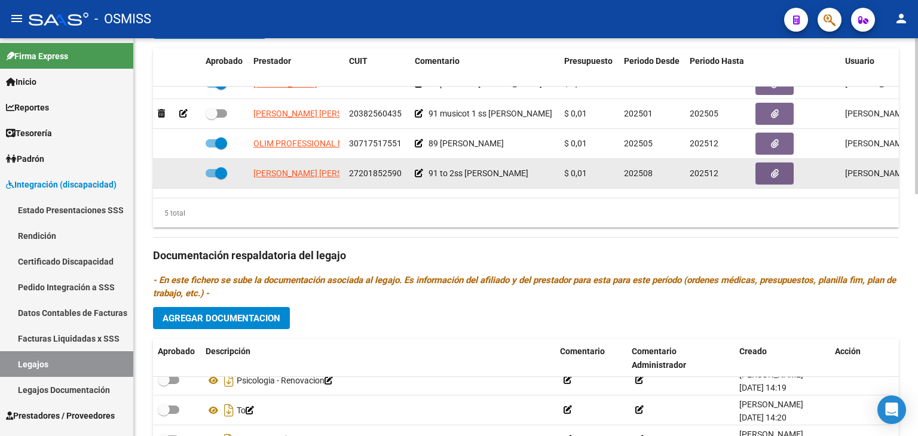
scroll to position [0, 0]
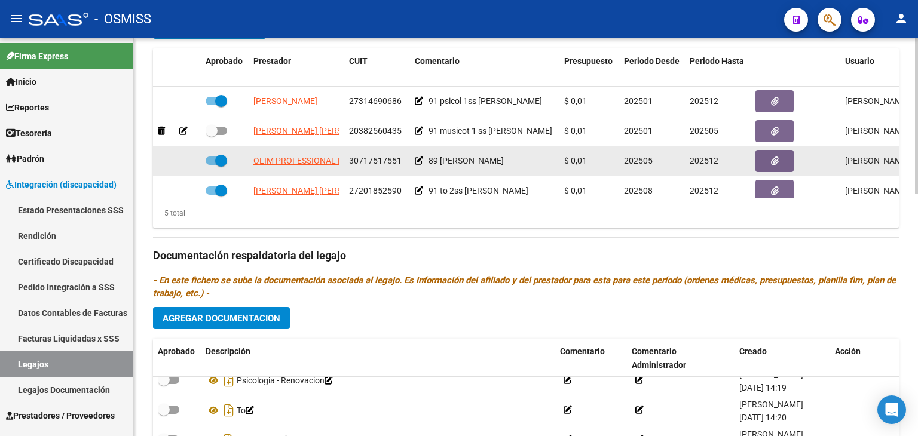
click at [210, 161] on span at bounding box center [217, 161] width 22 height 8
click at [211, 165] on input "checkbox" at bounding box center [211, 165] width 1 height 1
checkbox input "false"
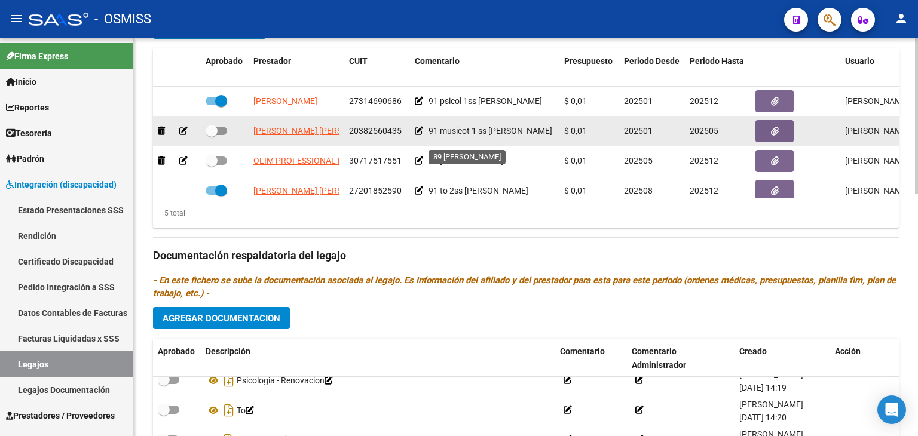
scroll to position [50, 0]
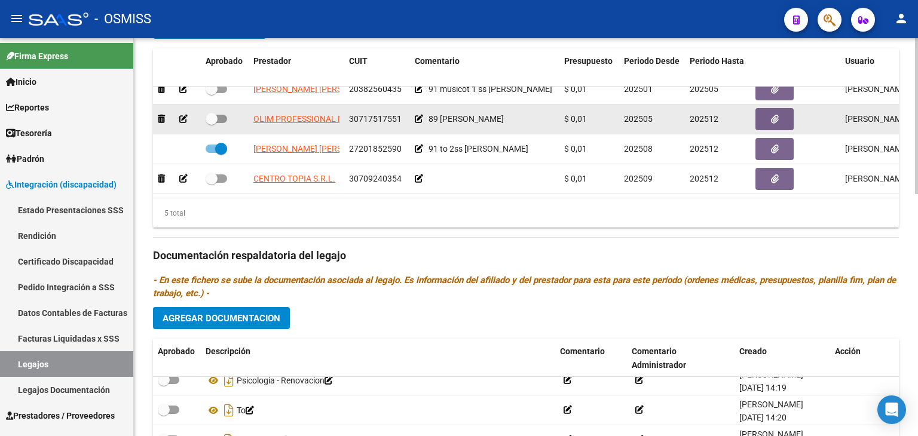
click at [419, 115] on icon at bounding box center [419, 119] width 8 height 8
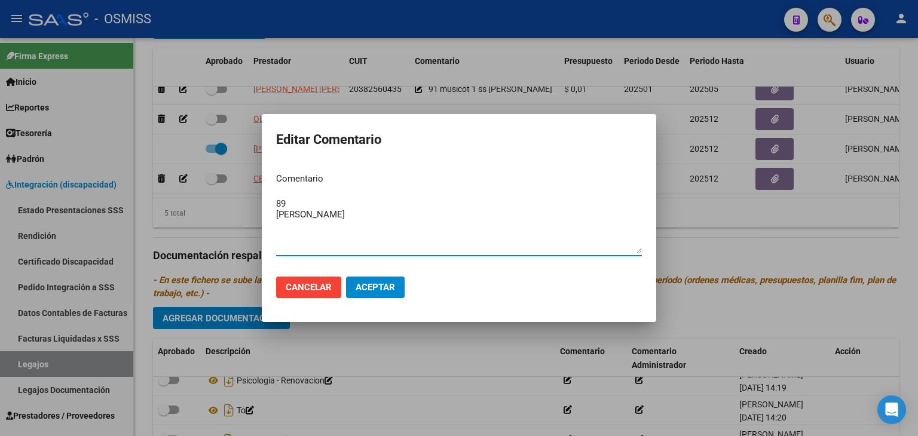
click at [434, 210] on textarea "89 [PERSON_NAME]" at bounding box center [459, 225] width 366 height 56
type textarea "89 [PERSON_NAME]- HASTA AGOSTO"
click at [370, 297] on button "Aceptar" at bounding box center [375, 288] width 59 height 22
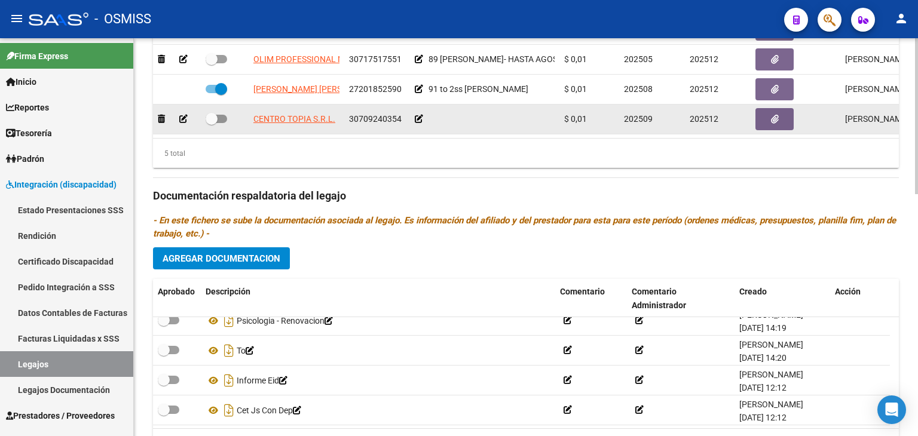
click at [420, 115] on icon at bounding box center [419, 119] width 8 height 8
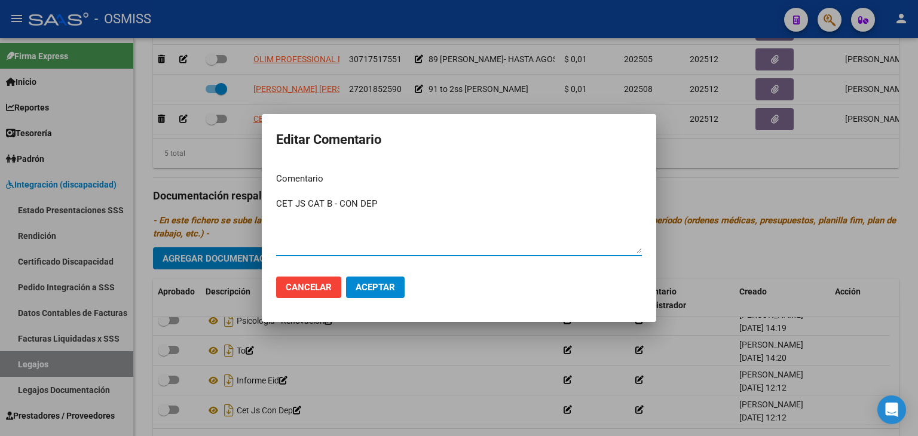
type textarea "CET JS CAT B - CON DEP"
click at [359, 290] on span "Aceptar" at bounding box center [375, 287] width 39 height 11
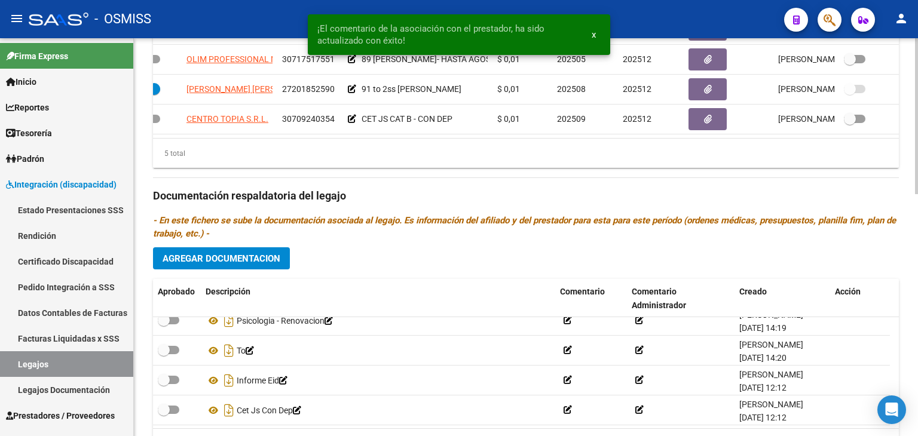
scroll to position [50, 82]
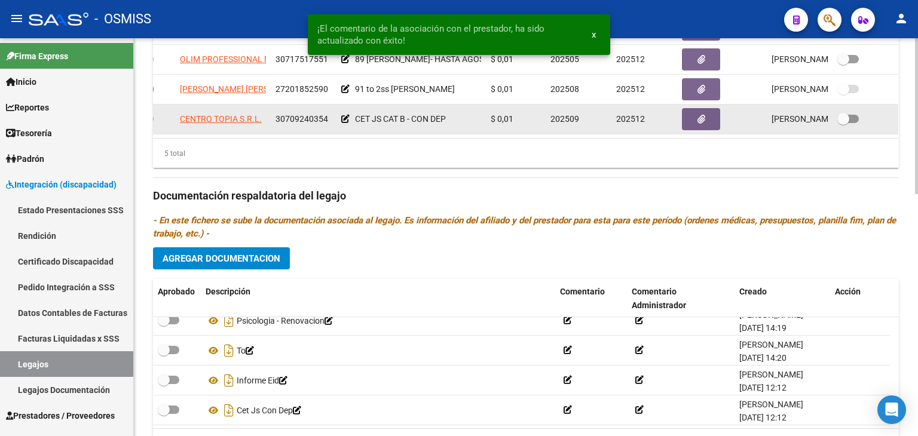
click at [852, 112] on div at bounding box center [865, 120] width 56 height 16
click at [846, 115] on span at bounding box center [848, 119] width 22 height 8
click at [843, 123] on input "checkbox" at bounding box center [843, 123] width 1 height 1
checkbox input "true"
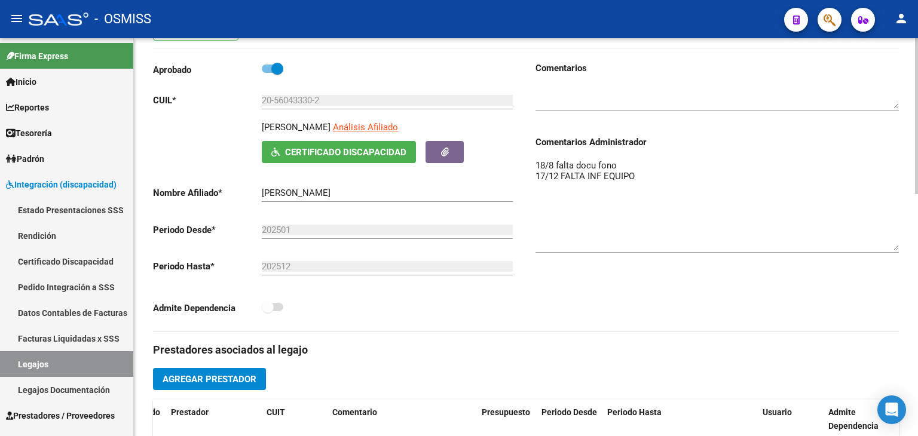
scroll to position [79, 0]
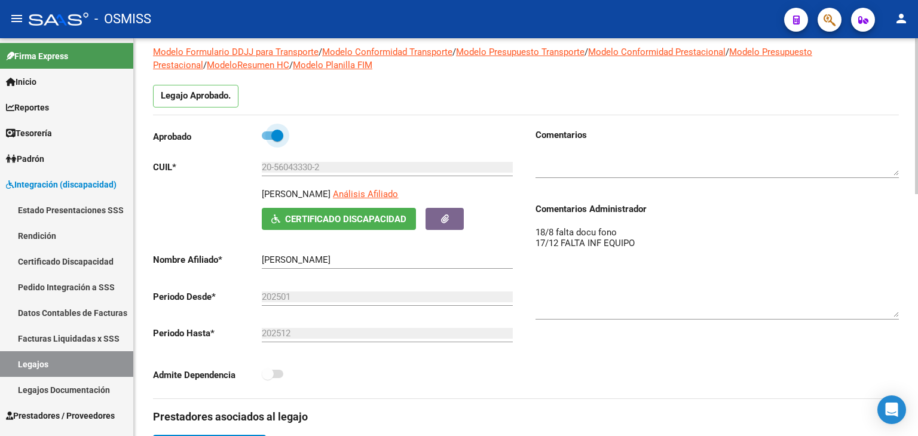
click at [273, 133] on span at bounding box center [277, 136] width 12 height 12
click at [268, 140] on input "checkbox" at bounding box center [267, 140] width 1 height 1
checkbox input "false"
click at [280, 375] on span at bounding box center [273, 374] width 22 height 8
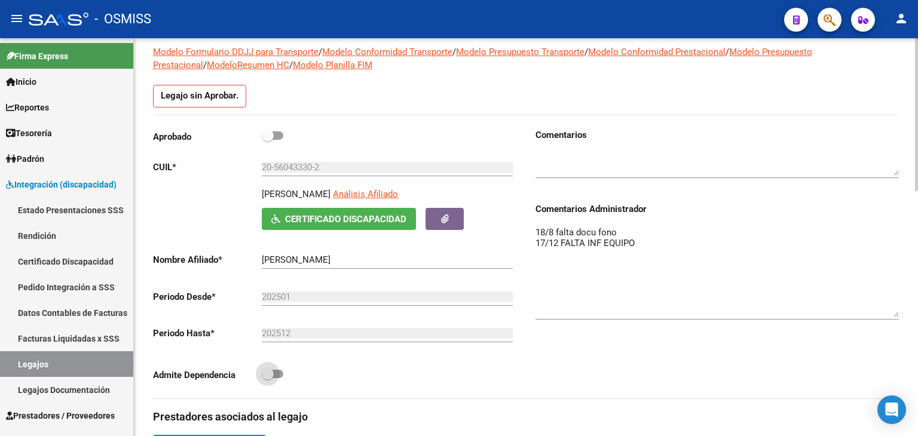
click at [268, 378] on input "checkbox" at bounding box center [267, 378] width 1 height 1
checkbox input "true"
click at [276, 133] on span at bounding box center [273, 135] width 22 height 8
click at [268, 140] on input "checkbox" at bounding box center [267, 140] width 1 height 1
checkbox input "true"
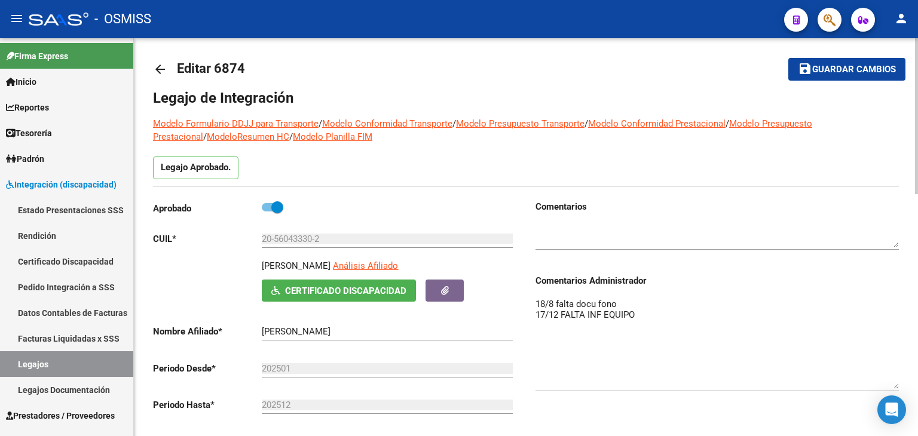
scroll to position [0, 0]
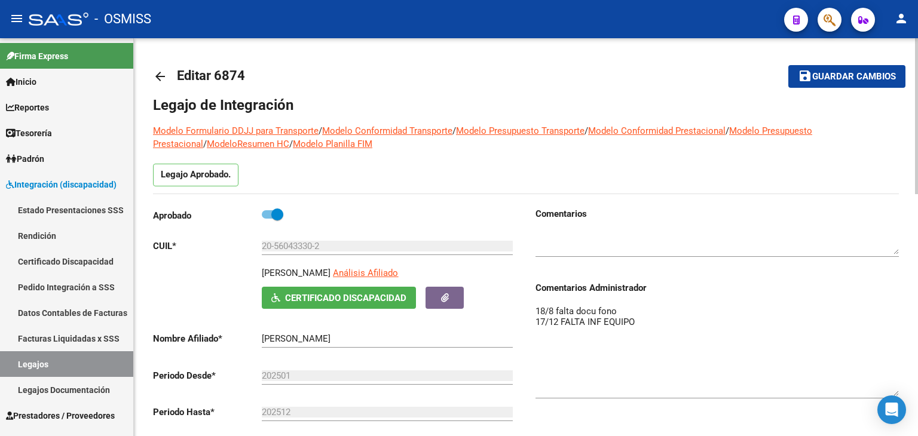
click at [841, 75] on span "Guardar cambios" at bounding box center [854, 77] width 84 height 11
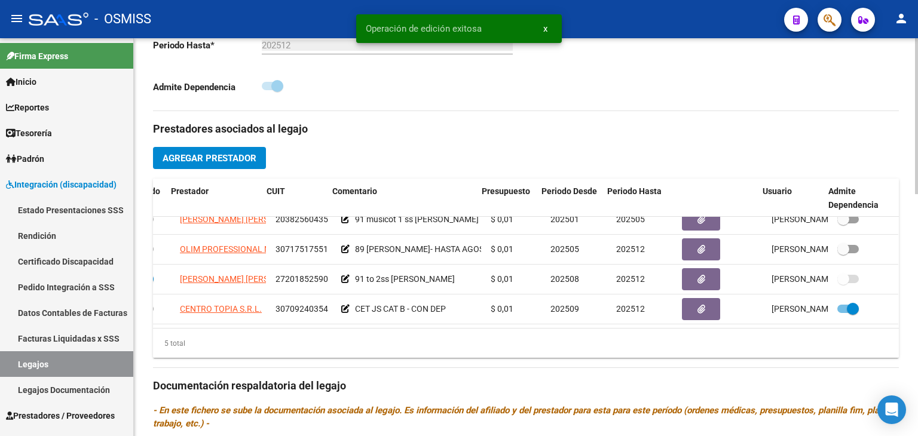
scroll to position [538, 0]
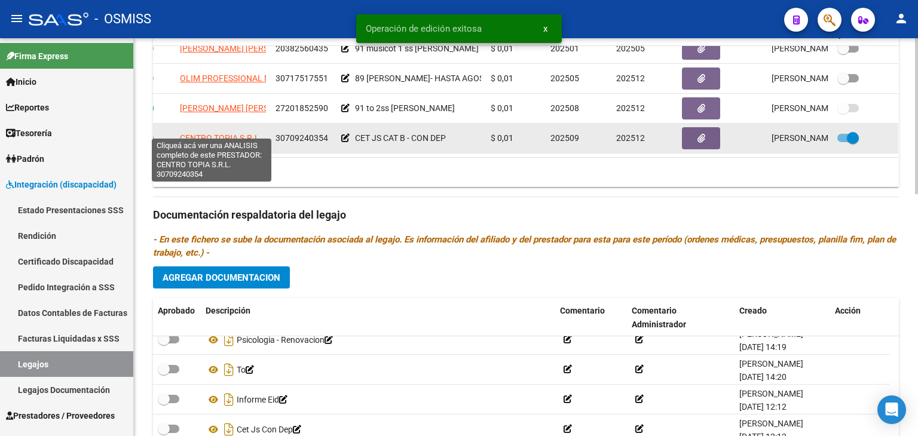
click at [225, 133] on span "CENTRO TOPIA S.R.L." at bounding box center [221, 138] width 82 height 10
type textarea "30709240354"
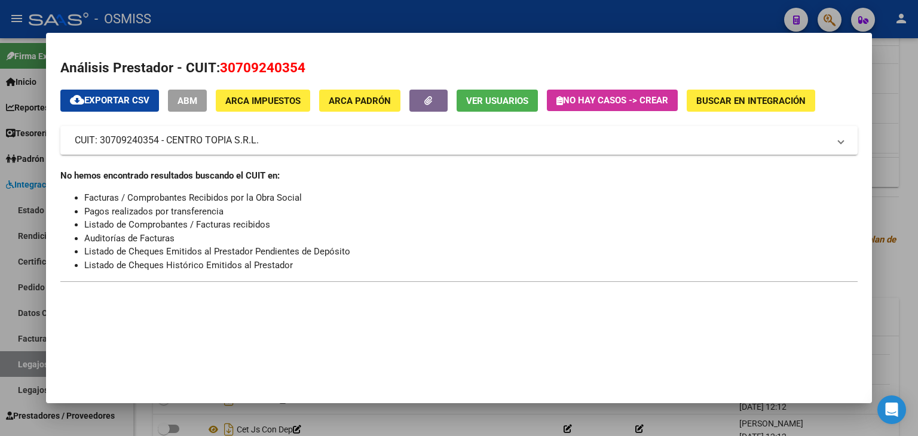
click at [395, 410] on div at bounding box center [459, 218] width 918 height 436
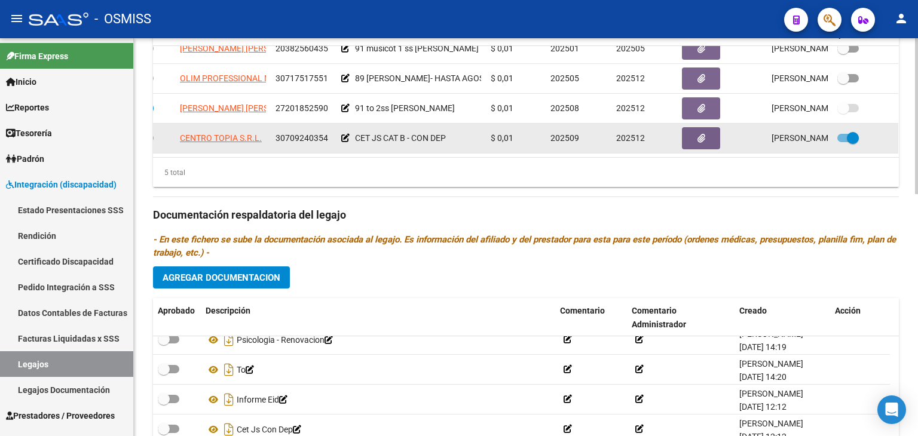
click at [277, 133] on span "30709240354" at bounding box center [302, 138] width 53 height 10
copy span "30709240354"
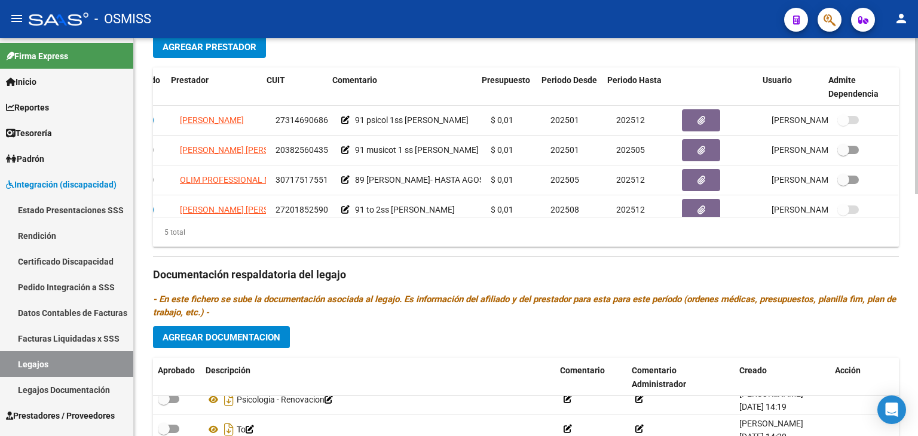
scroll to position [617, 0]
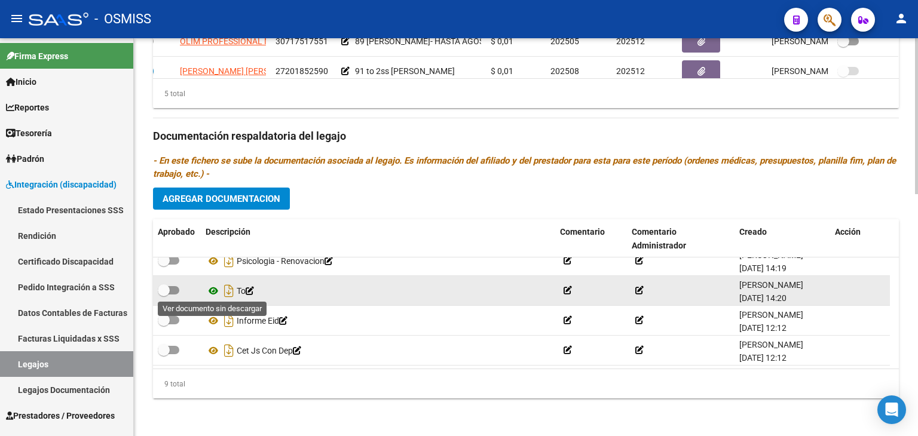
click at [213, 287] on icon at bounding box center [214, 291] width 16 height 14
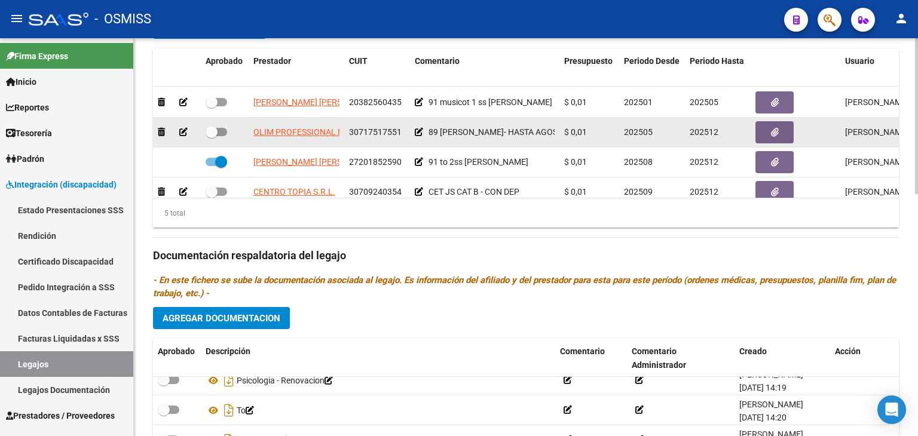
scroll to position [50, 0]
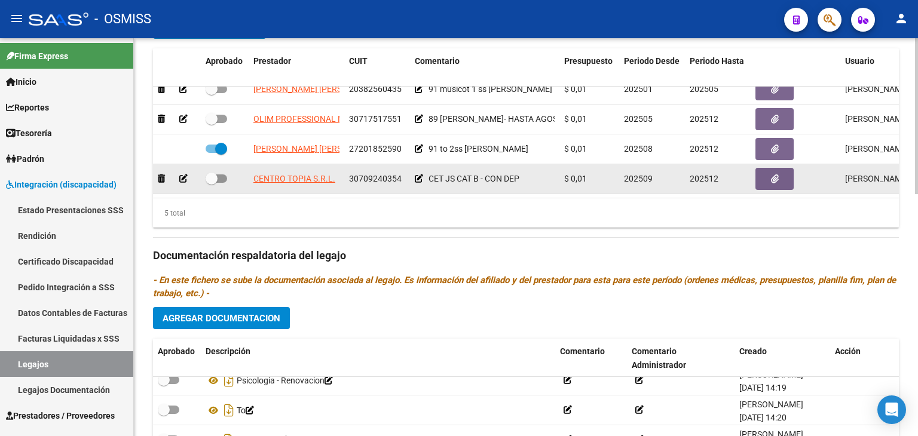
click at [210, 173] on span at bounding box center [212, 179] width 12 height 12
click at [211, 183] on input "checkbox" at bounding box center [211, 183] width 1 height 1
checkbox input "true"
click at [417, 175] on icon at bounding box center [419, 179] width 8 height 8
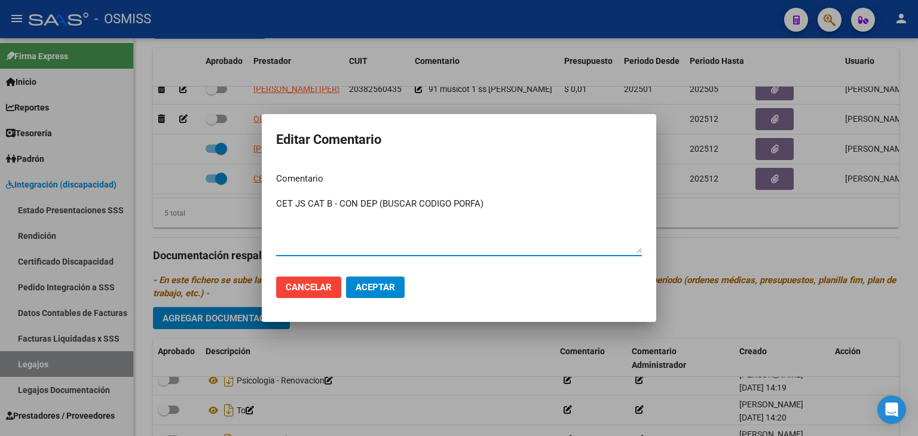
type textarea "CET JS CAT B - CON DEP (BUSCAR CODIGO PORFA)"
click at [368, 278] on button "Aceptar" at bounding box center [375, 288] width 59 height 22
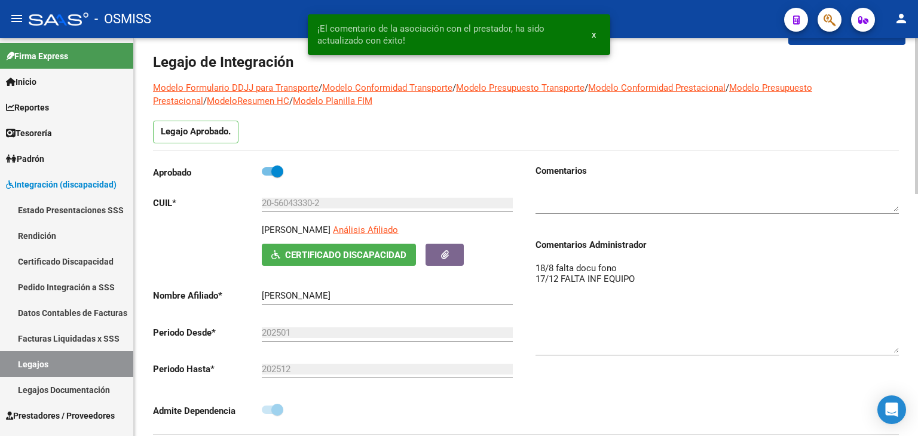
scroll to position [0, 0]
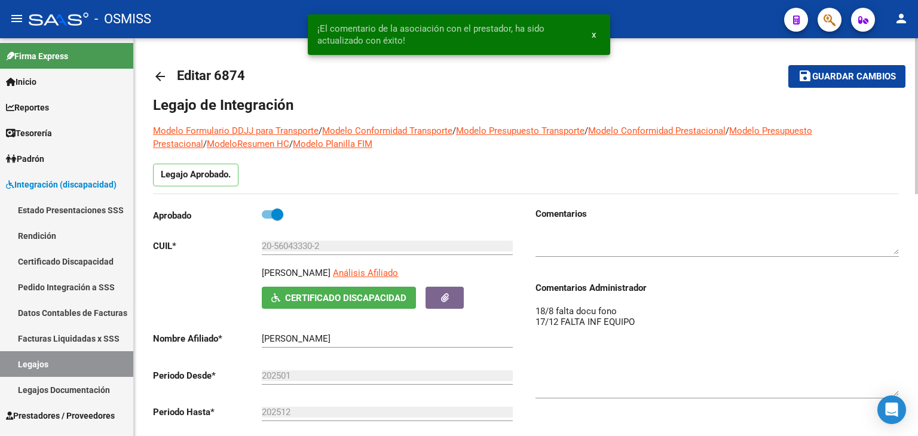
drag, startPoint x: 843, startPoint y: 63, endPoint x: 841, endPoint y: 74, distance: 10.8
click at [843, 63] on mat-toolbar-row "save Guardar cambios" at bounding box center [826, 76] width 157 height 38
click at [842, 78] on span "Guardar cambios" at bounding box center [854, 77] width 84 height 11
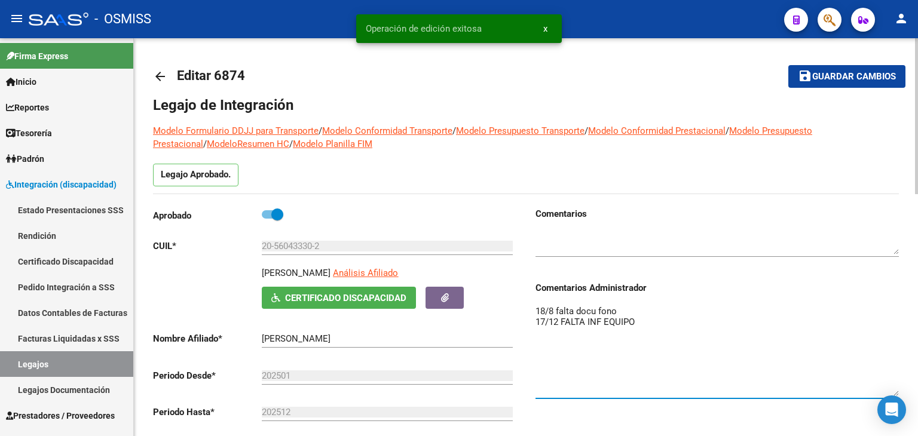
click at [669, 318] on textarea "18/8 falta docu fono 17/12 FALTA INF EQUIPO" at bounding box center [716, 350] width 363 height 91
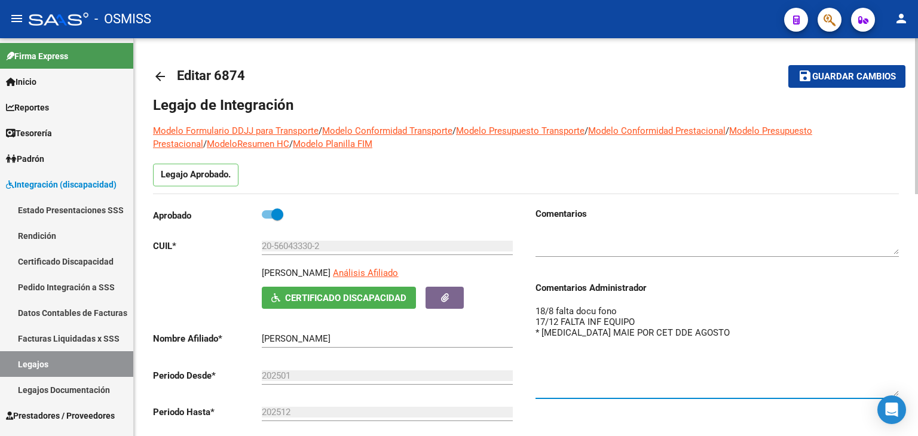
type textarea "18/8 falta docu fono 17/12 FALTA INF EQUIPO * [MEDICAL_DATA] MAIE POR CET DDE A…"
click at [838, 77] on span "Guardar cambios" at bounding box center [854, 77] width 84 height 11
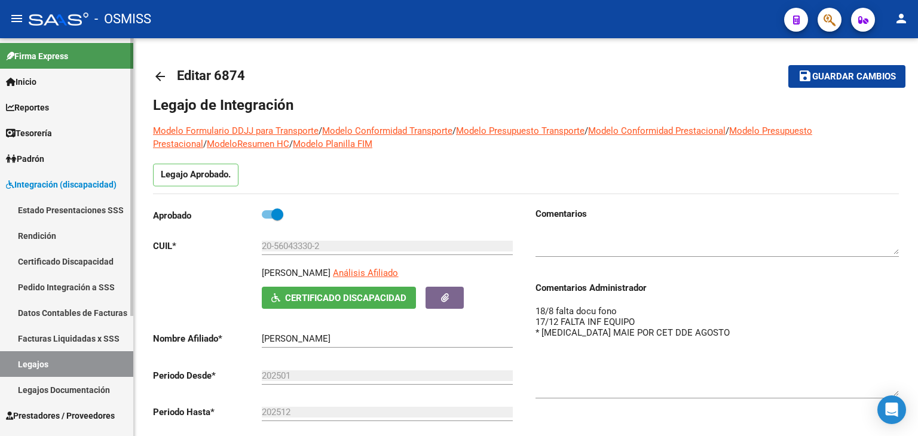
drag, startPoint x: 65, startPoint y: 363, endPoint x: 103, endPoint y: 324, distance: 54.9
click at [65, 363] on link "Legajos" at bounding box center [66, 364] width 133 height 26
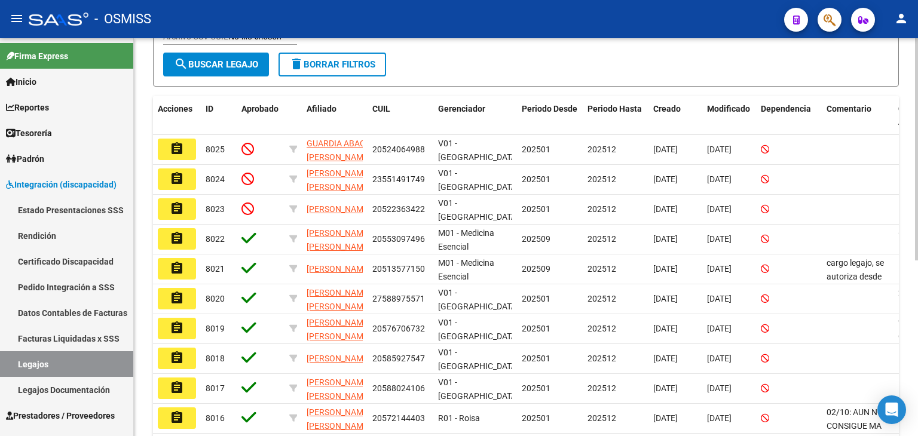
scroll to position [239, 0]
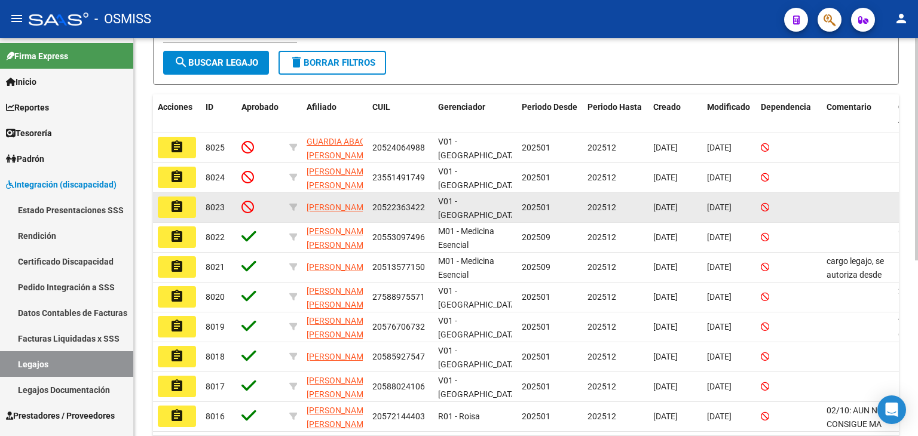
click at [174, 209] on mat-icon "assignment" at bounding box center [177, 207] width 14 height 14
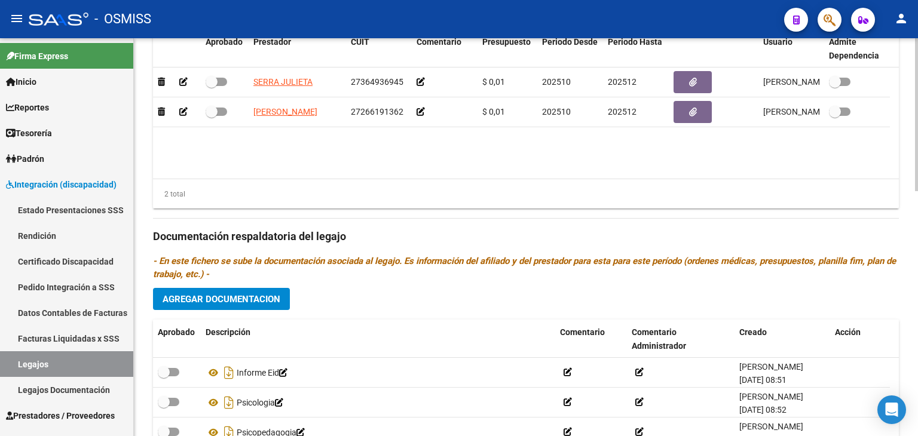
scroll to position [638, 0]
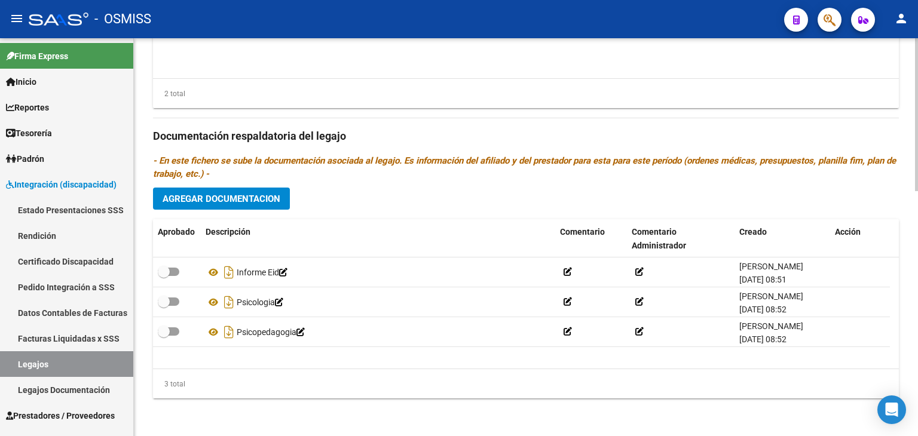
drag, startPoint x: 213, startPoint y: 274, endPoint x: 350, endPoint y: 206, distance: 152.9
click at [347, 207] on div "Prestadores asociados al legajo Agregar Prestador Aprobado Prestador CUIT Comen…" at bounding box center [526, 134] width 746 height 547
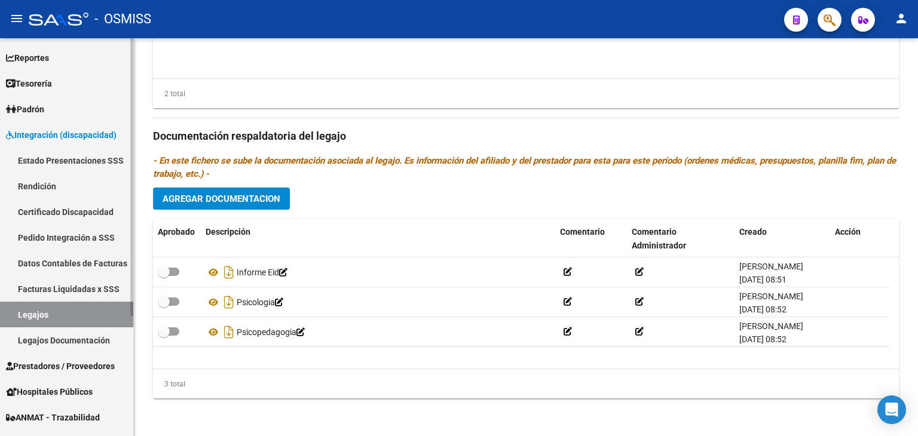
scroll to position [172, 0]
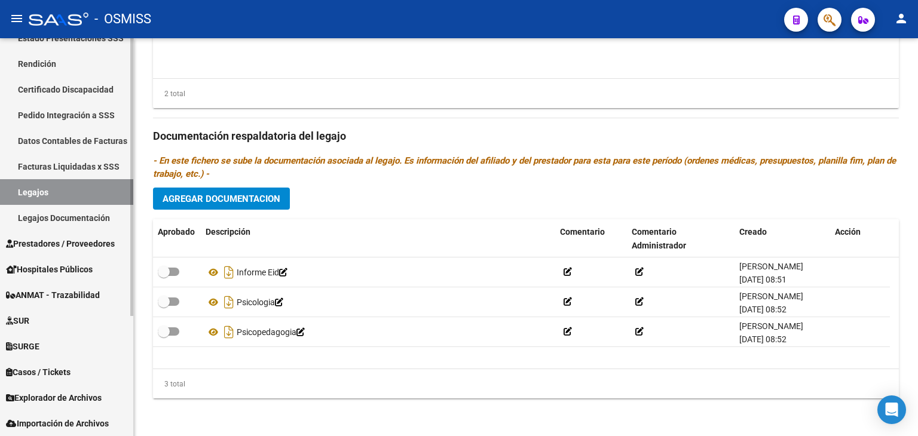
click at [100, 248] on span "Prestadores / Proveedores" at bounding box center [60, 243] width 109 height 13
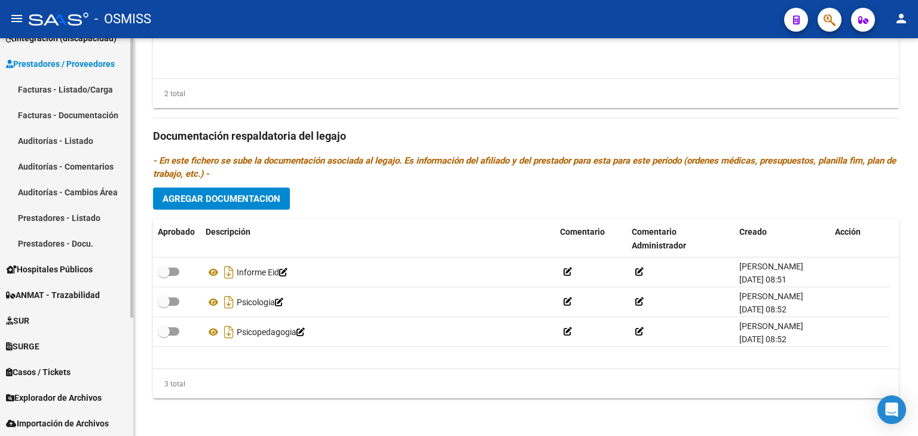
scroll to position [146, 0]
click at [102, 94] on link "Facturas - Listado/Carga" at bounding box center [66, 89] width 133 height 26
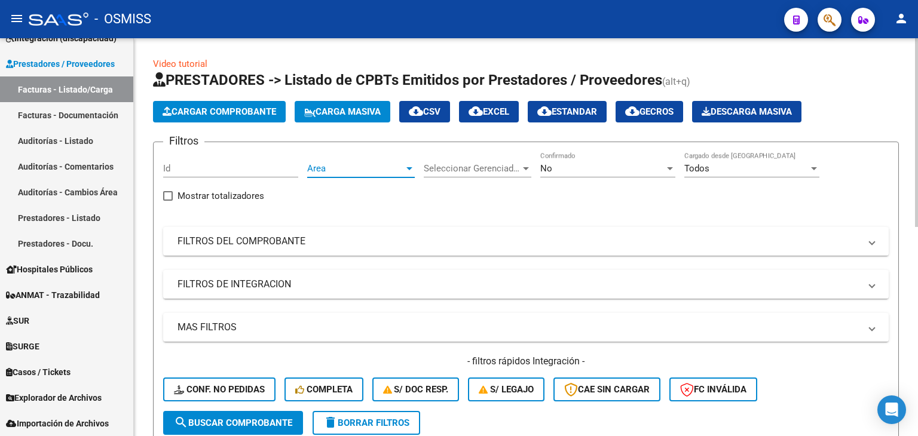
click at [381, 172] on span "Area" at bounding box center [355, 168] width 97 height 11
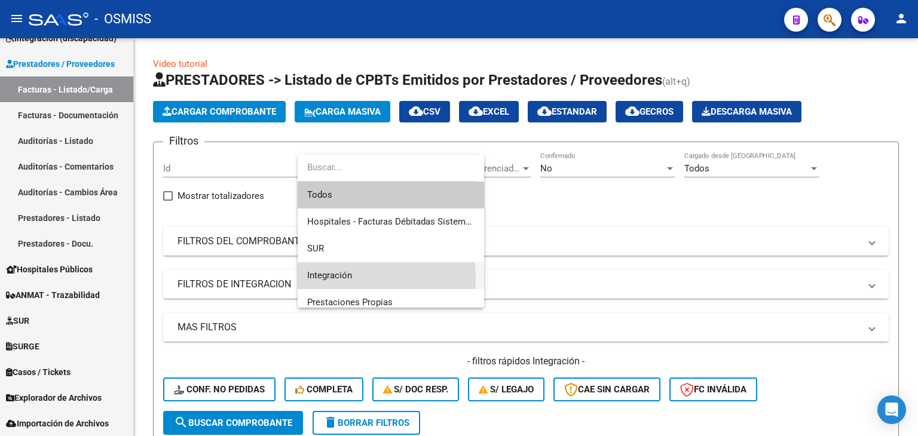
click at [359, 278] on span "Integración" at bounding box center [390, 275] width 167 height 27
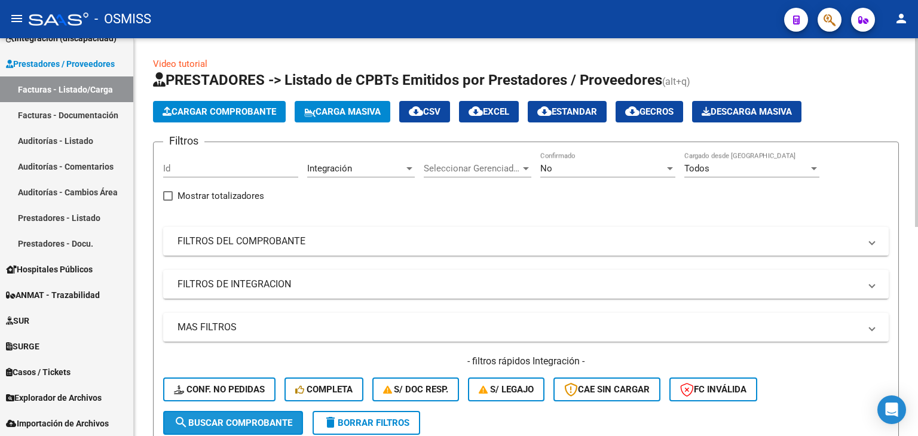
click at [273, 418] on span "search Buscar Comprobante" at bounding box center [233, 423] width 118 height 11
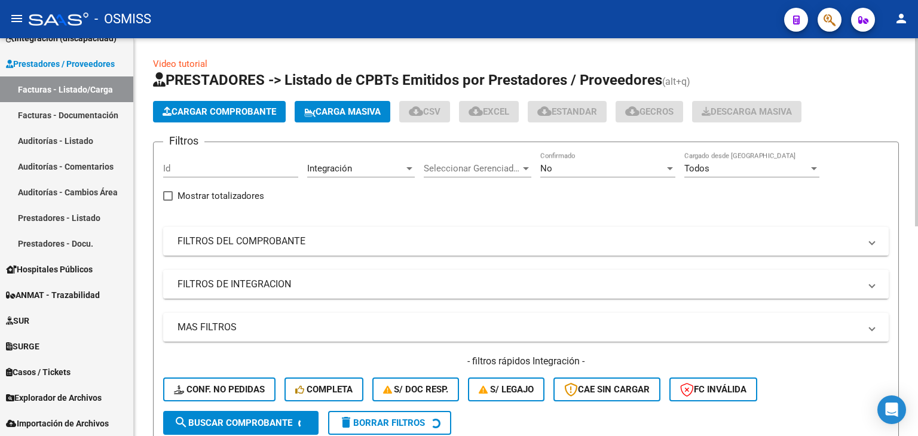
click at [351, 285] on mat-panel-title "FILTROS DE INTEGRACION" at bounding box center [518, 284] width 682 height 13
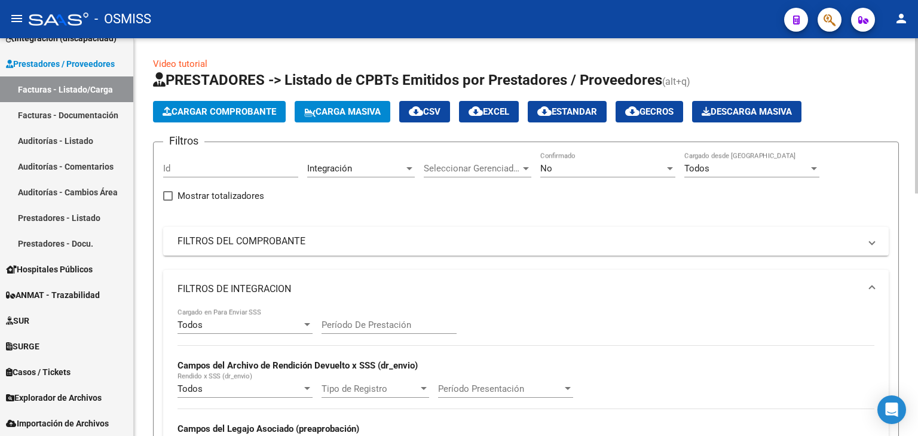
click at [365, 327] on input "Período De Prestación" at bounding box center [389, 325] width 135 height 11
click at [498, 286] on mat-panel-title "FILTROS DE INTEGRACION" at bounding box center [518, 289] width 682 height 13
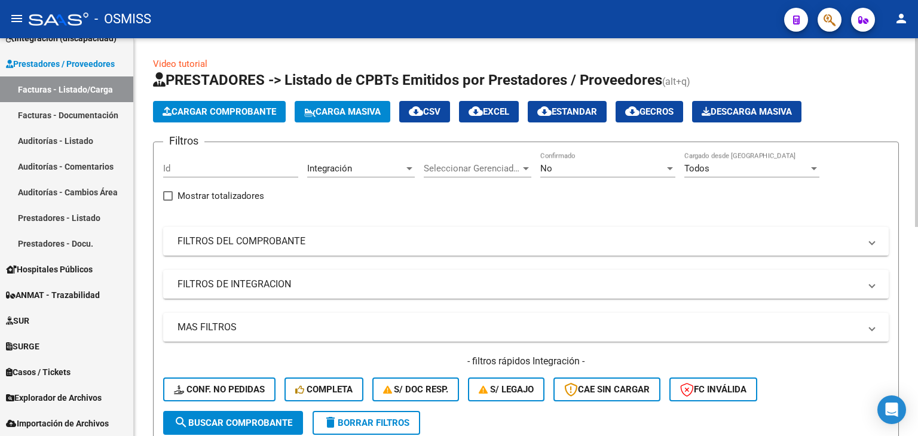
click at [258, 425] on span "search Buscar Comprobante" at bounding box center [233, 423] width 118 height 11
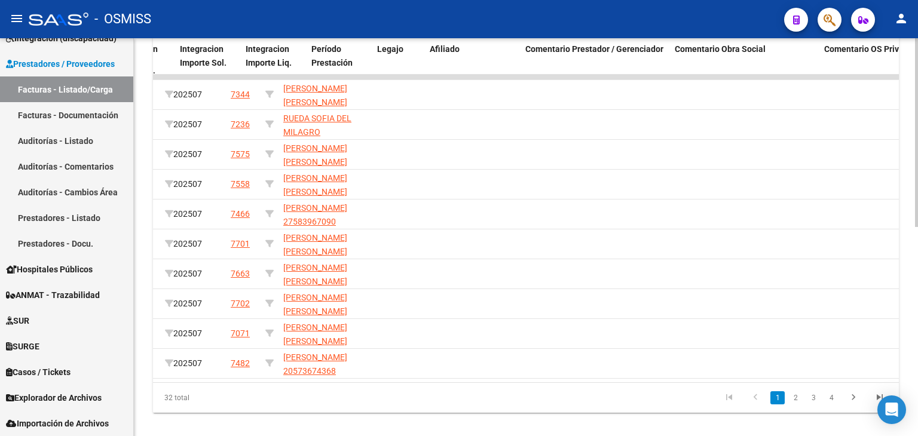
scroll to position [0, 1494]
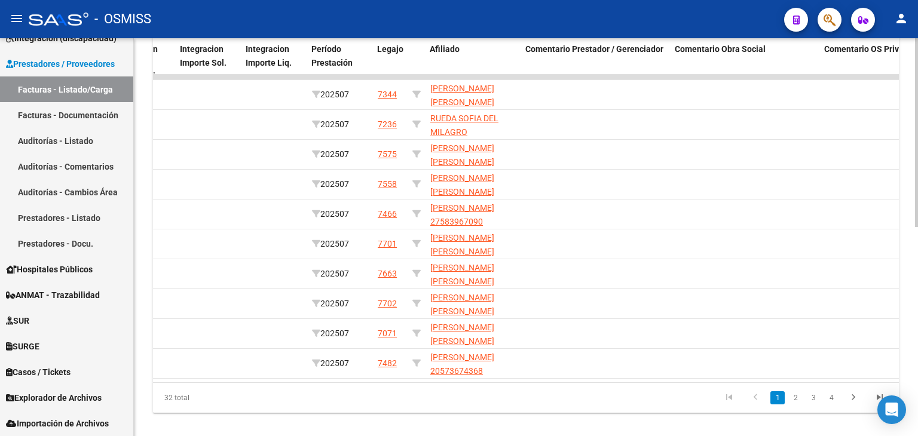
drag, startPoint x: 657, startPoint y: 430, endPoint x: 625, endPoint y: 424, distance: 32.1
click at [625, 424] on div "Video tutorial PRESTADORES -> Listado de CPBTs Emitidos por Prestadores / Prove…" at bounding box center [526, 35] width 784 height 831
click at [852, 406] on icon "go to next page" at bounding box center [854, 399] width 16 height 14
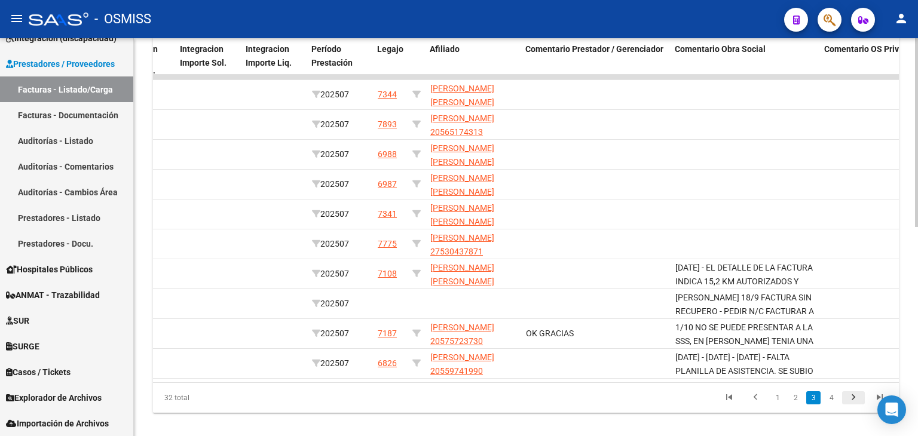
click at [852, 406] on icon "go to next page" at bounding box center [854, 399] width 16 height 14
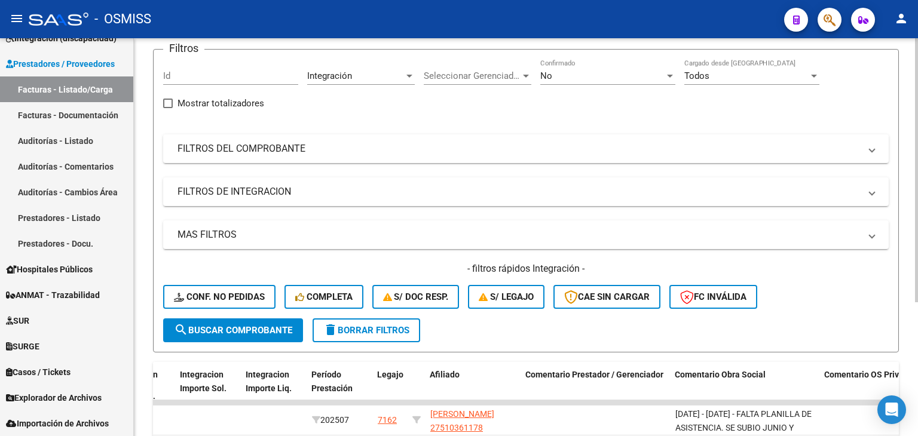
scroll to position [22, 0]
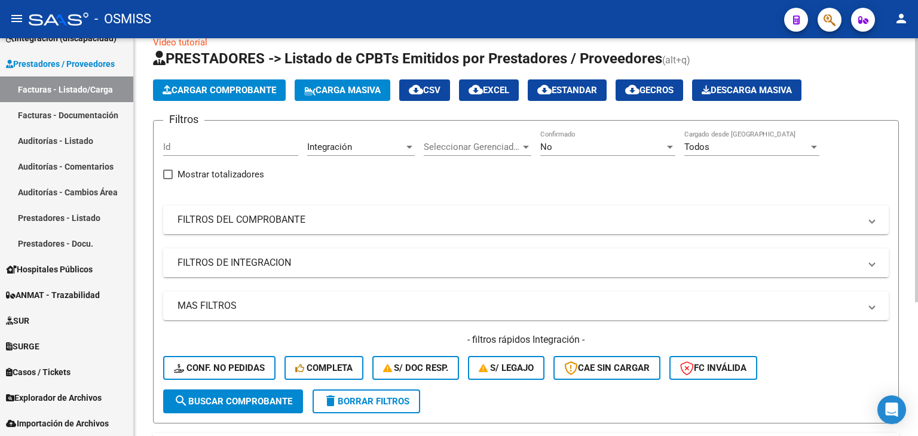
click at [322, 270] on mat-expansion-panel-header "FILTROS DE INTEGRACION" at bounding box center [526, 263] width 726 height 29
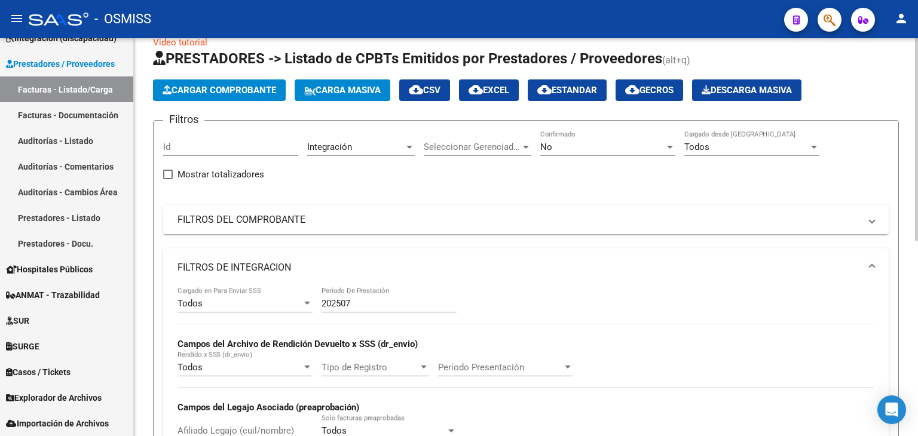
click at [364, 304] on input "202507" at bounding box center [389, 303] width 135 height 11
type input "202508"
click at [433, 270] on mat-panel-title "FILTROS DE INTEGRACION" at bounding box center [518, 267] width 682 height 13
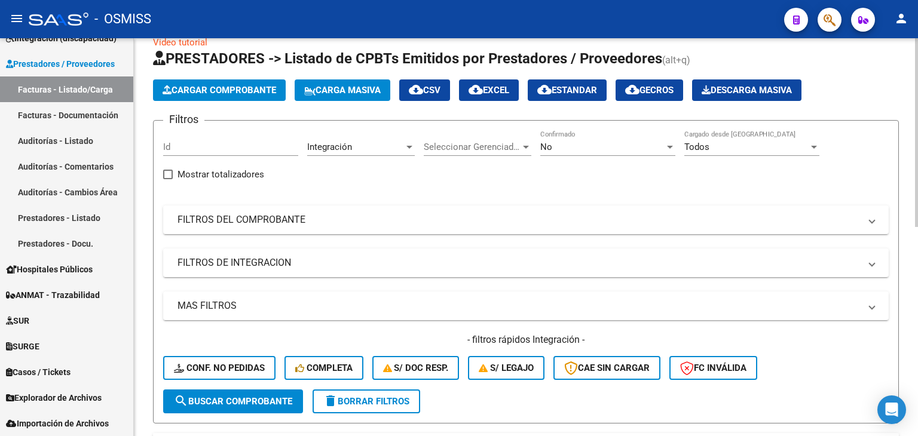
click at [232, 396] on span "search Buscar Comprobante" at bounding box center [233, 401] width 118 height 11
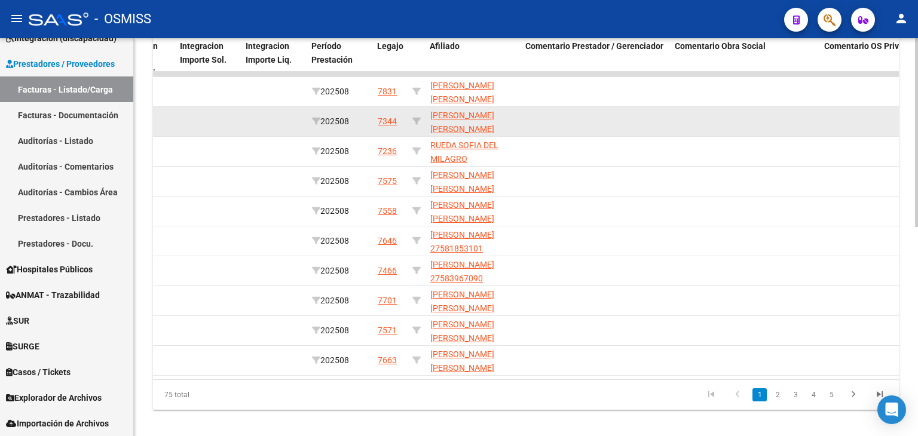
scroll to position [440, 0]
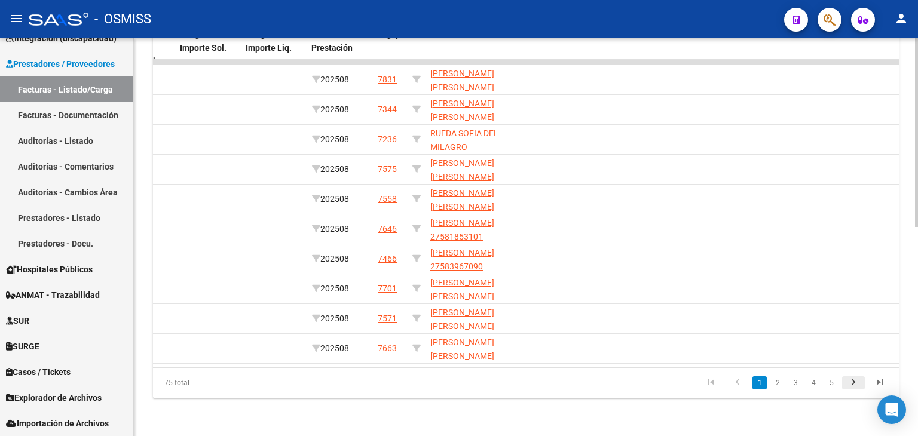
click at [853, 385] on icon "go to next page" at bounding box center [854, 384] width 16 height 14
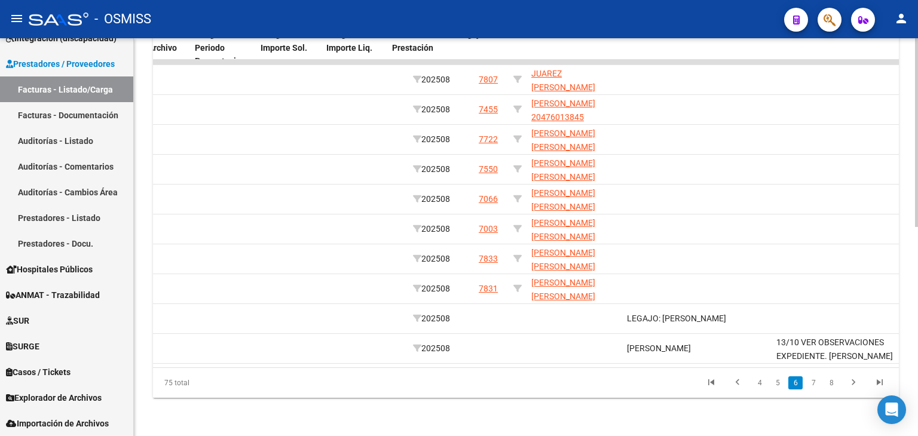
scroll to position [0, 1419]
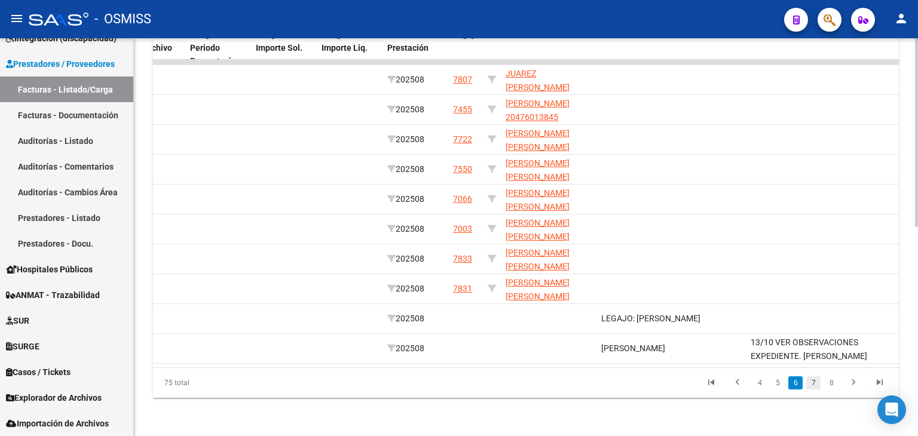
click at [815, 388] on link "7" at bounding box center [813, 382] width 14 height 13
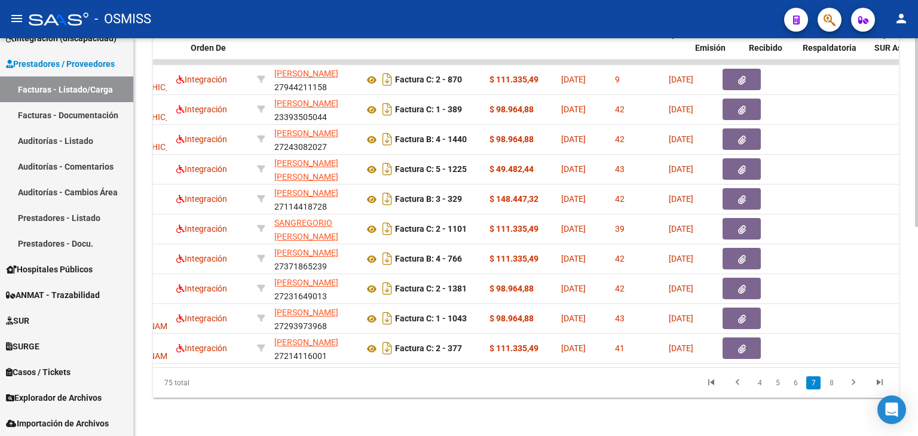
scroll to position [0, 163]
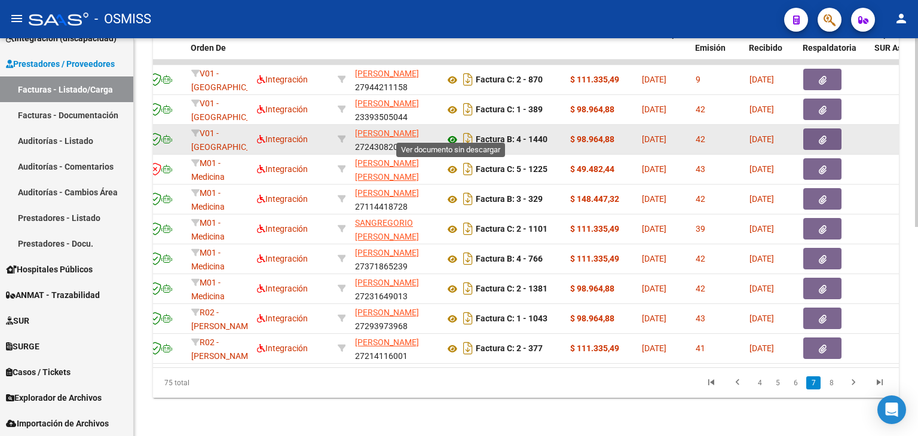
click at [450, 133] on icon at bounding box center [453, 140] width 16 height 14
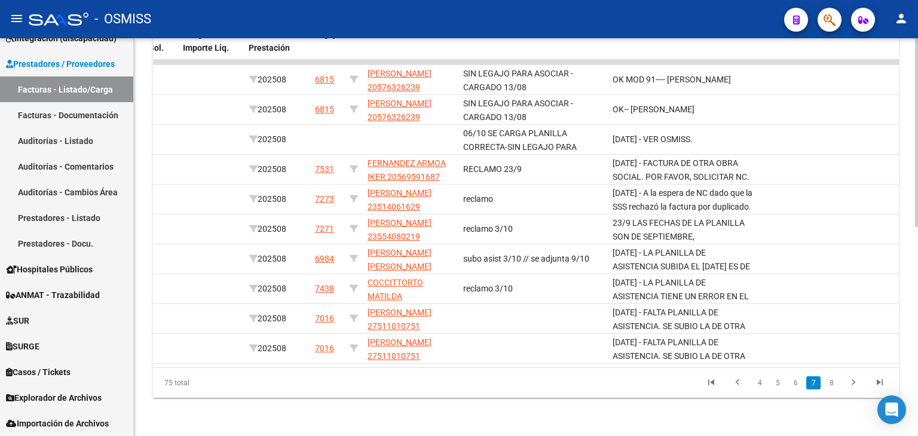
scroll to position [0, 1661]
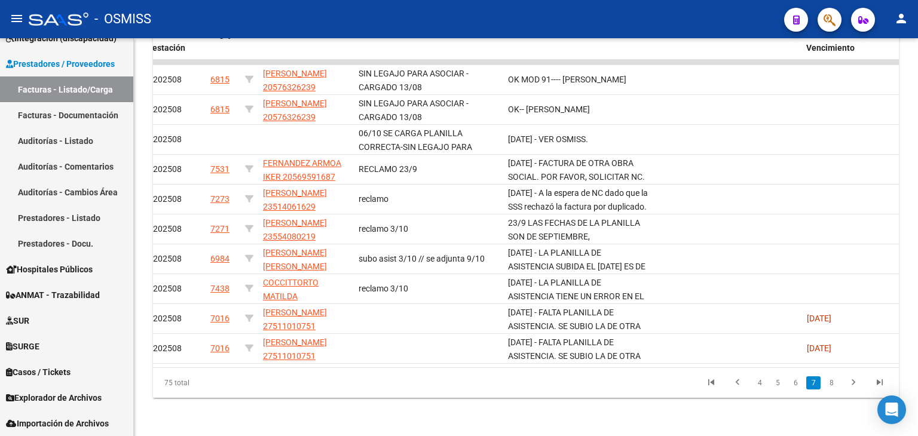
click at [829, 385] on link "8" at bounding box center [831, 382] width 14 height 13
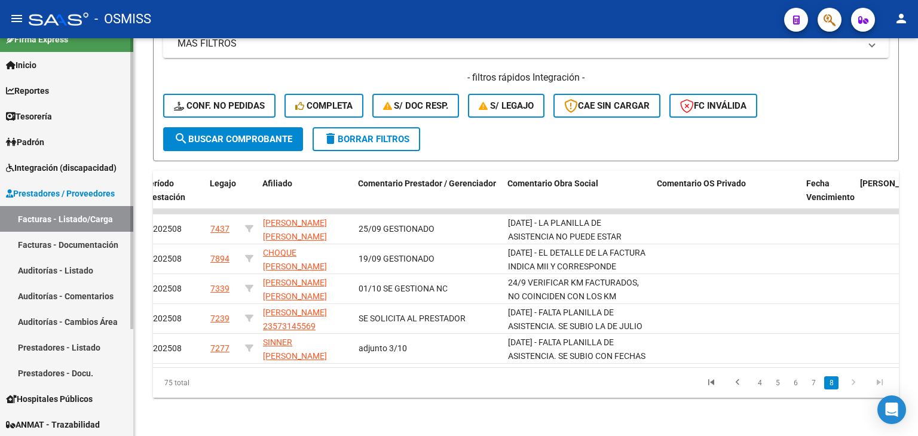
scroll to position [0, 0]
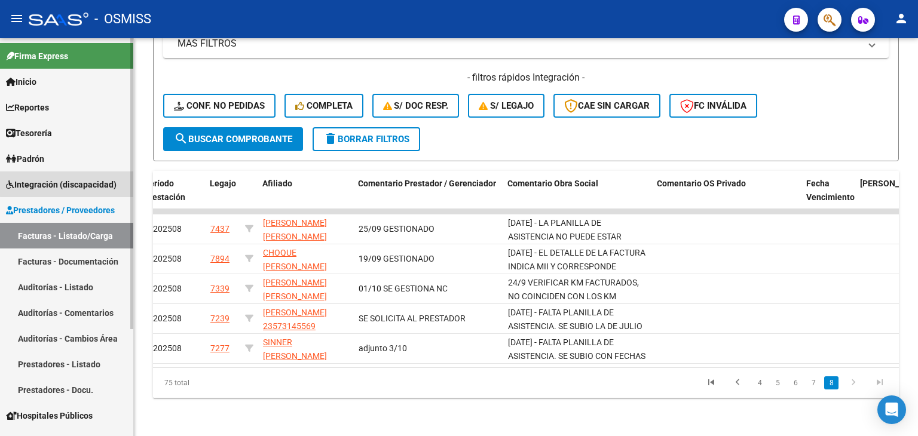
click at [81, 182] on span "Integración (discapacidad)" at bounding box center [61, 184] width 111 height 13
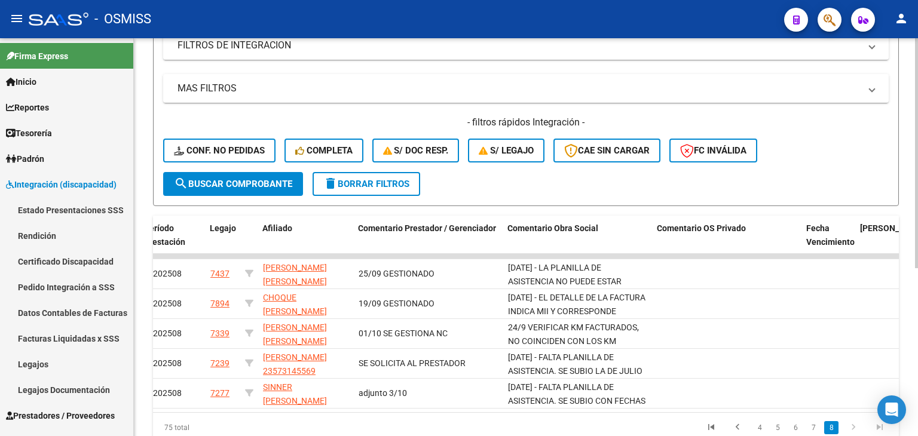
scroll to position [112, 0]
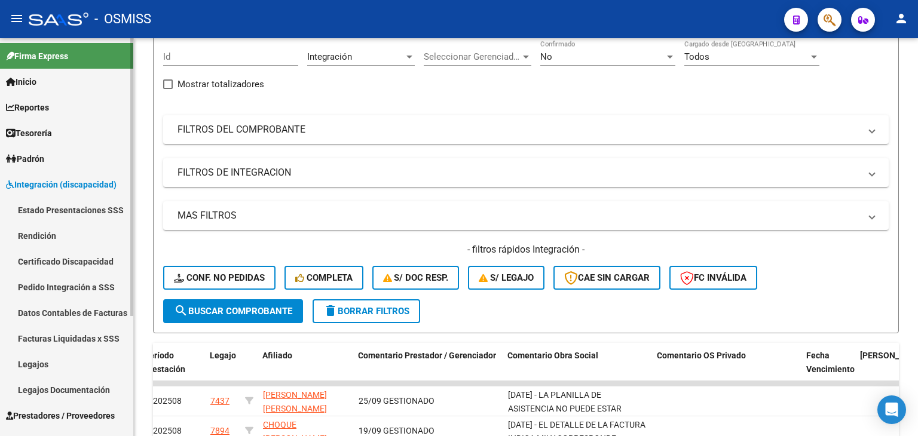
click at [31, 357] on link "Legajos" at bounding box center [66, 364] width 133 height 26
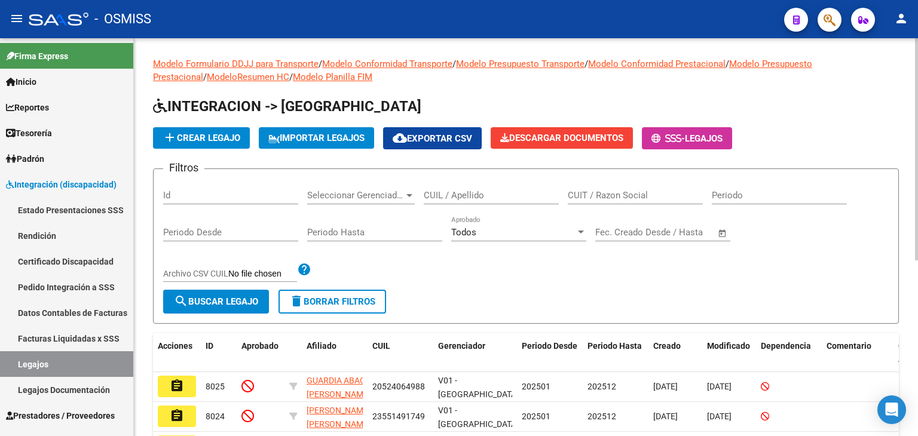
click at [457, 206] on div "CUIL / Apellido" at bounding box center [491, 197] width 135 height 37
click at [457, 198] on input "CUIL / Apellido" at bounding box center [491, 195] width 135 height 11
type input "K"
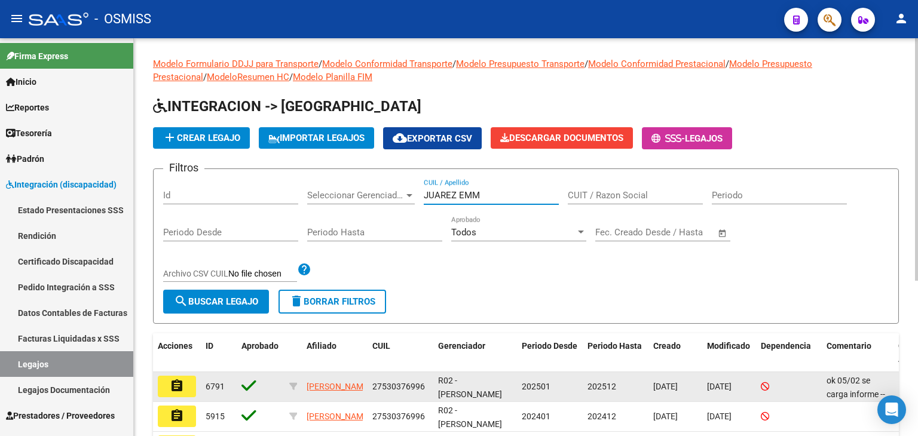
type input "JUAREZ EMM"
click at [177, 379] on mat-icon "assignment" at bounding box center [177, 386] width 14 height 14
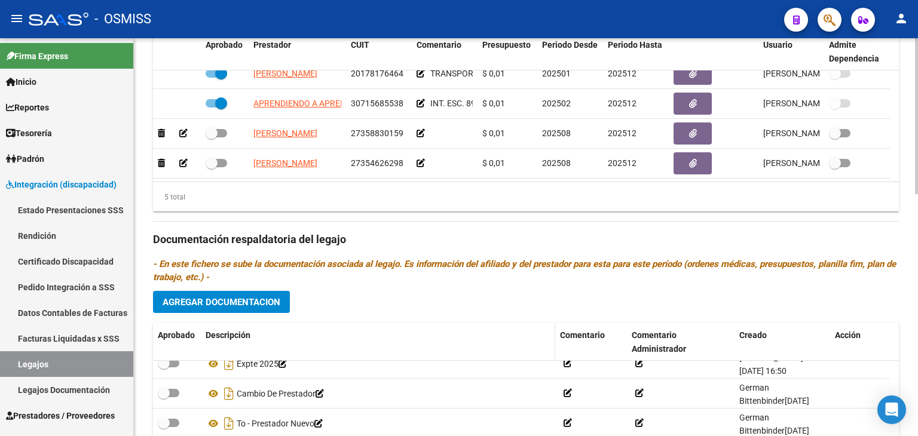
scroll to position [497, 0]
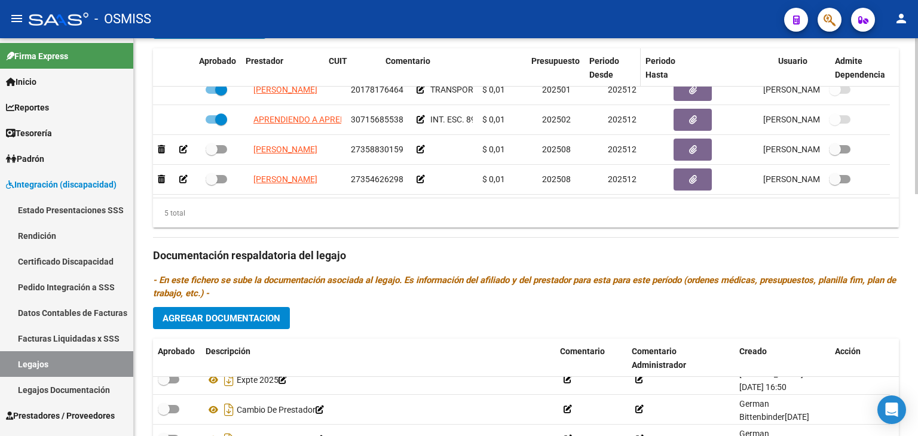
drag, startPoint x: 476, startPoint y: 80, endPoint x: 589, endPoint y: 80, distance: 112.9
click at [587, 80] on div "Aprobado Prestador CUIT Comentario Presupuesto Periodo Desde Periodo Hasta Usua…" at bounding box center [521, 67] width 737 height 39
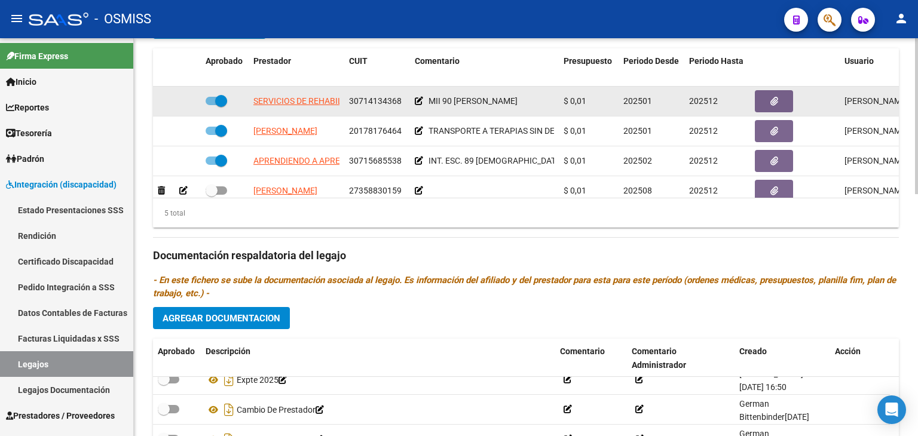
click at [421, 100] on icon at bounding box center [419, 101] width 8 height 8
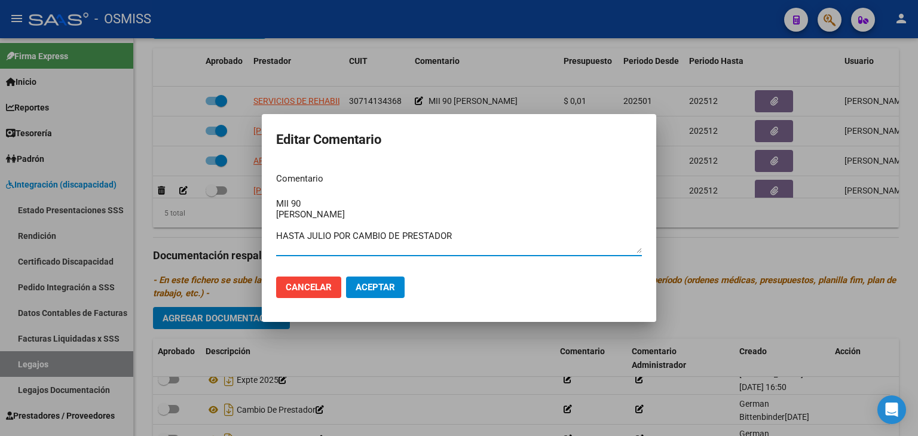
type textarea "MII 90 [PERSON_NAME] HASTA JULIO POR CAMBIO DE PRESTADOR"
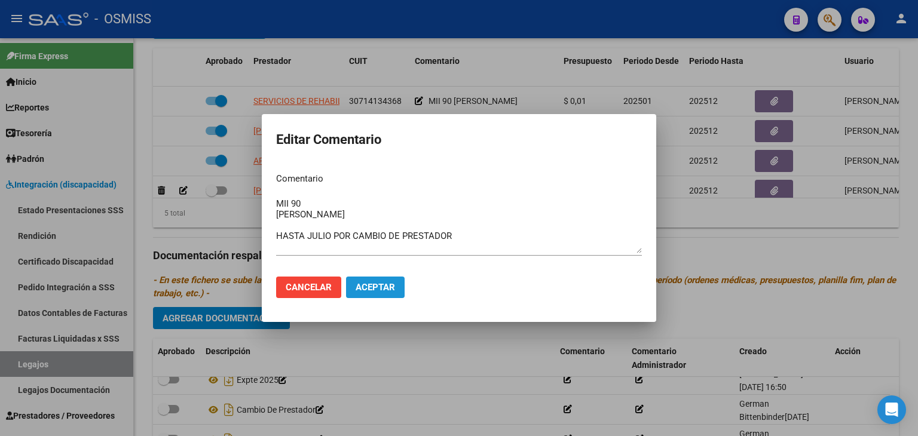
click at [381, 290] on span "Aceptar" at bounding box center [375, 287] width 39 height 11
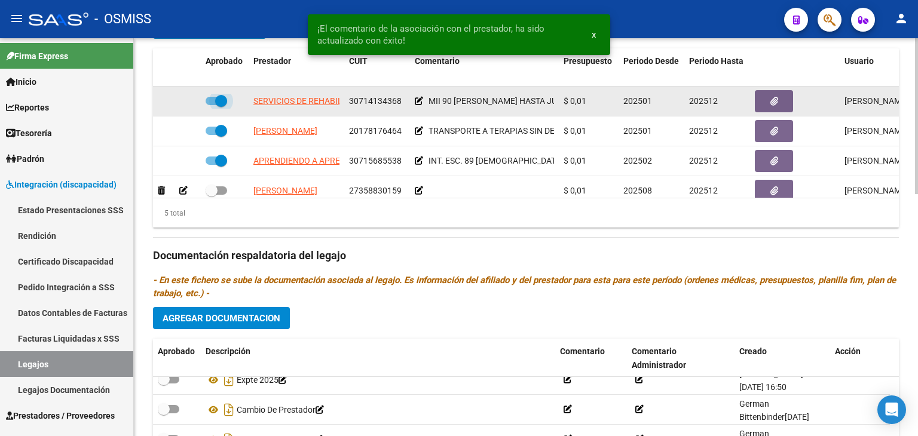
click at [214, 102] on span at bounding box center [217, 101] width 22 height 8
click at [212, 105] on input "checkbox" at bounding box center [211, 105] width 1 height 1
checkbox input "false"
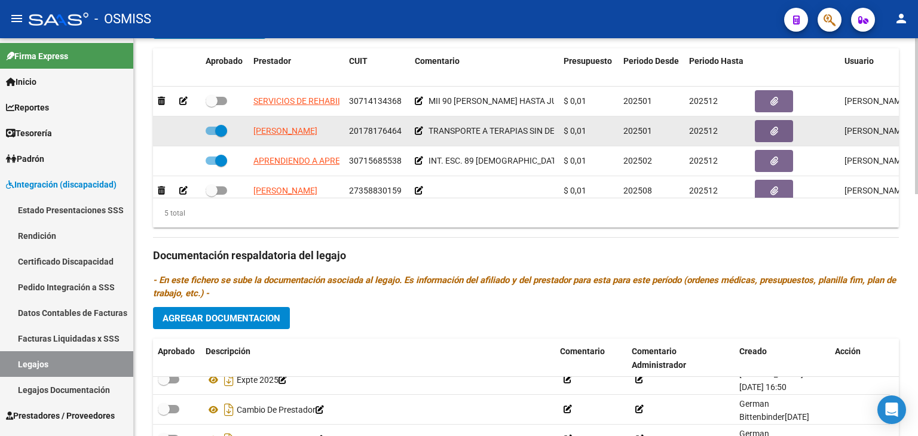
scroll to position [50, 0]
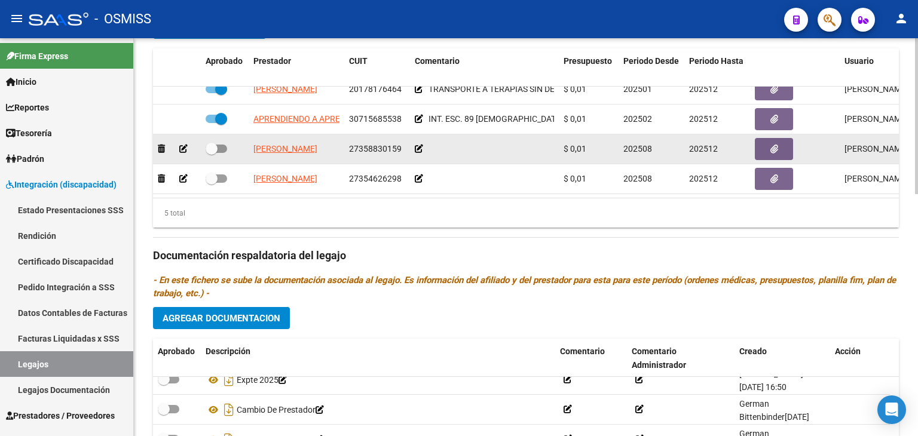
click at [420, 145] on icon at bounding box center [419, 149] width 8 height 8
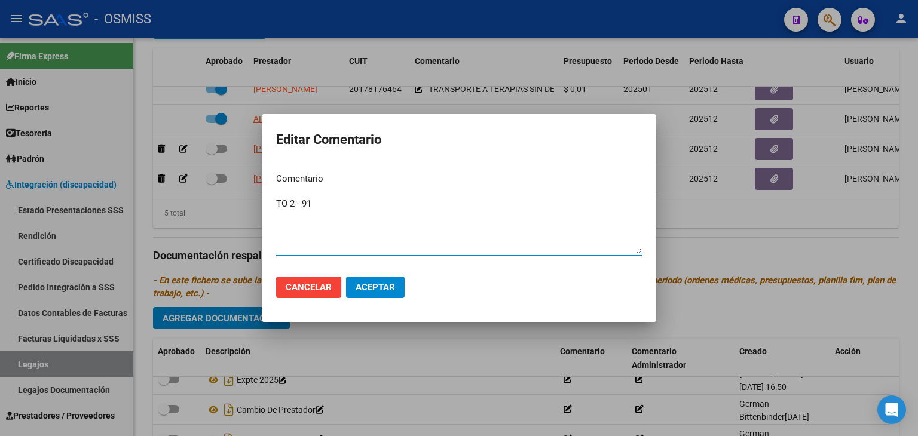
type textarea "TO 2 - 91"
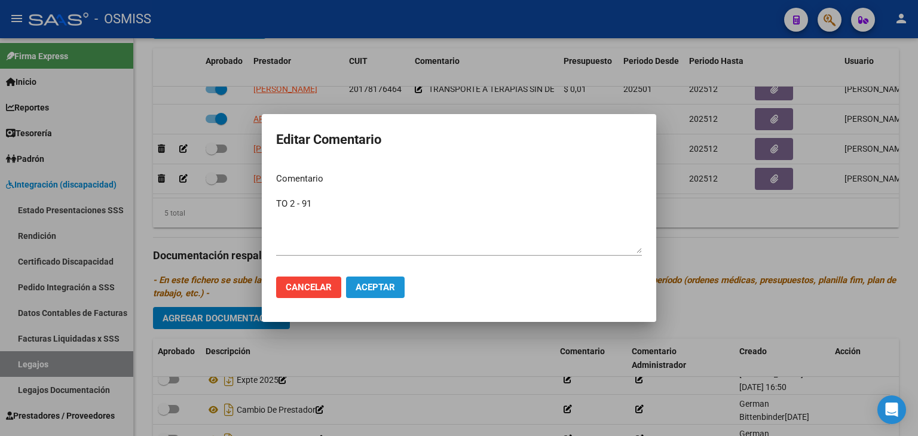
click at [371, 285] on span "Aceptar" at bounding box center [375, 287] width 39 height 11
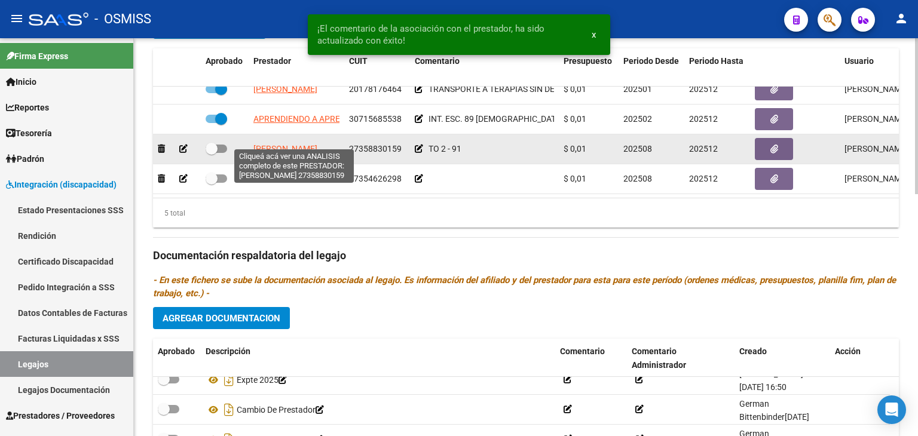
click at [281, 144] on span "[PERSON_NAME]" at bounding box center [285, 149] width 64 height 10
type textarea "27358830159"
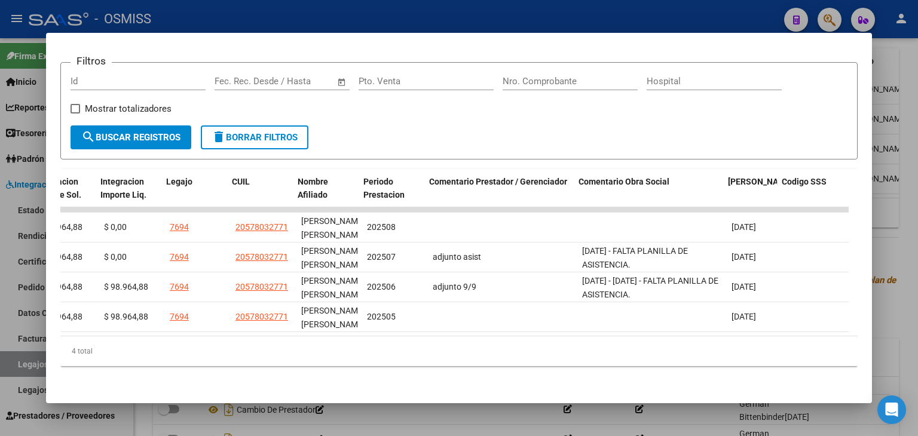
scroll to position [0, 1793]
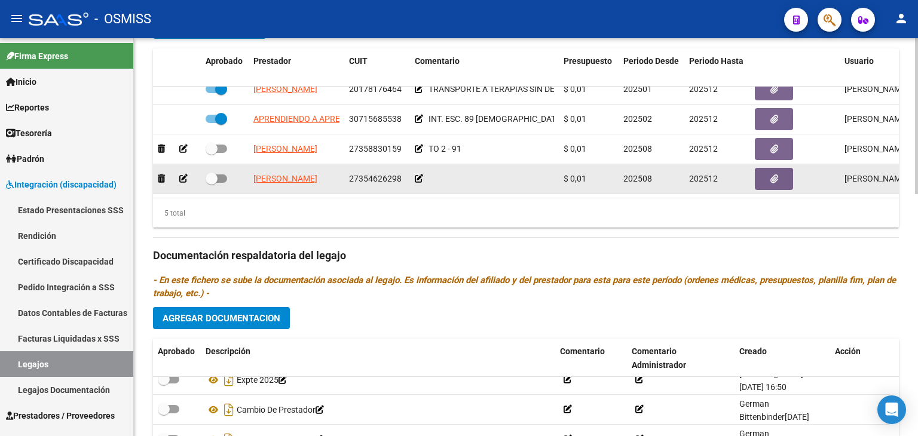
click at [219, 145] on span at bounding box center [217, 149] width 22 height 8
click at [212, 153] on input "checkbox" at bounding box center [211, 153] width 1 height 1
checkbox input "true"
click at [219, 175] on span at bounding box center [217, 179] width 22 height 8
click at [212, 183] on input "checkbox" at bounding box center [211, 183] width 1 height 1
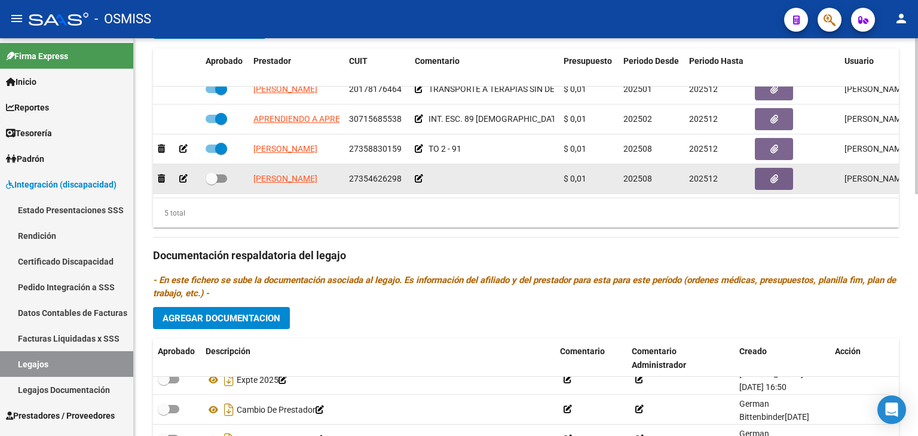
checkbox input "true"
click at [423, 175] on icon at bounding box center [419, 179] width 8 height 8
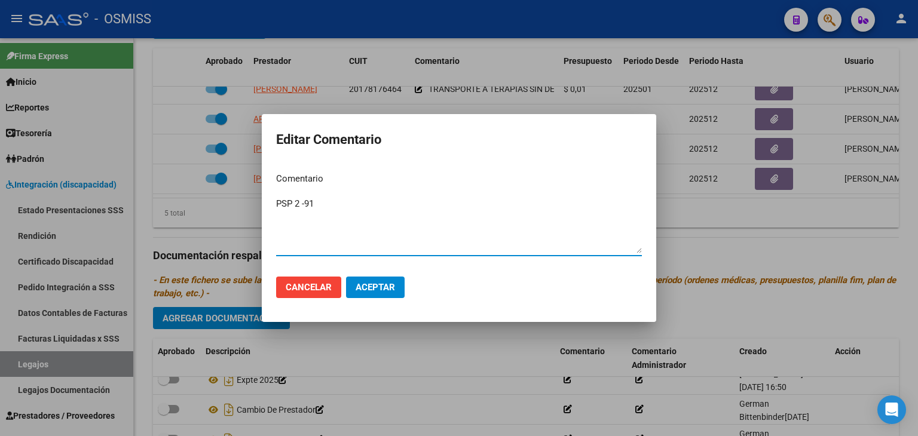
type textarea "PSP 2 -91"
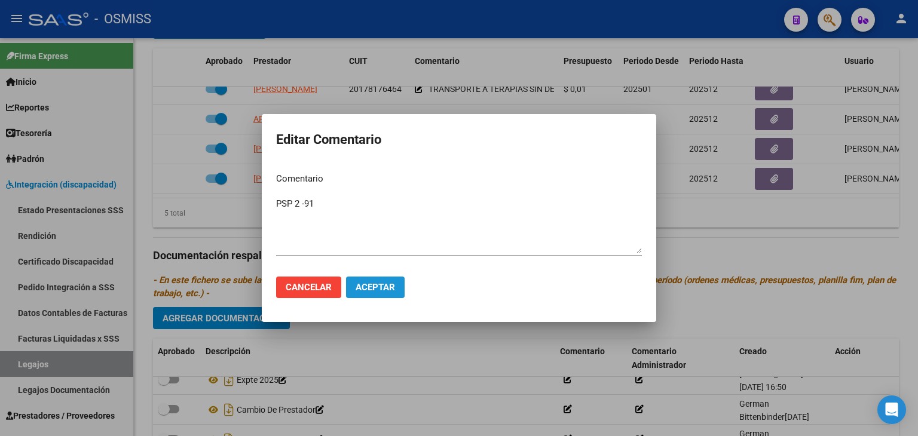
click at [380, 282] on span "Aceptar" at bounding box center [375, 287] width 39 height 11
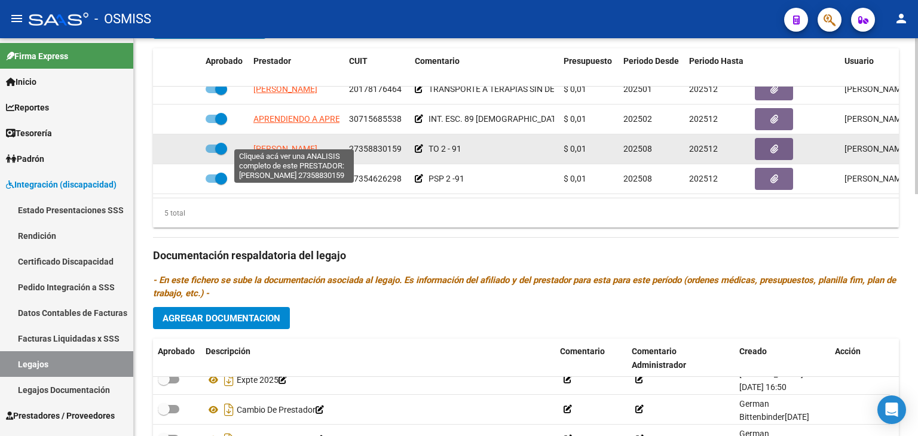
click at [317, 144] on span "[PERSON_NAME]" at bounding box center [285, 149] width 64 height 10
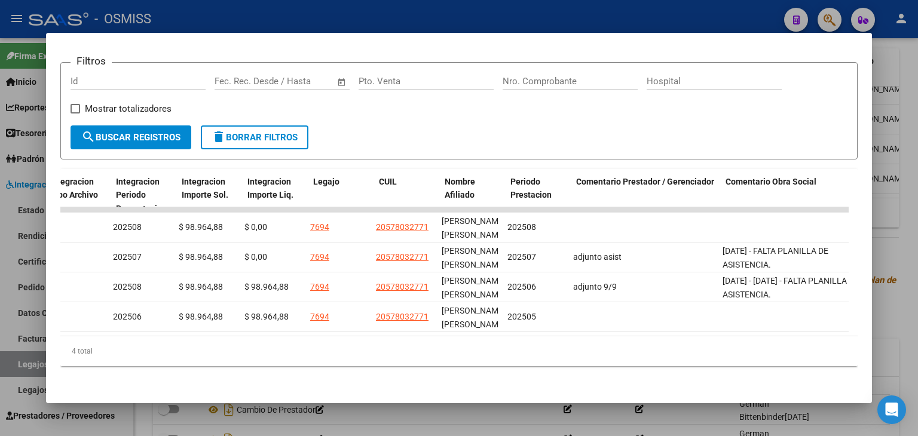
scroll to position [0, 1692]
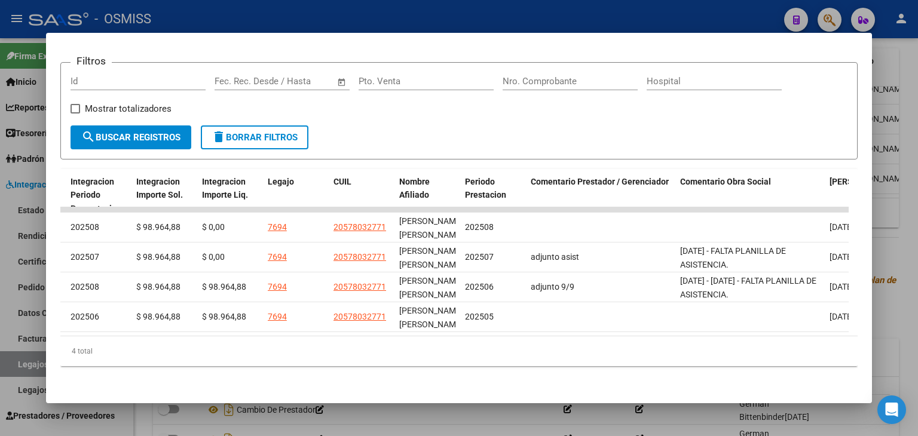
click at [495, 418] on div at bounding box center [459, 218] width 918 height 436
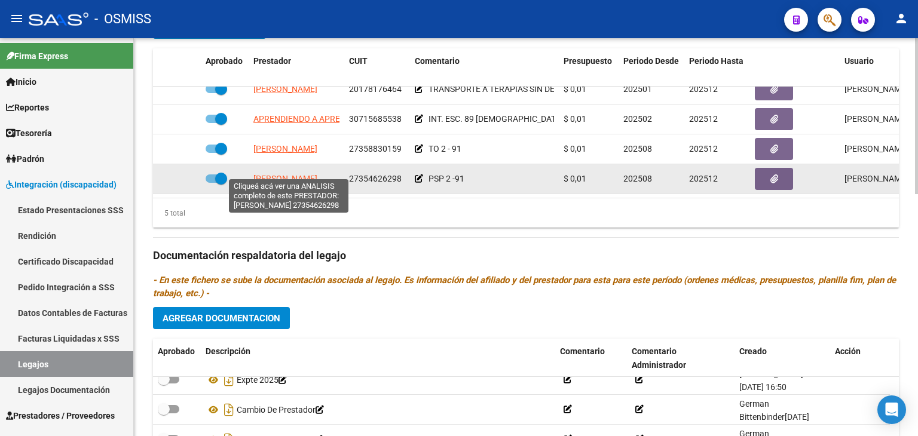
click at [299, 174] on span "[PERSON_NAME]" at bounding box center [285, 179] width 64 height 10
type textarea "27354626298"
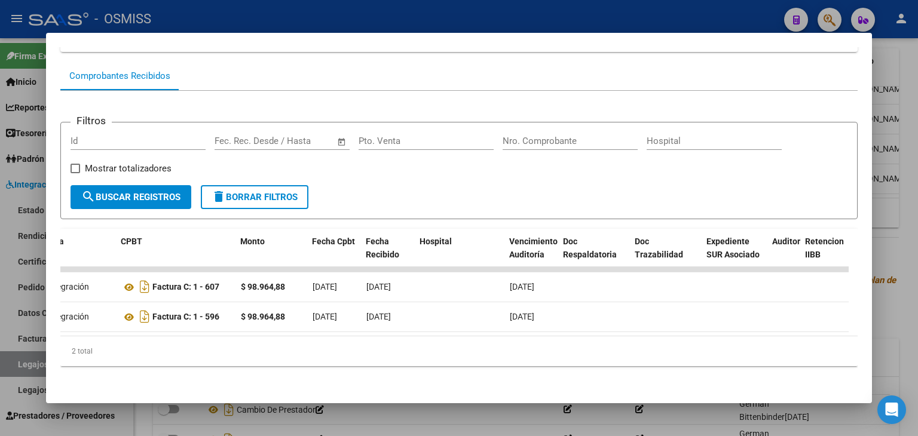
scroll to position [0, 0]
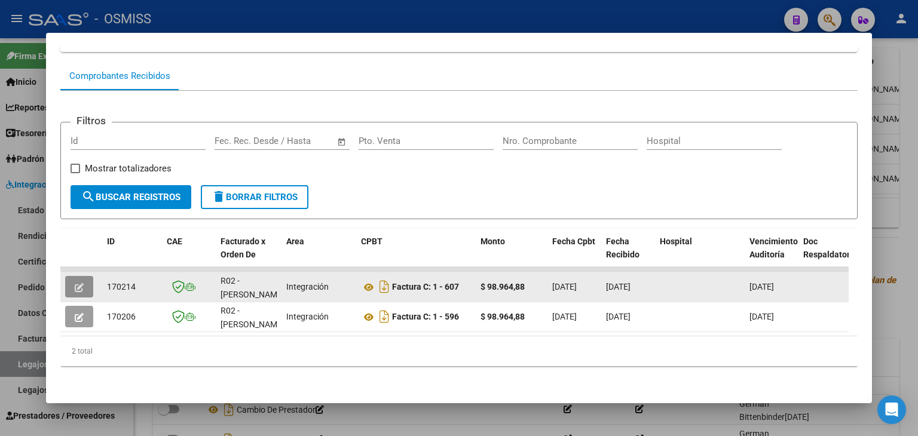
click at [79, 276] on button "button" at bounding box center [79, 287] width 28 height 22
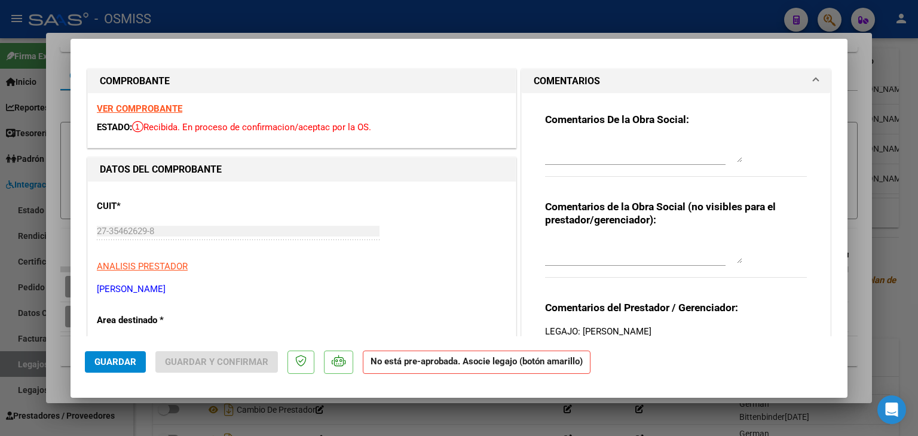
click at [564, 137] on div at bounding box center [643, 150] width 197 height 29
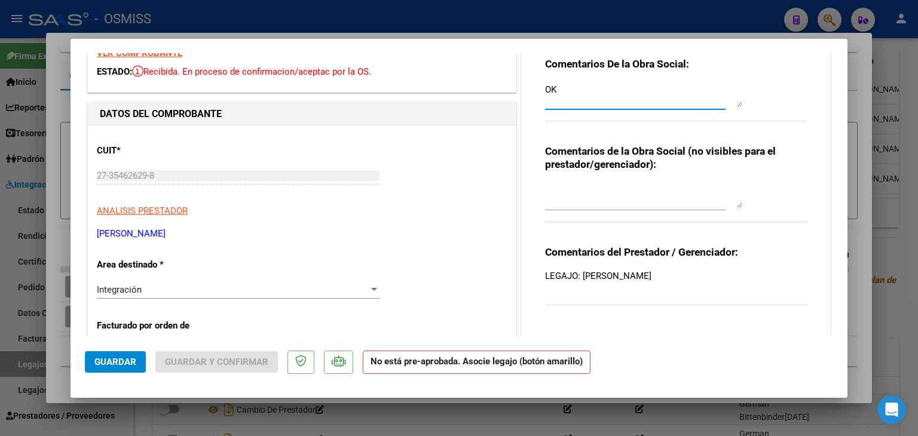
scroll to position [120, 0]
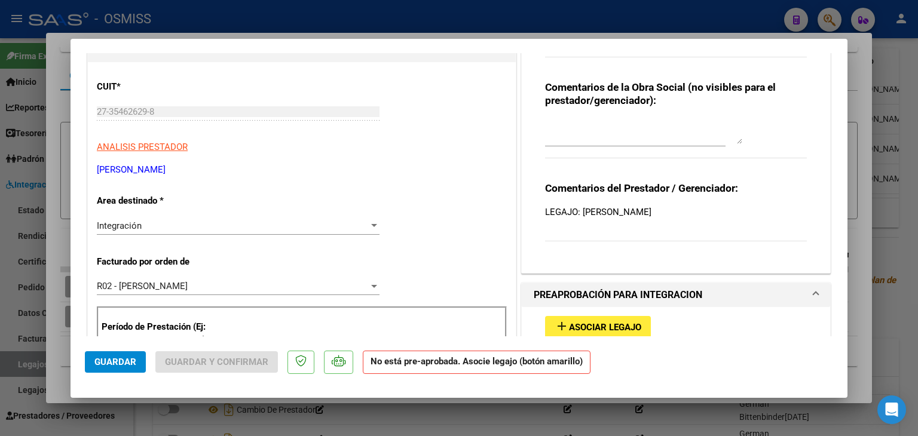
type textarea "OK"
click at [589, 324] on span "Asociar Legajo" at bounding box center [605, 327] width 72 height 11
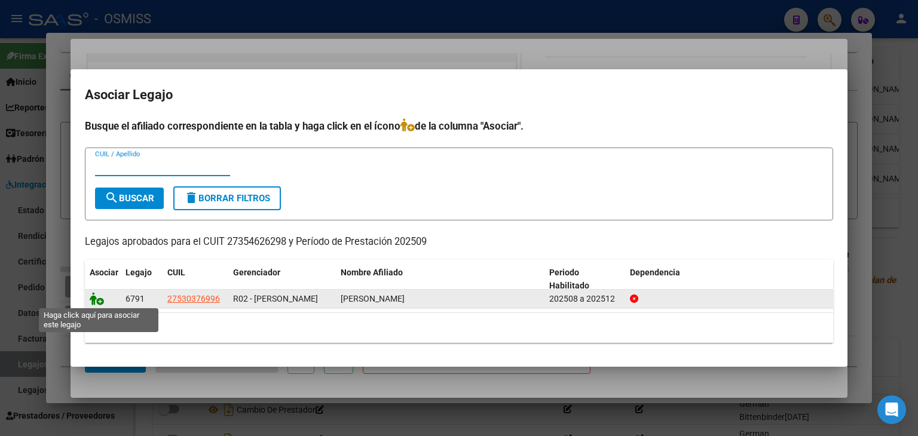
click at [100, 298] on icon at bounding box center [97, 298] width 14 height 13
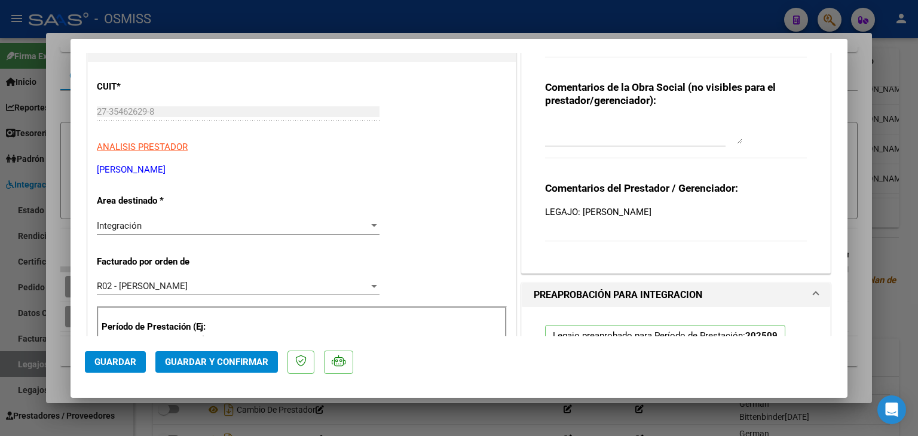
click at [124, 365] on span "Guardar" at bounding box center [115, 362] width 42 height 11
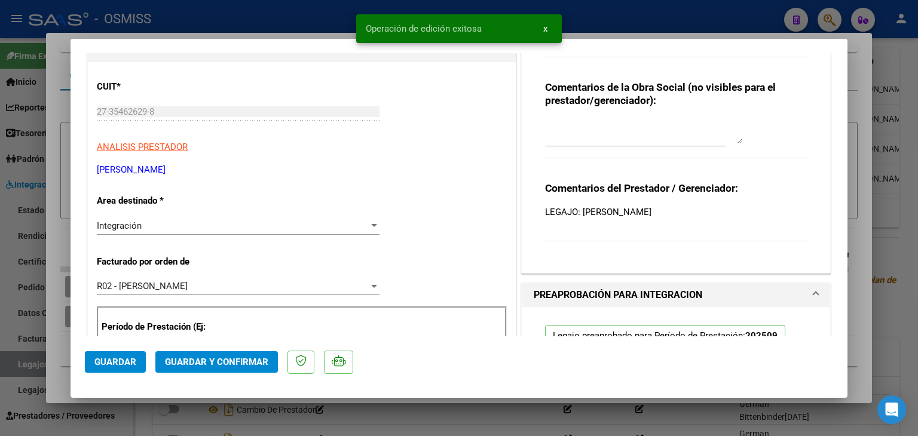
drag, startPoint x: 55, startPoint y: 383, endPoint x: 64, endPoint y: 377, distance: 10.8
click at [55, 383] on div at bounding box center [459, 218] width 918 height 436
type input "$ 0,00"
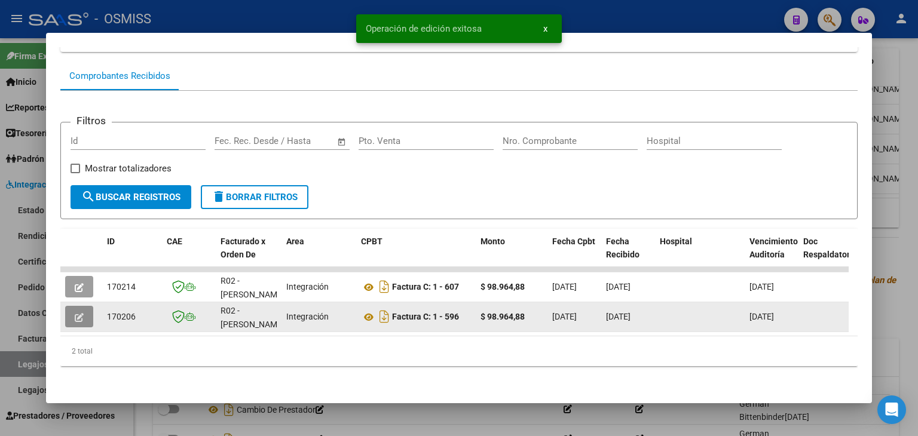
click at [79, 313] on icon "button" at bounding box center [79, 317] width 9 height 9
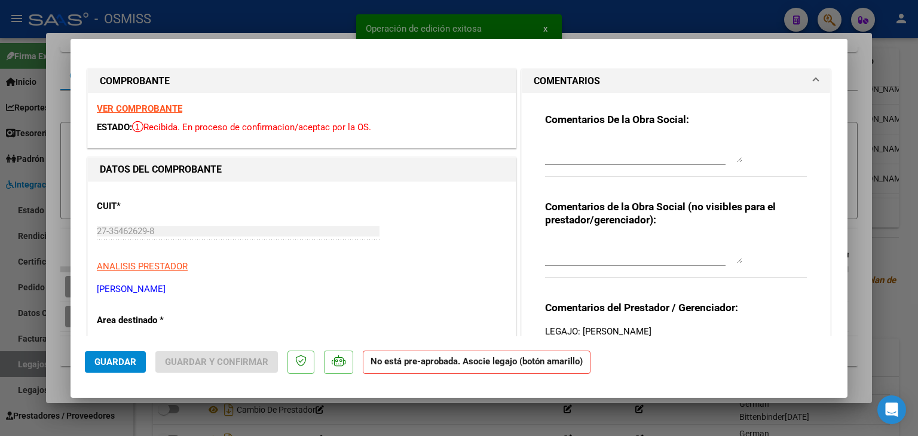
click at [610, 148] on textarea at bounding box center [643, 151] width 197 height 24
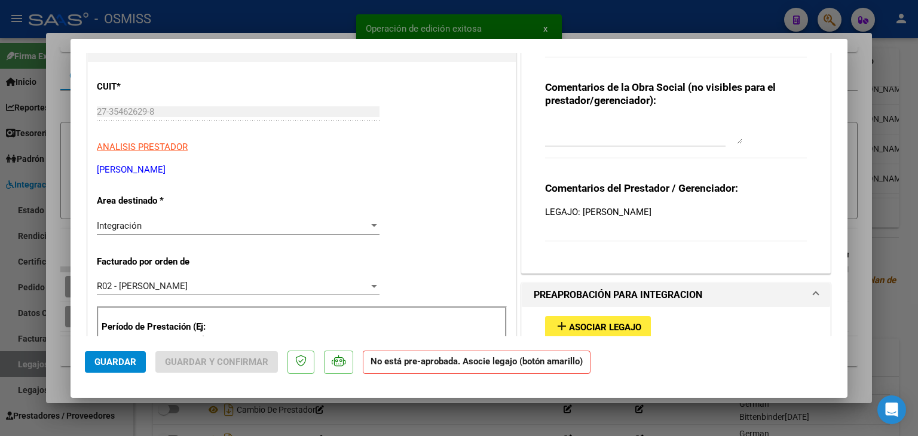
scroll to position [239, 0]
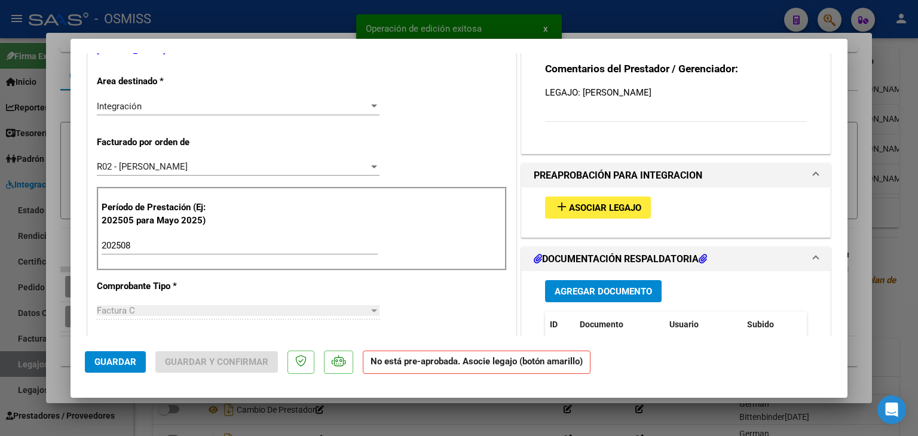
type textarea "OK"
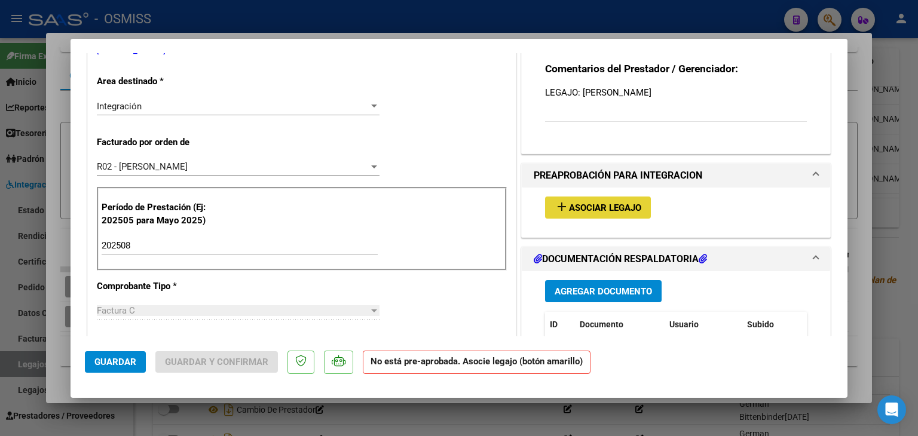
click at [614, 199] on button "add Asociar Legajo" at bounding box center [598, 208] width 106 height 22
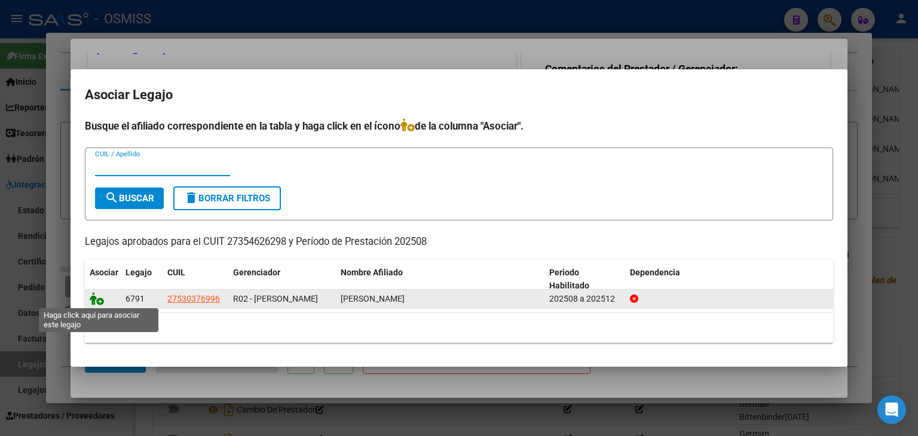
click at [94, 297] on icon at bounding box center [97, 298] width 14 height 13
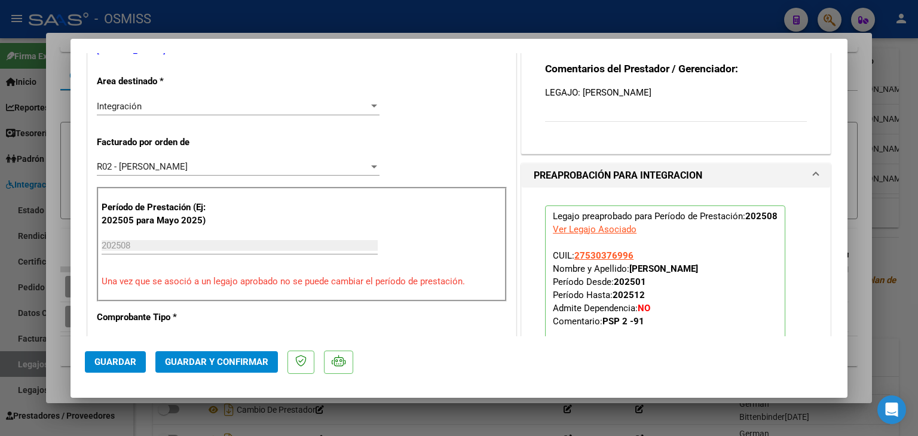
click at [131, 357] on span "Guardar" at bounding box center [115, 362] width 42 height 11
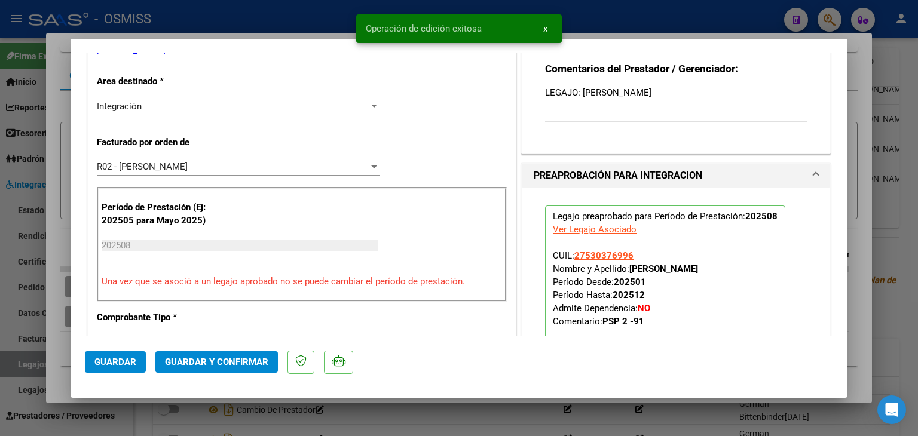
click at [60, 370] on div at bounding box center [459, 218] width 918 height 436
type input "$ 0,00"
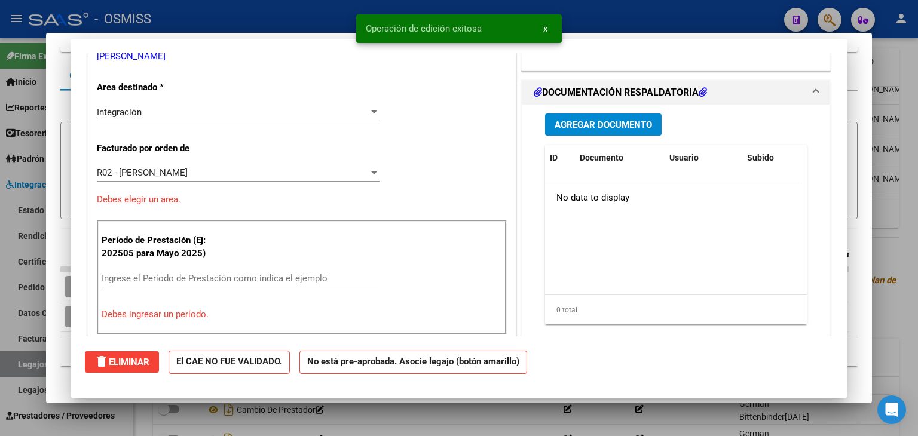
scroll to position [0, 0]
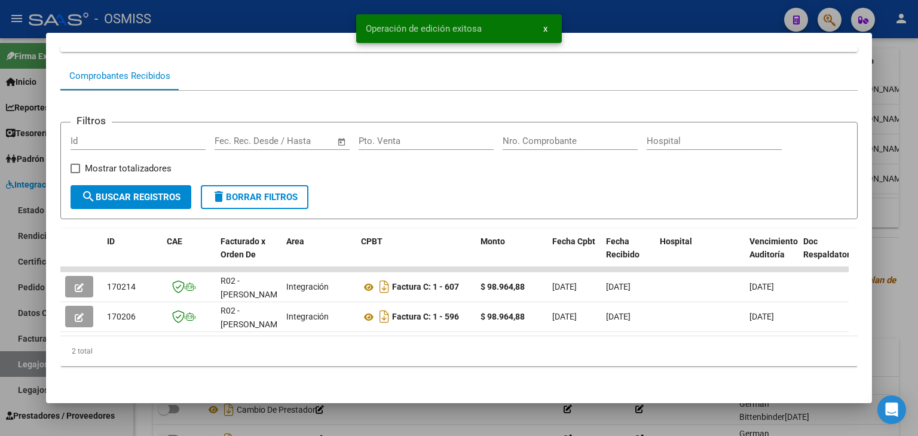
click at [149, 412] on div at bounding box center [459, 218] width 918 height 436
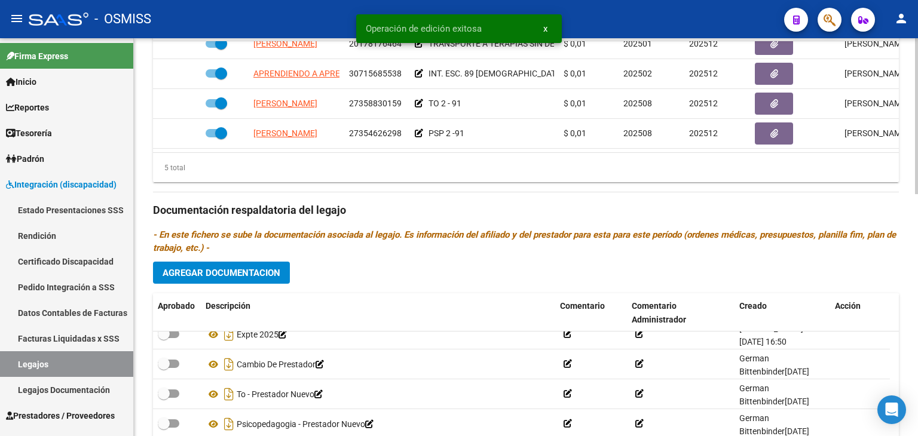
scroll to position [617, 0]
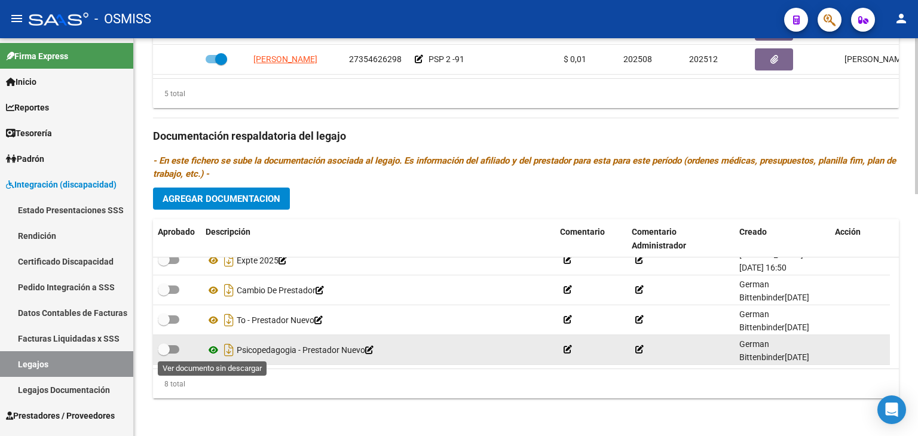
click at [210, 347] on icon at bounding box center [214, 350] width 16 height 14
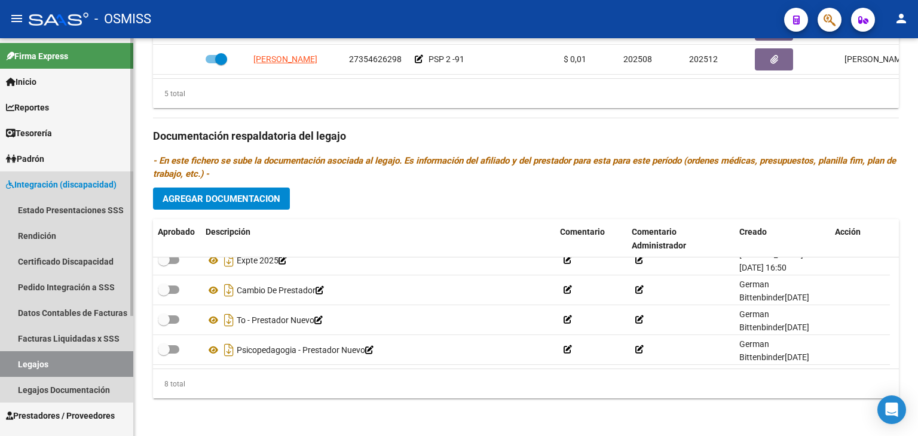
click at [55, 362] on link "Legajos" at bounding box center [66, 364] width 133 height 26
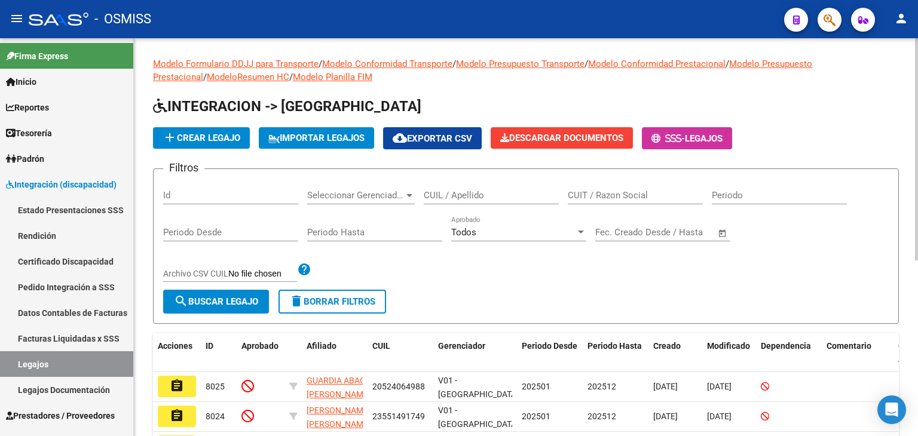
click at [486, 200] on input "CUIL / Apellido" at bounding box center [491, 195] width 135 height 11
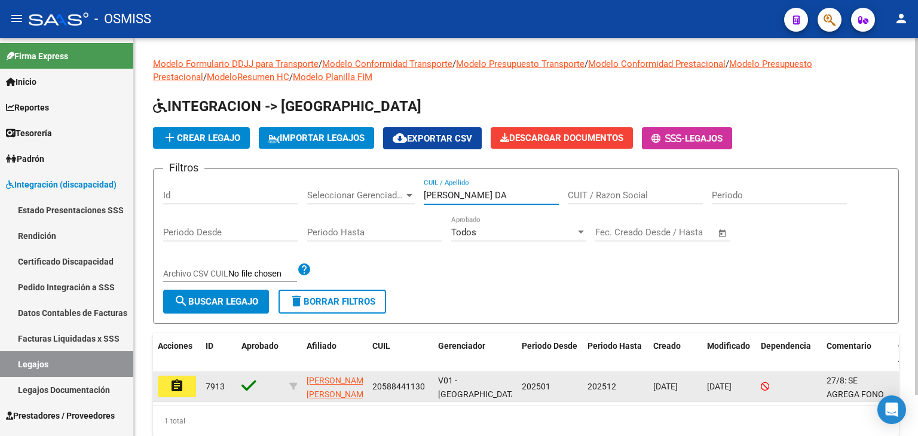
type input "[PERSON_NAME] DA"
click at [187, 388] on button "assignment" at bounding box center [177, 387] width 38 height 22
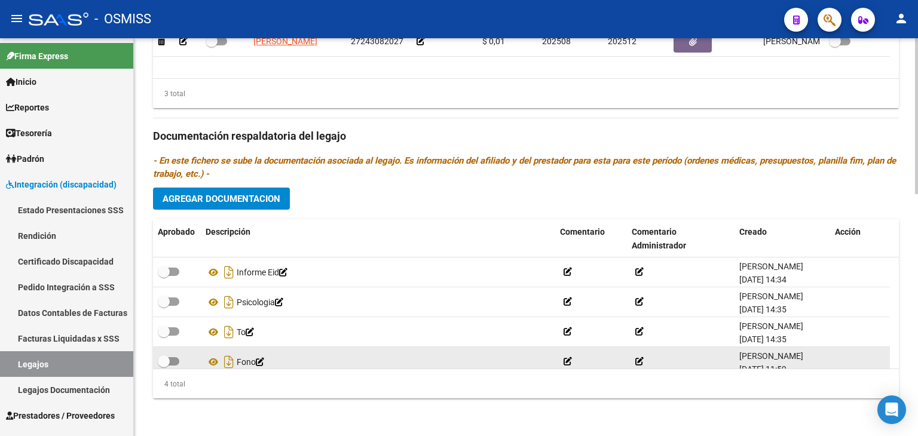
scroll to position [12, 0]
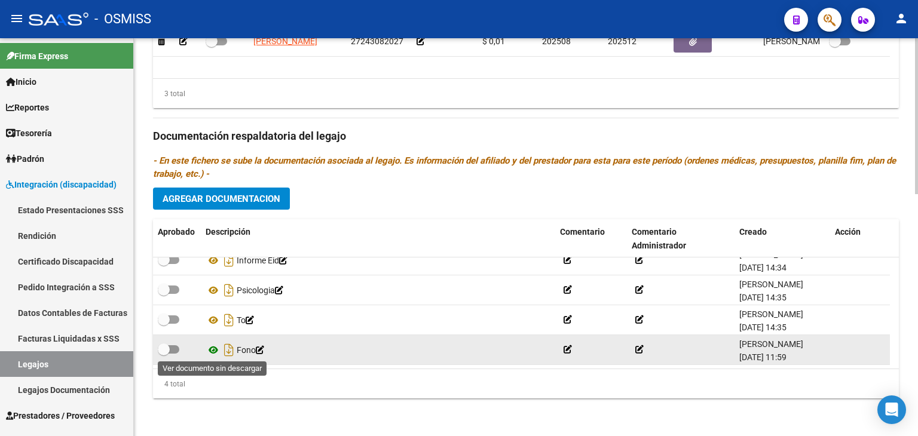
click at [215, 347] on icon at bounding box center [214, 350] width 16 height 14
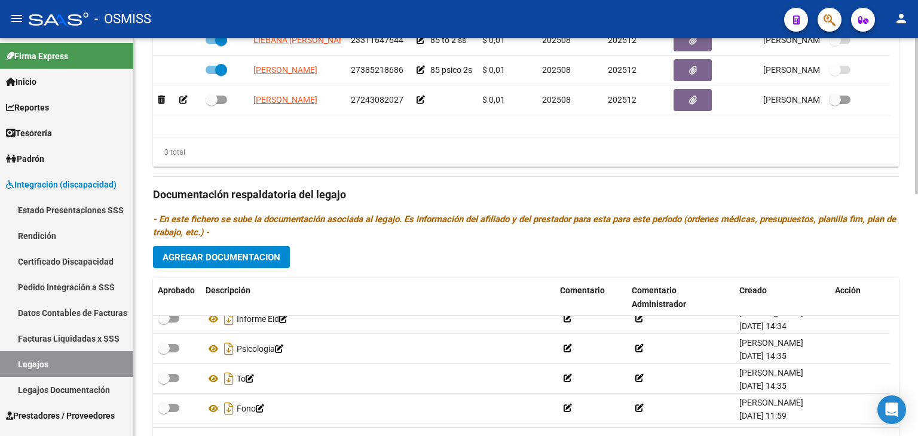
scroll to position [497, 0]
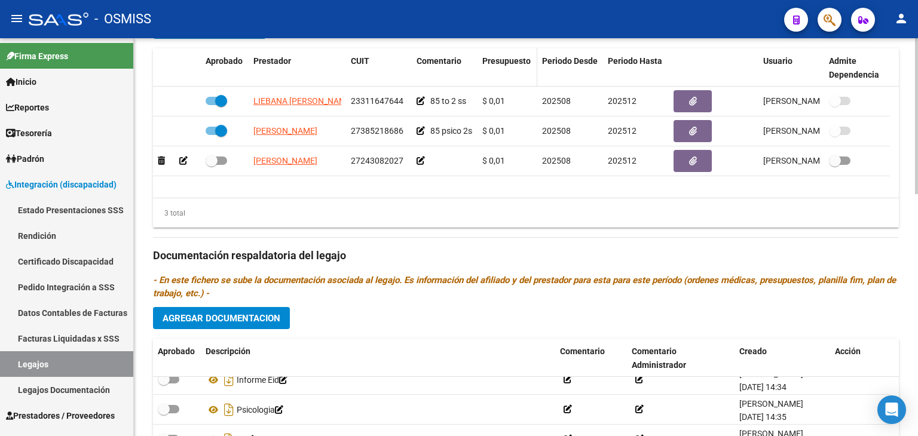
drag, startPoint x: 476, startPoint y: 70, endPoint x: 595, endPoint y: 65, distance: 119.6
click at [593, 65] on div "Aprobado Prestador CUIT Comentario Presupuesto Periodo Desde Periodo Hasta Usua…" at bounding box center [521, 67] width 737 height 39
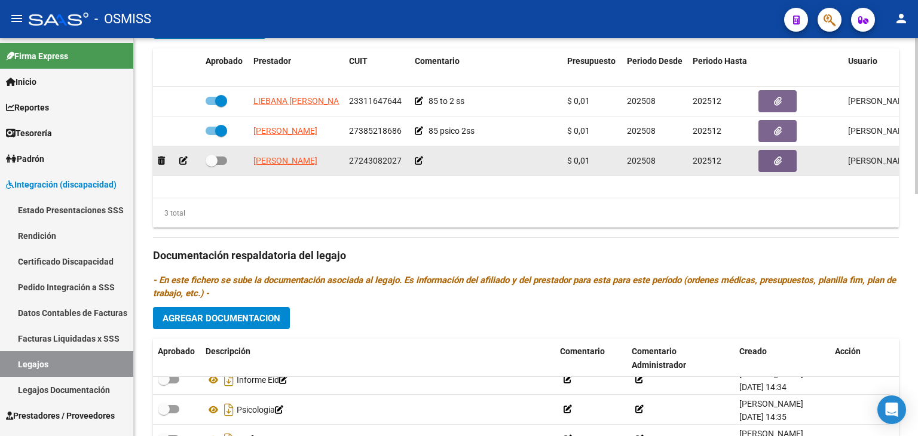
click at [421, 158] on icon at bounding box center [419, 161] width 8 height 8
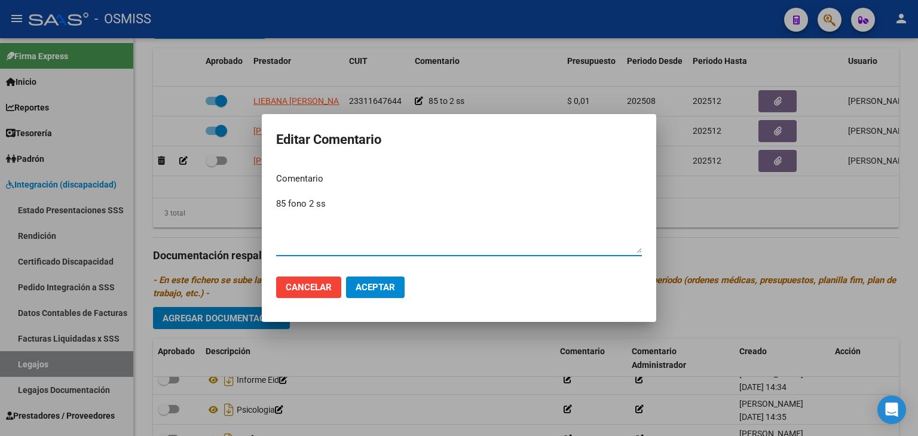
type textarea "85 fono 2 ss"
click at [387, 293] on button "Aceptar" at bounding box center [375, 288] width 59 height 22
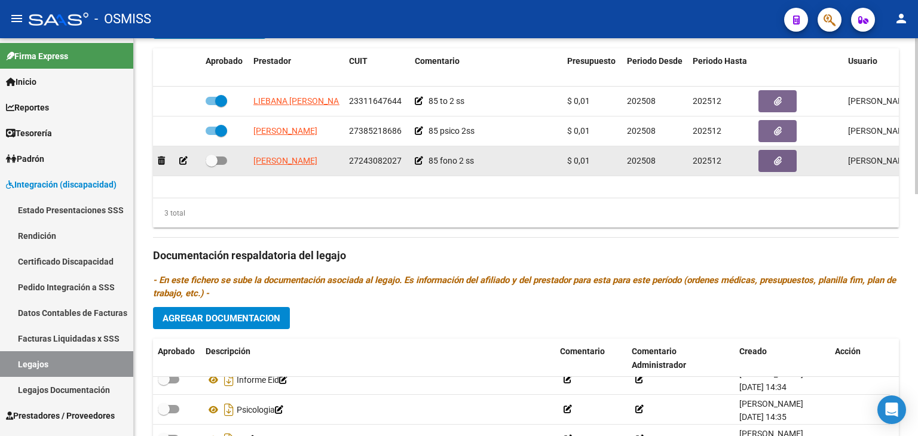
click at [218, 155] on label at bounding box center [217, 161] width 22 height 14
click at [212, 165] on input "checkbox" at bounding box center [211, 165] width 1 height 1
checkbox input "true"
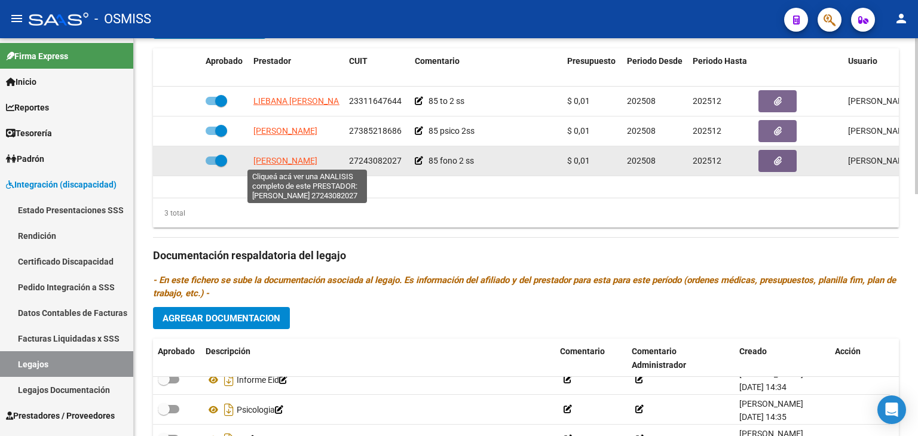
click at [304, 161] on span "[PERSON_NAME]" at bounding box center [285, 161] width 64 height 10
type textarea "27243082027"
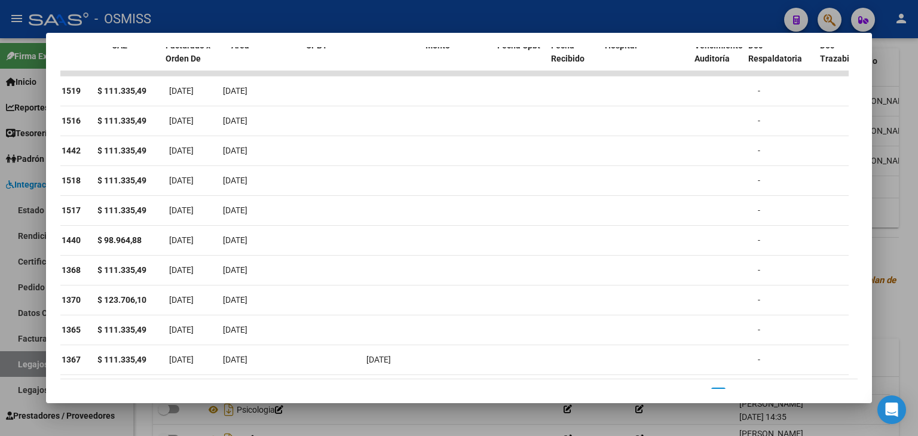
scroll to position [0, 0]
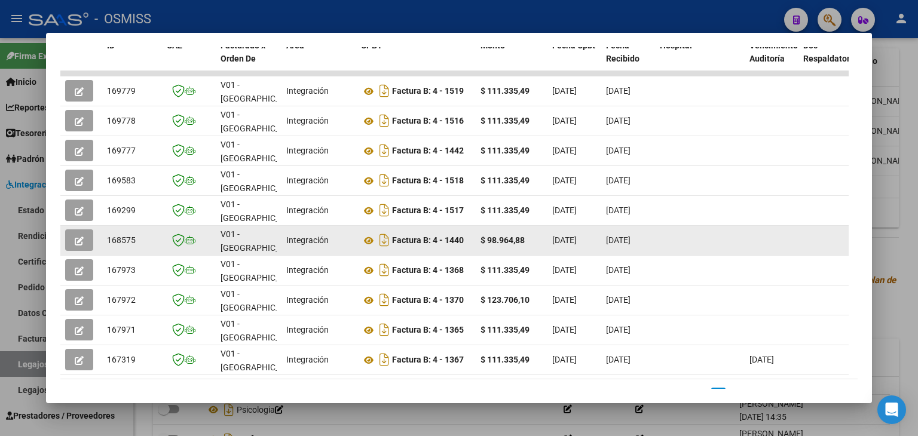
click at [77, 239] on icon "button" at bounding box center [79, 241] width 9 height 9
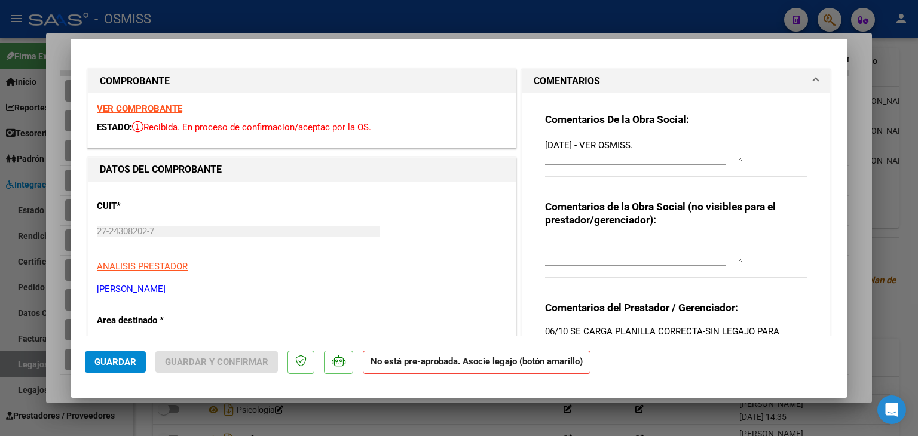
click at [179, 108] on strong "VER COMPROBANTE" at bounding box center [139, 108] width 85 height 11
drag, startPoint x: 646, startPoint y: 143, endPoint x: 485, endPoint y: 146, distance: 160.8
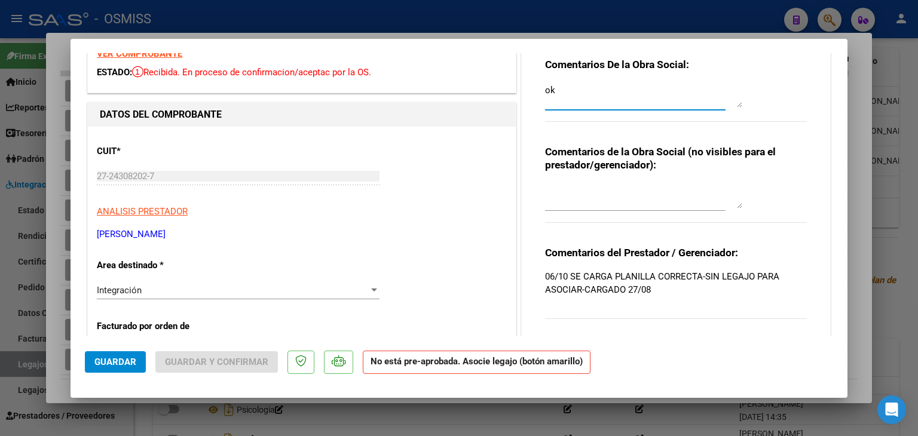
scroll to position [179, 0]
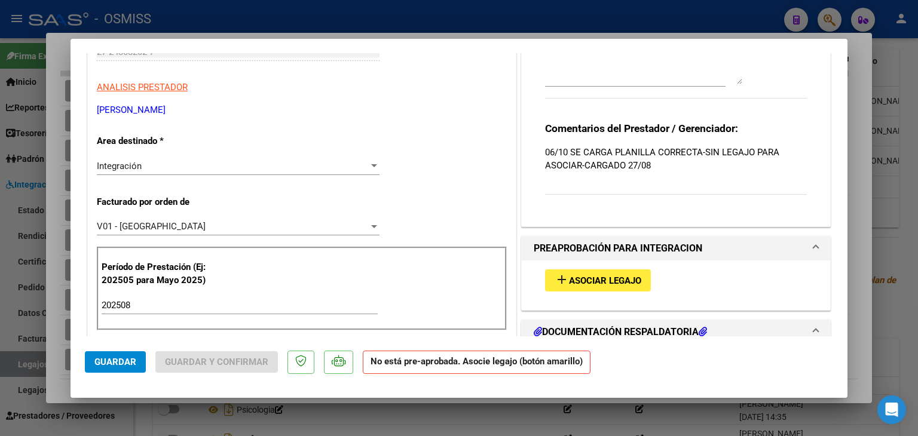
click at [648, 287] on div "add Asociar Legajo" at bounding box center [676, 281] width 280 height 40
click at [587, 287] on button "add Asociar Legajo" at bounding box center [598, 281] width 106 height 22
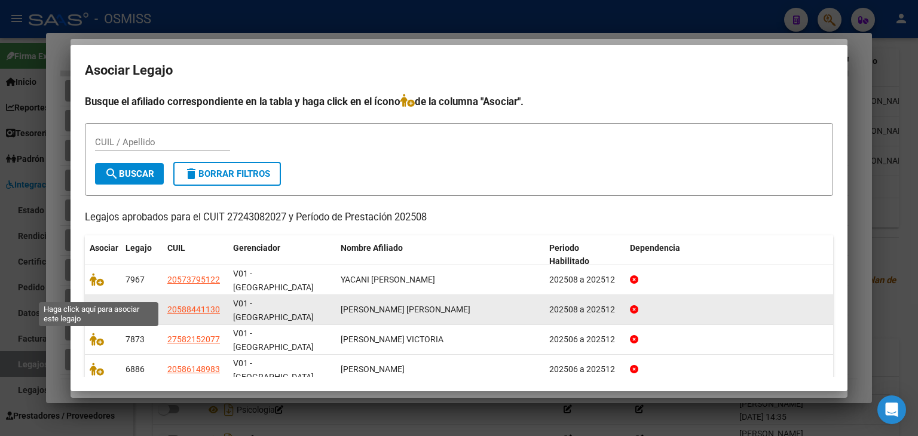
click at [97, 303] on icon at bounding box center [97, 309] width 14 height 13
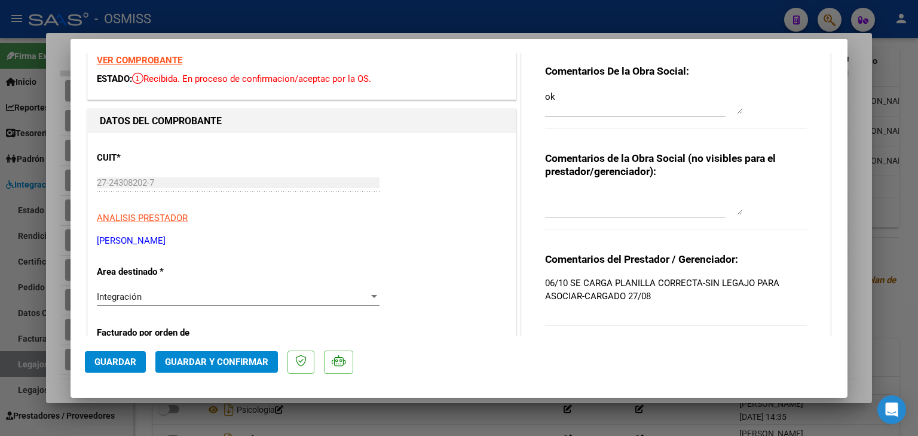
scroll to position [0, 0]
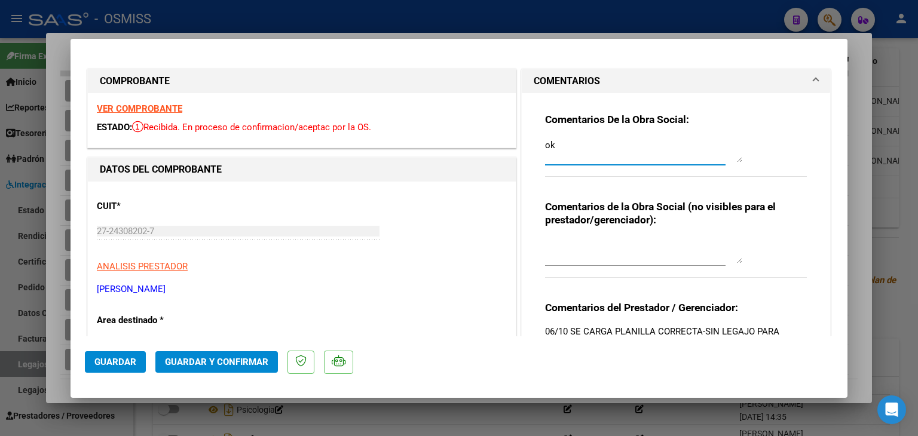
drag, startPoint x: 550, startPoint y: 148, endPoint x: 459, endPoint y: 149, distance: 90.8
type textarea "OK"
click at [129, 364] on span "Guardar" at bounding box center [115, 362] width 42 height 11
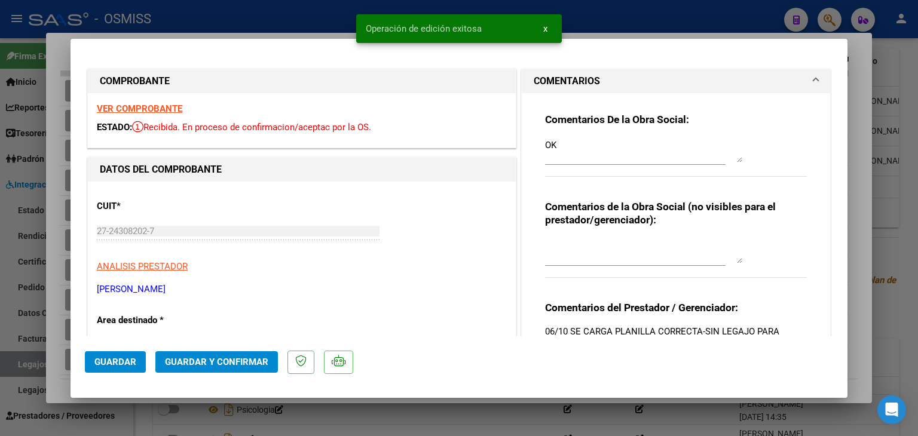
click at [146, 407] on div at bounding box center [459, 218] width 918 height 436
type input "$ 0,00"
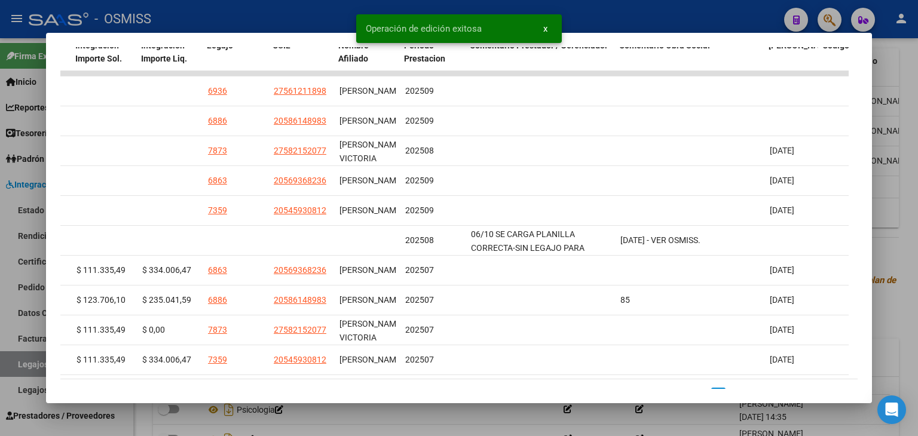
scroll to position [0, 1793]
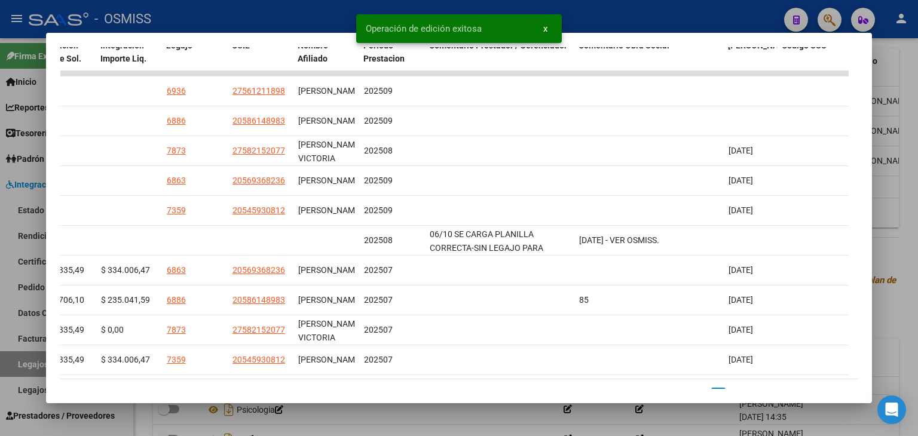
click at [598, 421] on div at bounding box center [459, 218] width 918 height 436
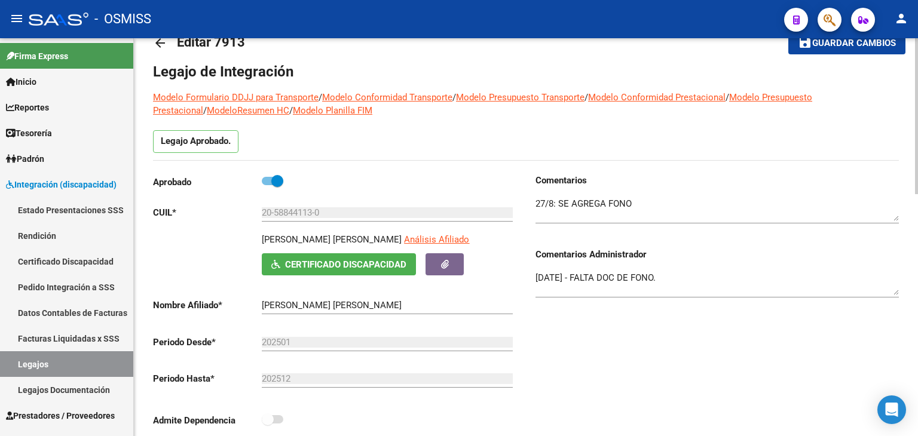
scroll to position [0, 0]
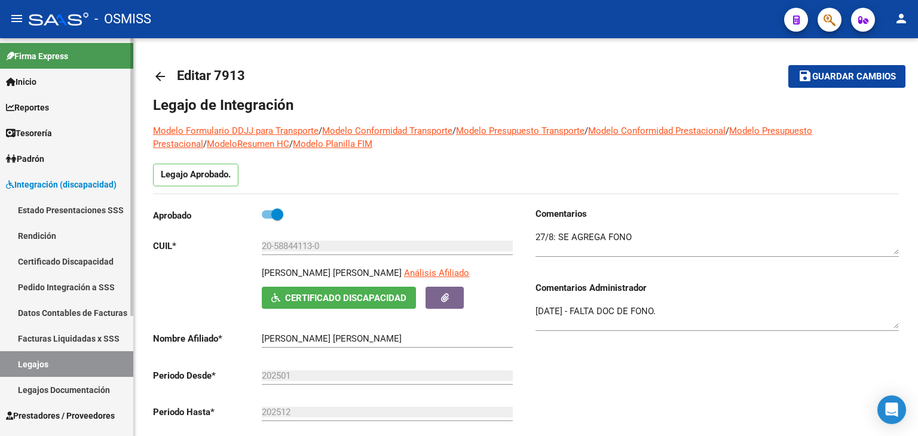
click at [86, 360] on link "Legajos" at bounding box center [66, 364] width 133 height 26
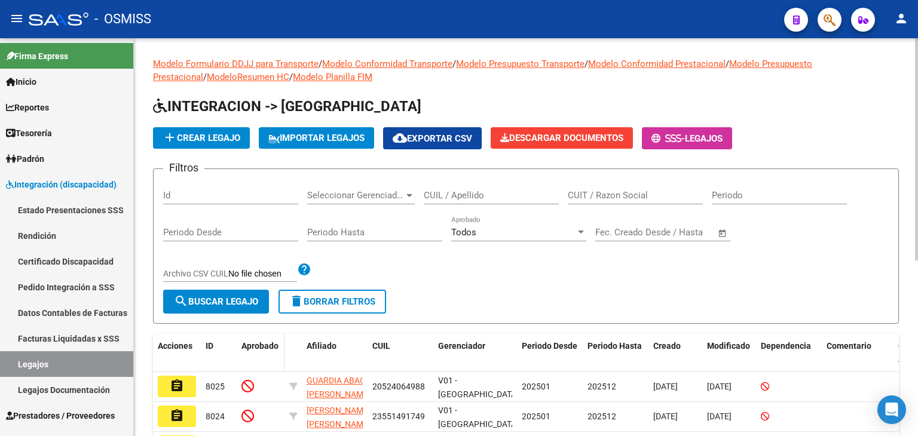
scroll to position [120, 0]
